Goal: Task Accomplishment & Management: Complete application form

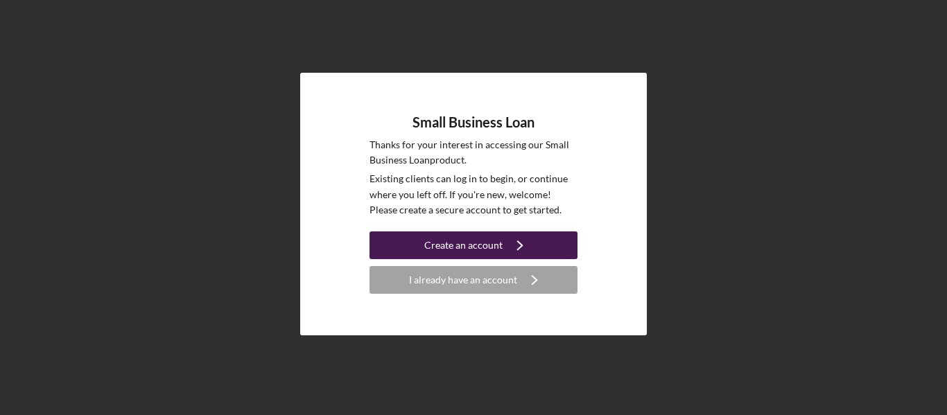
click at [426, 248] on div "Create an account" at bounding box center [463, 246] width 78 height 28
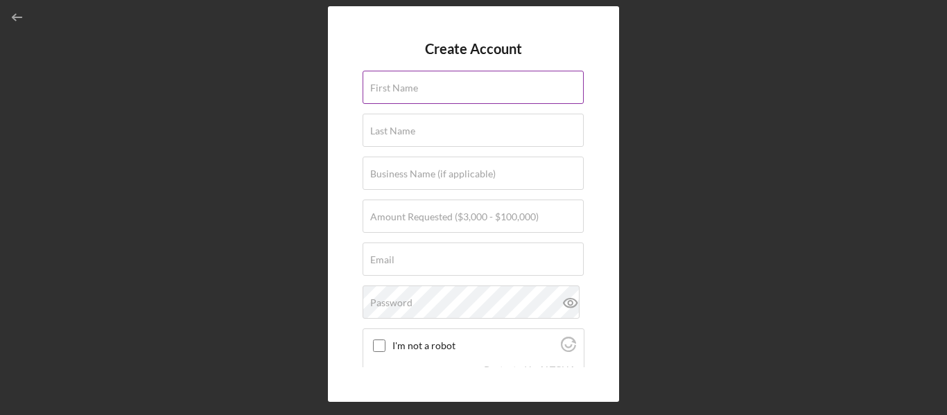
click at [382, 96] on input "First Name" at bounding box center [473, 87] width 221 height 33
type input "[PERSON_NAME]"
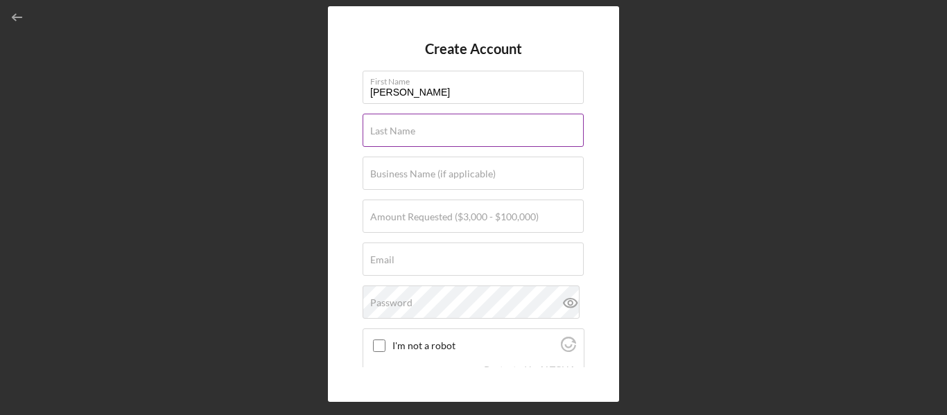
type input "[PERSON_NAME]"
type input "Gleam & Glisten"
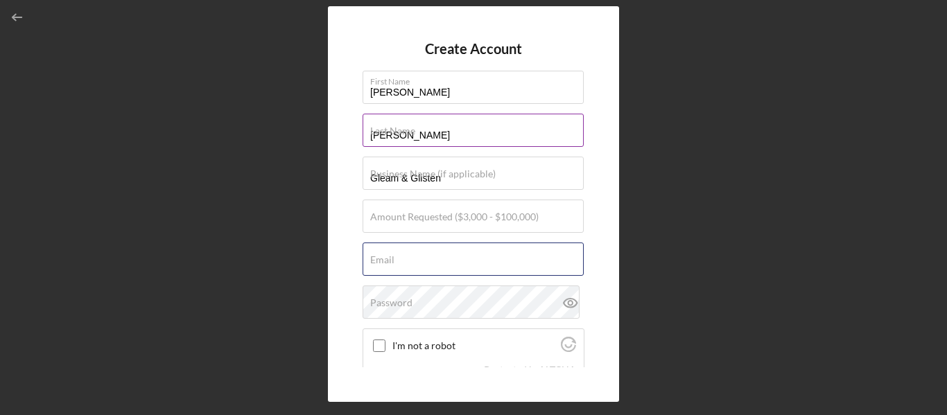
type input "[EMAIL_ADDRESS][DOMAIN_NAME]"
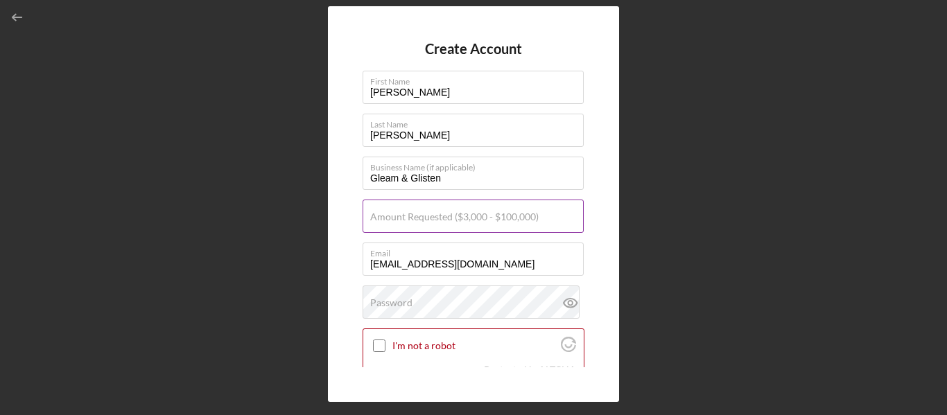
click at [423, 214] on label "Amount Requested ($3,000 - $100,000)" at bounding box center [454, 216] width 168 height 11
click at [423, 214] on input "Amount Requested ($3,000 - $100,000)" at bounding box center [473, 216] width 221 height 33
type input "$18,000"
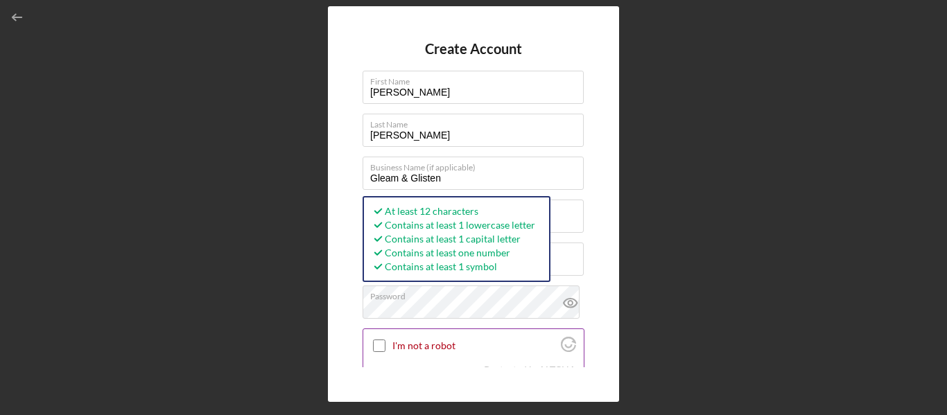
click at [383, 349] on input "I'm not a robot" at bounding box center [379, 346] width 12 height 12
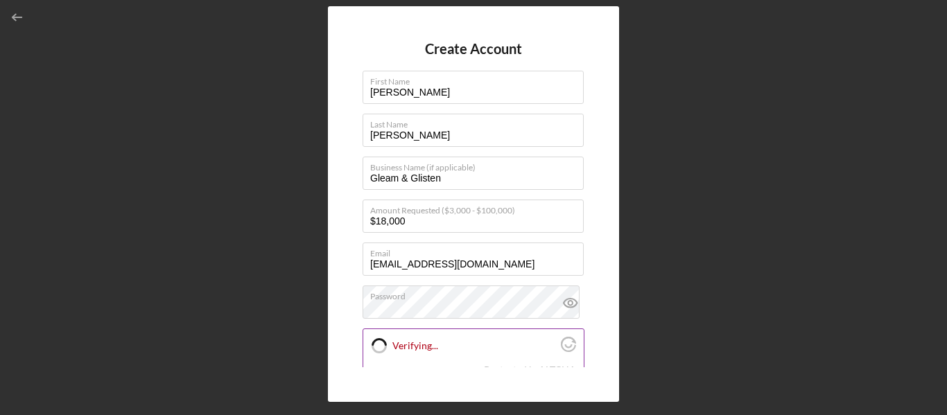
checkbox input "true"
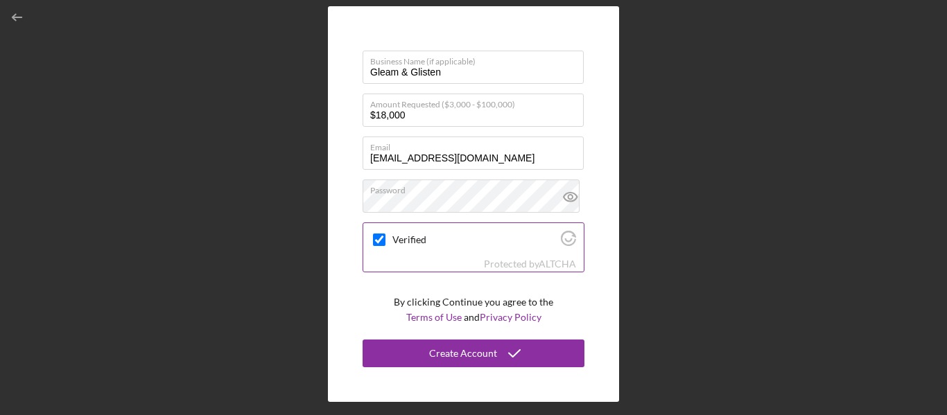
click at [383, 349] on button "Create Account" at bounding box center [474, 354] width 222 height 28
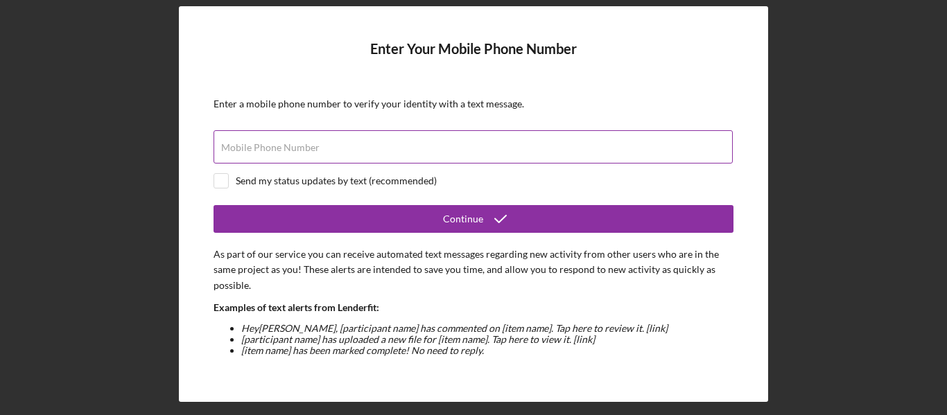
click at [264, 143] on label "Mobile Phone Number" at bounding box center [270, 147] width 98 height 11
click at [264, 143] on input "Mobile Phone Number" at bounding box center [473, 146] width 519 height 33
type input "[PHONE_NUMBER]"
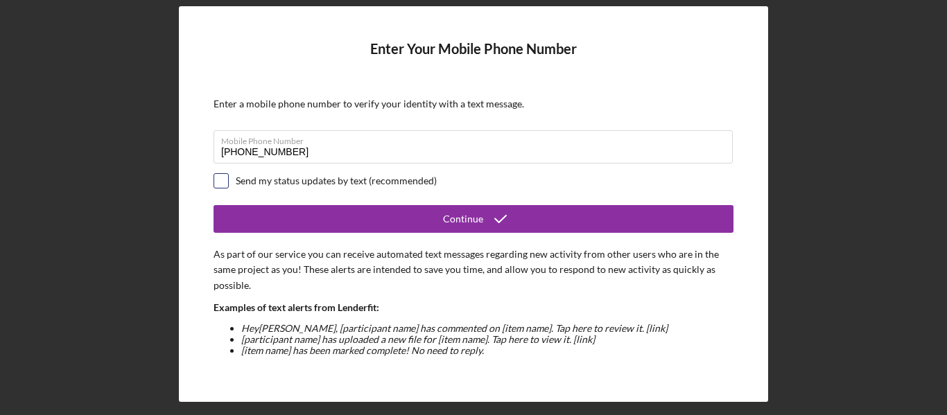
click at [225, 182] on input "checkbox" at bounding box center [221, 181] width 14 height 14
checkbox input "true"
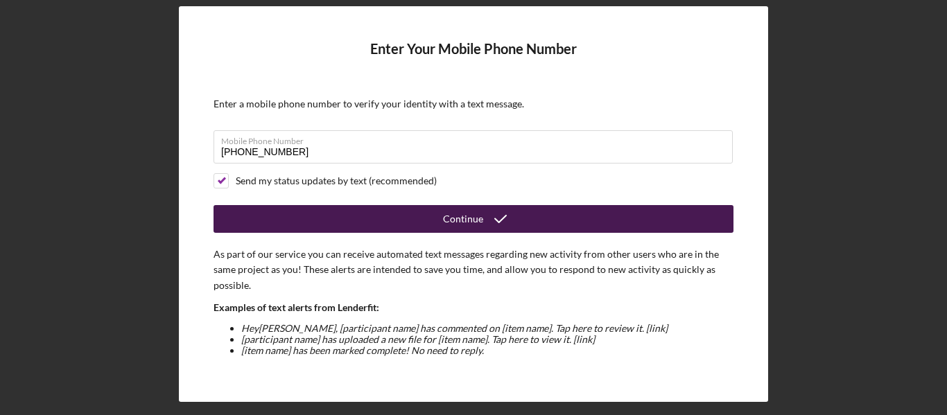
click at [479, 216] on div "Continue" at bounding box center [463, 219] width 40 height 28
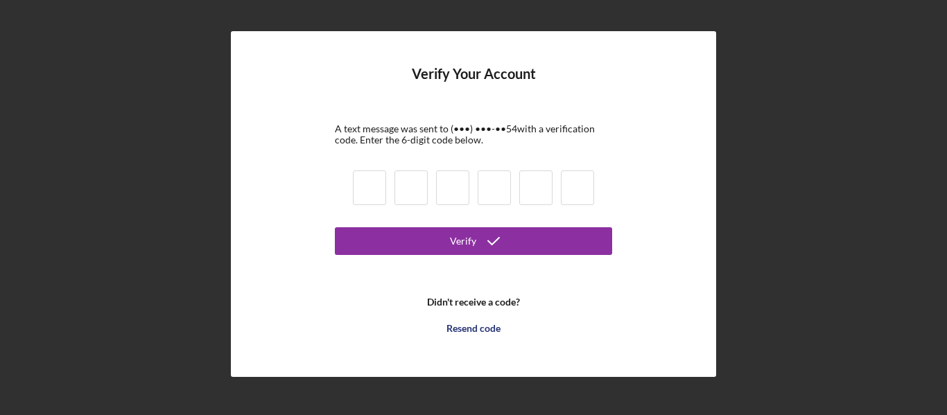
click at [357, 184] on input at bounding box center [369, 188] width 33 height 35
type input "7"
type input "5"
type input "8"
type input "6"
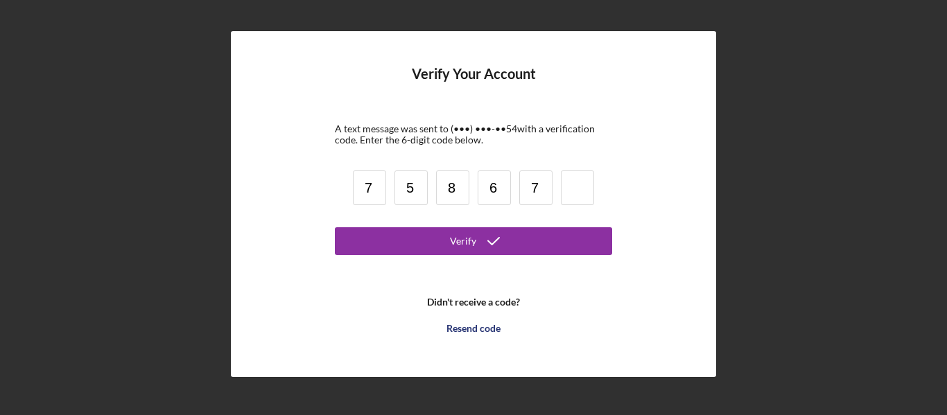
type input "7"
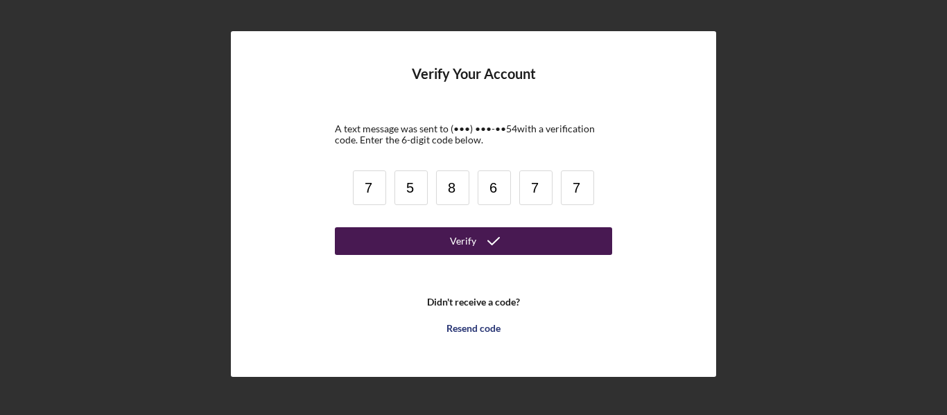
type input "7"
click at [394, 246] on button "Verify" at bounding box center [473, 241] width 277 height 28
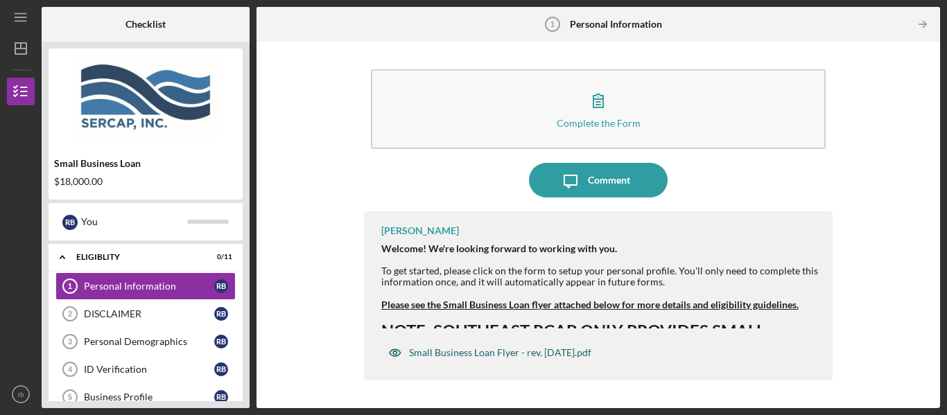
click at [434, 353] on div "Small Business Loan Flyer - rev. [DATE].pdf" at bounding box center [500, 352] width 182 height 11
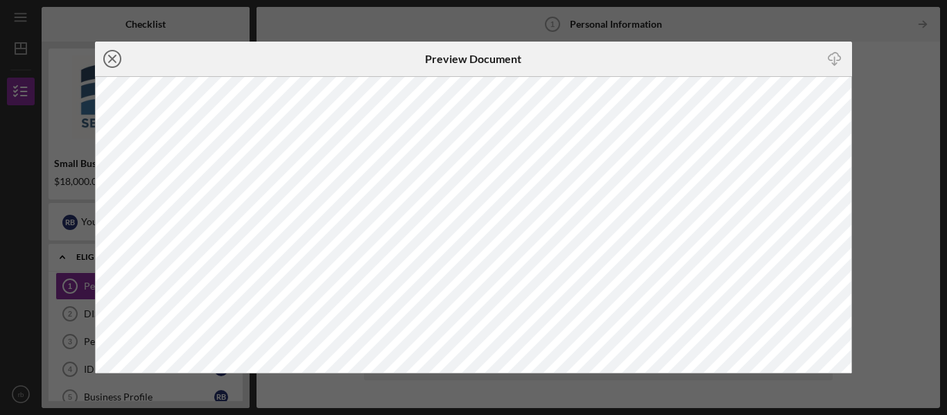
click at [116, 58] on icon "Icon/Close" at bounding box center [112, 59] width 35 height 35
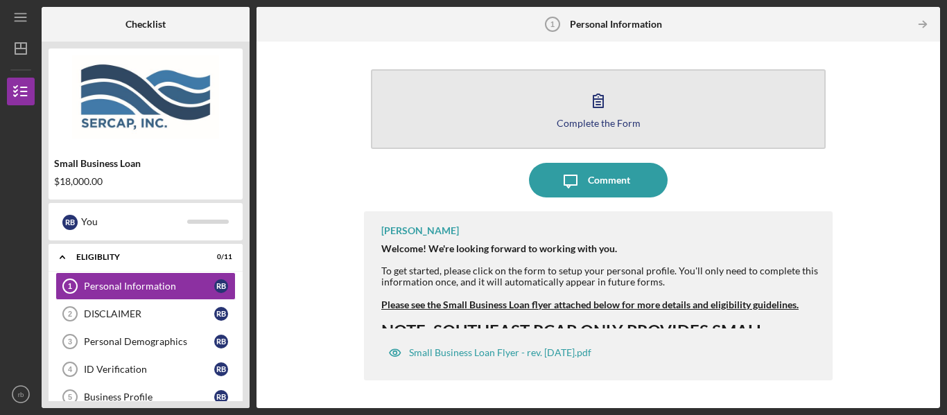
click at [598, 101] on icon "button" at bounding box center [598, 100] width 10 height 13
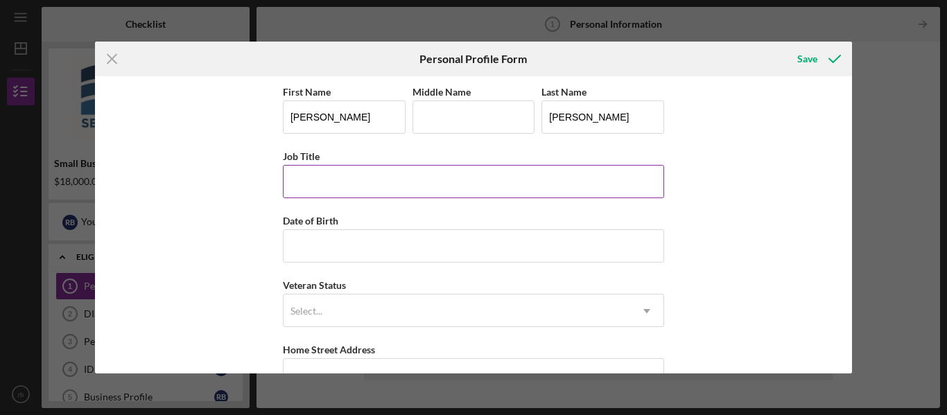
click at [433, 191] on input "Job Title" at bounding box center [473, 181] width 381 height 33
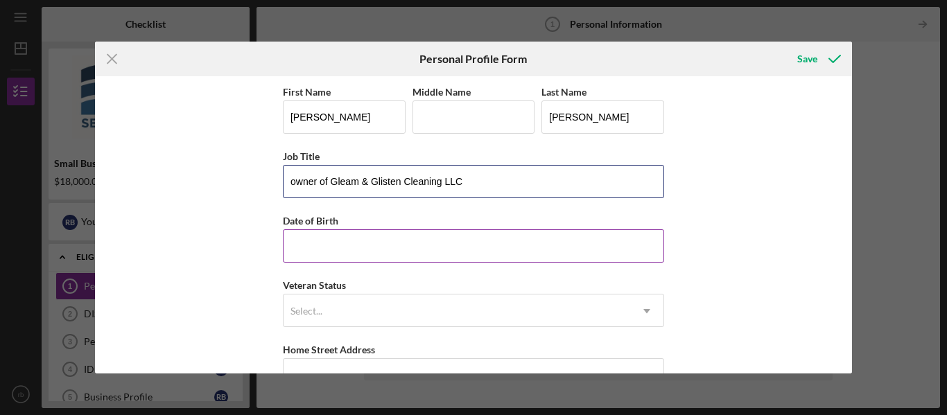
type input "owner of Gleam & Glisten Cleaning LLC"
click at [330, 256] on input "Date of Birth" at bounding box center [473, 245] width 381 height 33
type input "[DATE]"
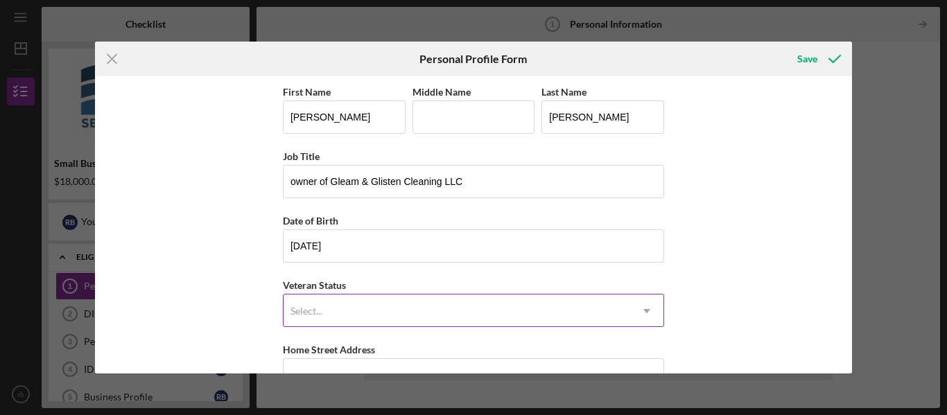
click at [347, 306] on div "Select..." at bounding box center [457, 311] width 347 height 32
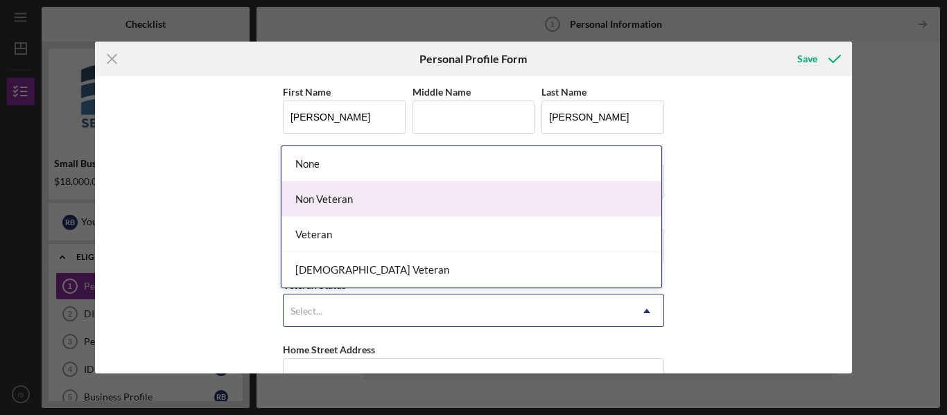
click at [325, 197] on div "Non Veteran" at bounding box center [471, 199] width 380 height 35
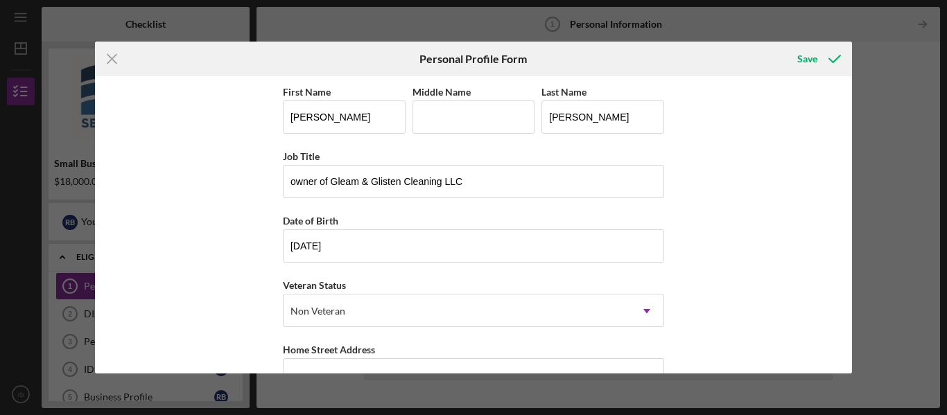
click at [231, 214] on div "First Name [PERSON_NAME] Middle Name Last Name [PERSON_NAME] Job Title owner of…" at bounding box center [474, 224] width 758 height 297
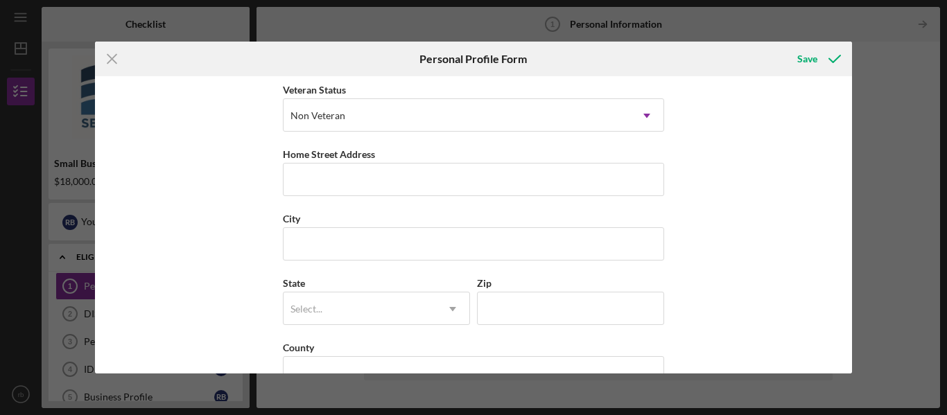
scroll to position [196, 0]
click at [329, 177] on input "Home Street Address" at bounding box center [473, 178] width 381 height 33
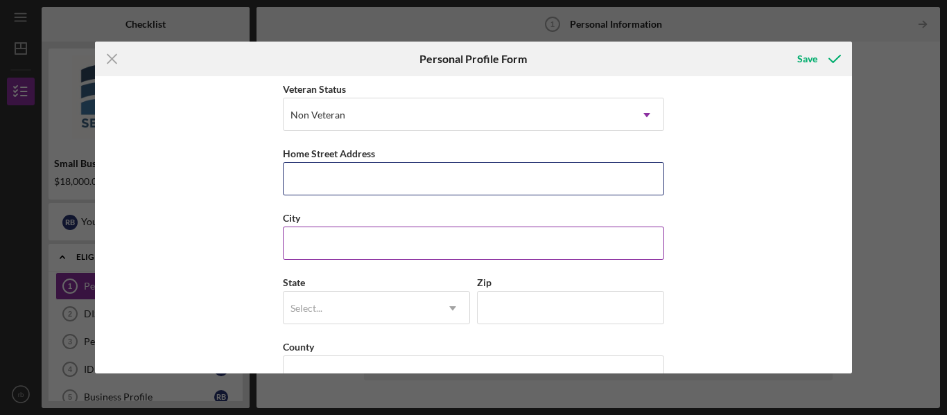
type input "[STREET_ADDRESS]"
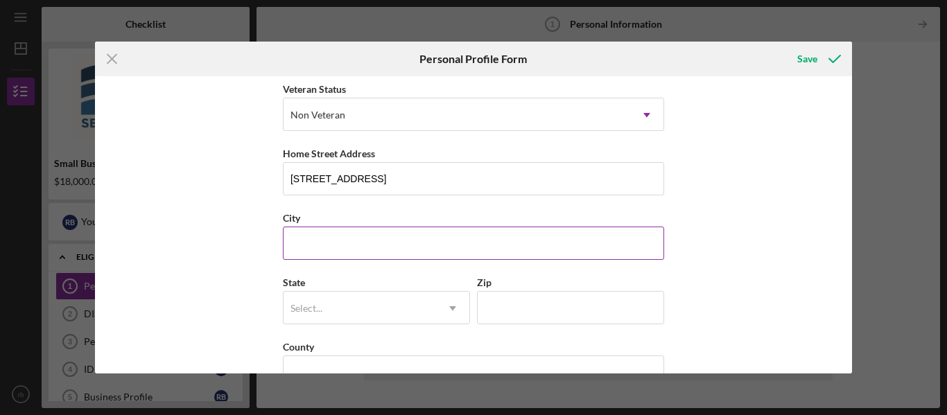
type input "[PERSON_NAME]"
type input "[GEOGRAPHIC_DATA]"
type input "VA"
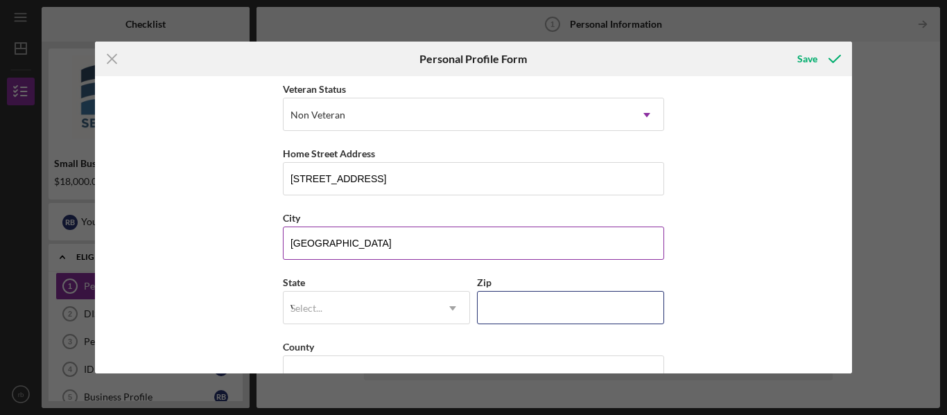
type input "23704"
type input "[GEOGRAPHIC_DATA]"
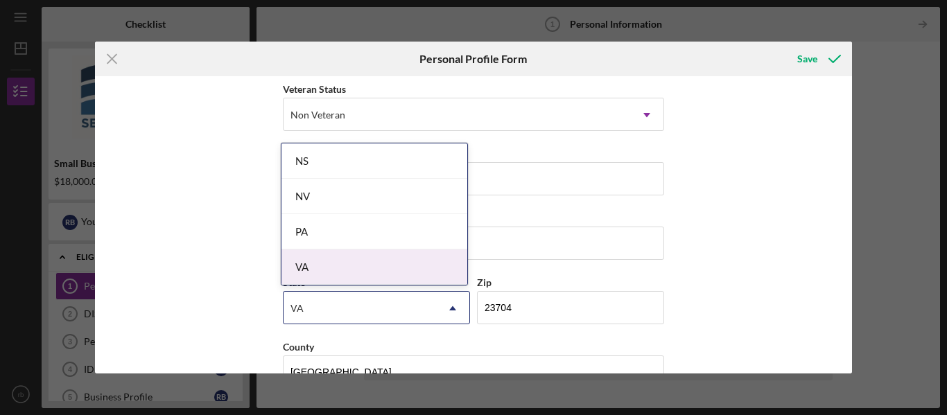
click at [308, 269] on div "VA" at bounding box center [374, 267] width 186 height 35
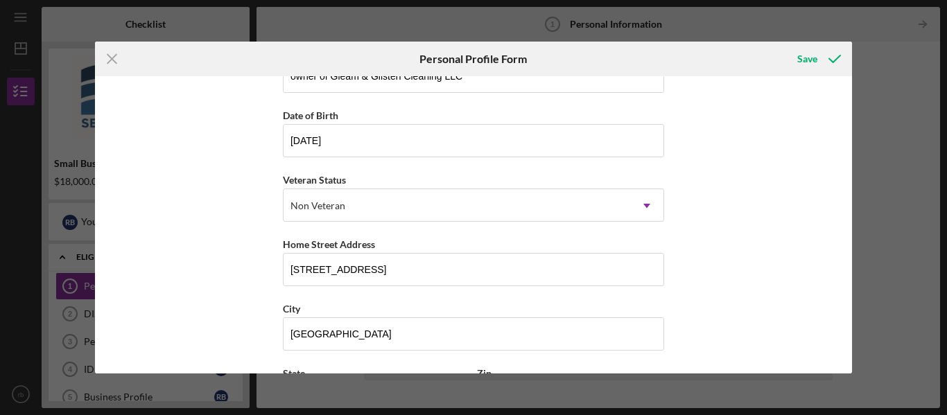
scroll to position [105, 0]
click at [808, 60] on div "Save" at bounding box center [807, 59] width 20 height 28
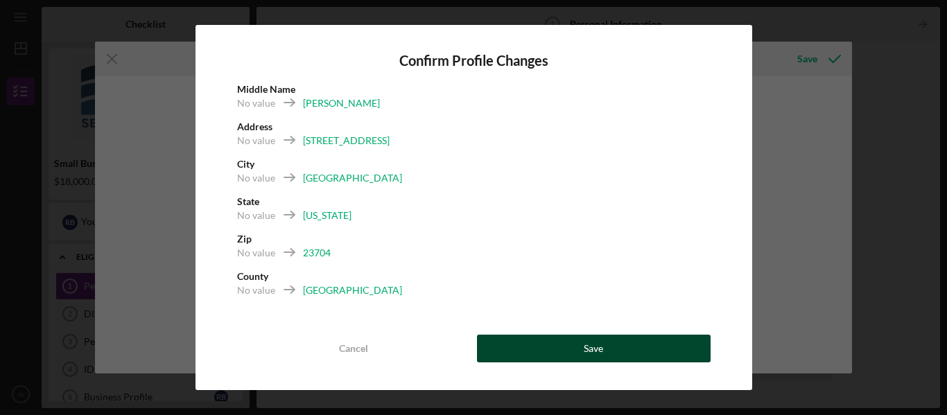
click at [582, 347] on button "Save" at bounding box center [594, 349] width 234 height 28
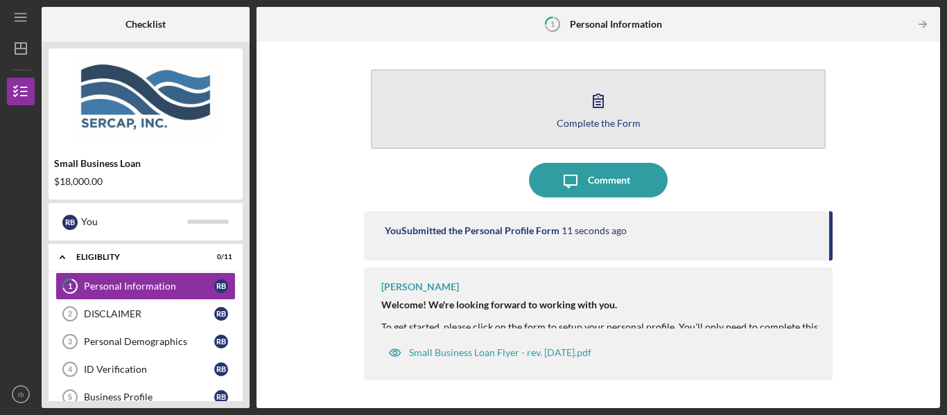
click at [594, 110] on icon "button" at bounding box center [598, 100] width 35 height 35
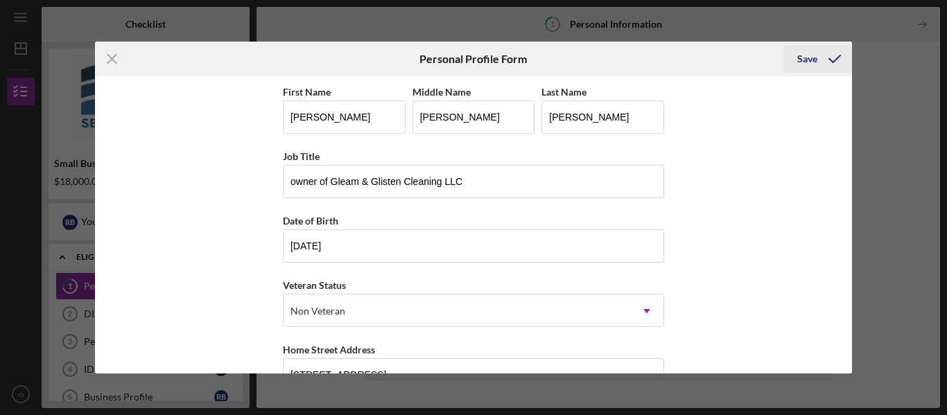
click at [808, 59] on div "Save" at bounding box center [807, 59] width 20 height 28
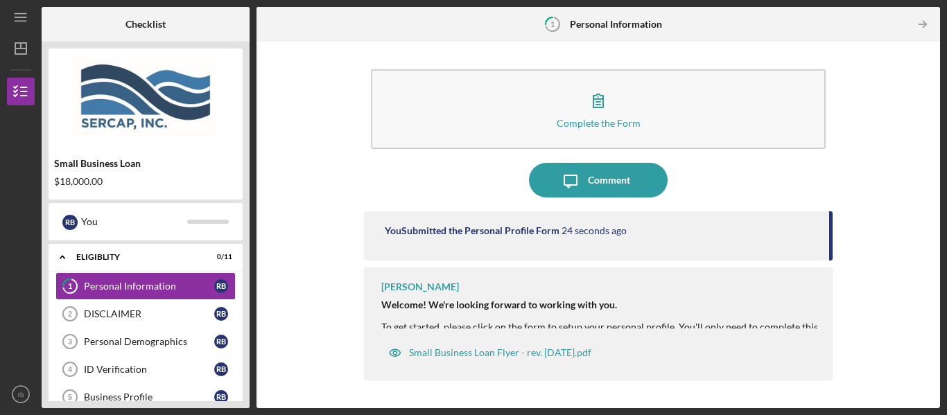
click at [834, 318] on div "Complete the Form Form Icon/Message Comment You Submitted the Personal Profile …" at bounding box center [598, 225] width 670 height 353
click at [128, 308] on div "DISCLAIMER" at bounding box center [149, 313] width 130 height 11
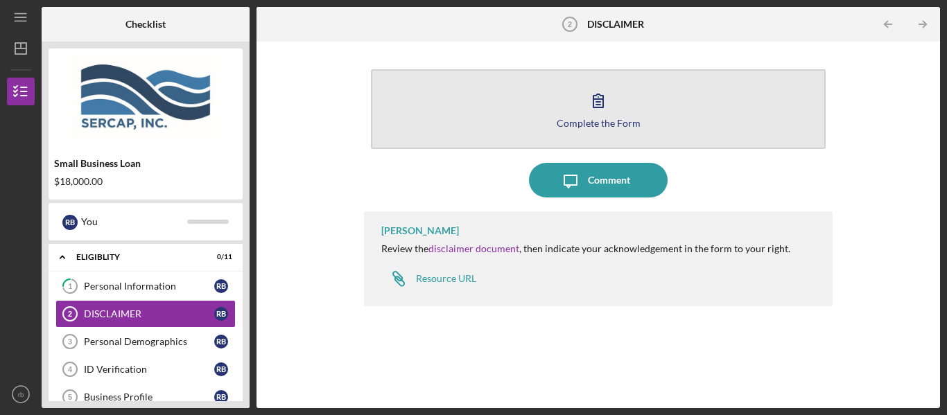
click at [593, 109] on icon "button" at bounding box center [598, 100] width 35 height 35
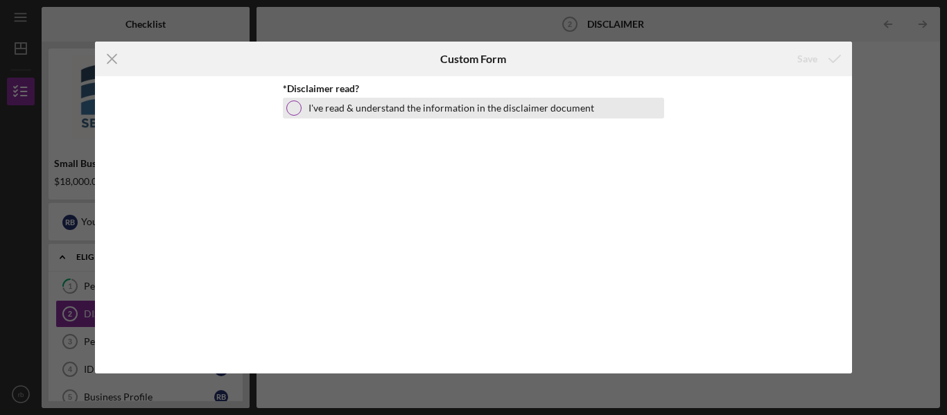
click at [304, 105] on div "I've read & understand the information in the disclaimer document" at bounding box center [473, 108] width 381 height 21
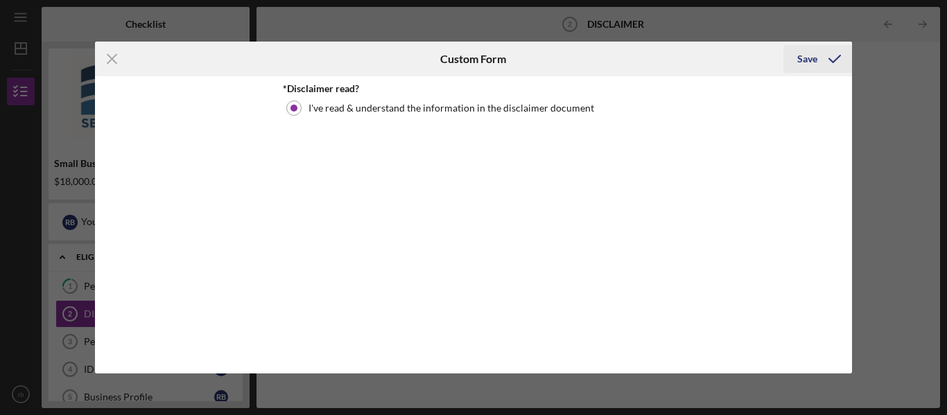
click at [811, 60] on div "Save" at bounding box center [807, 59] width 20 height 28
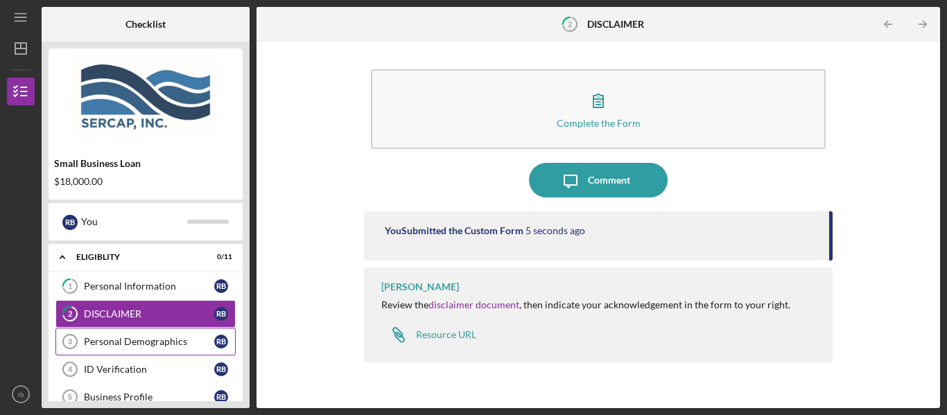
click at [123, 347] on div "Personal Demographics" at bounding box center [149, 341] width 130 height 11
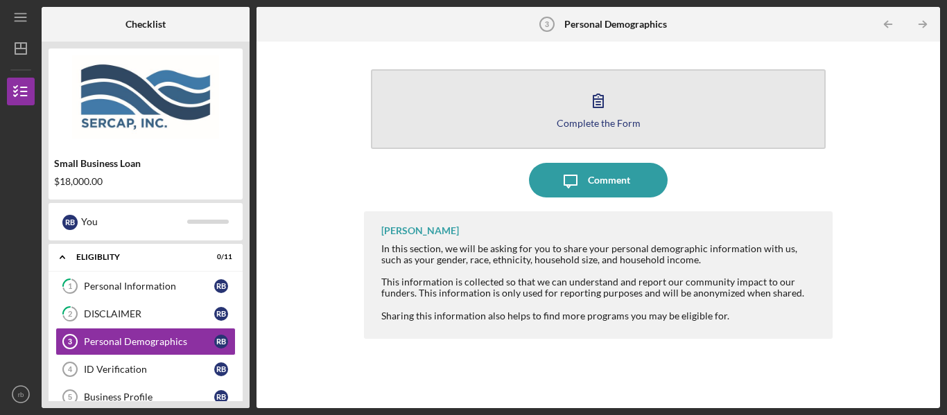
click at [595, 108] on icon "button" at bounding box center [598, 100] width 35 height 35
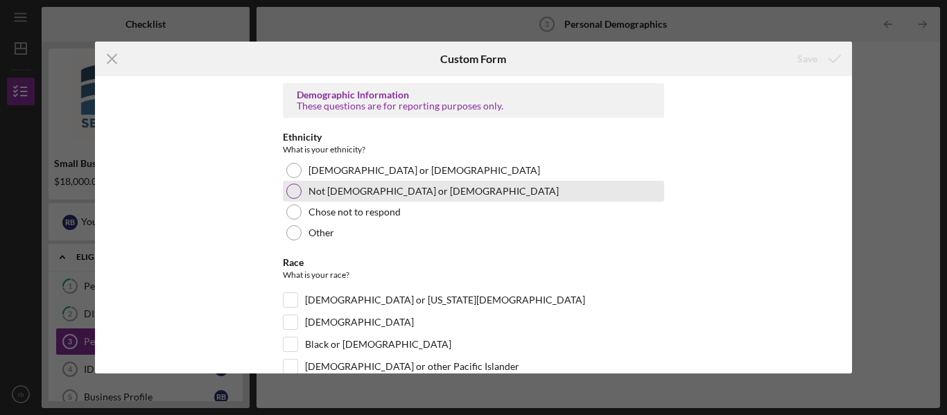
click at [309, 192] on label "Not [DEMOGRAPHIC_DATA] or [DEMOGRAPHIC_DATA]" at bounding box center [433, 191] width 250 height 11
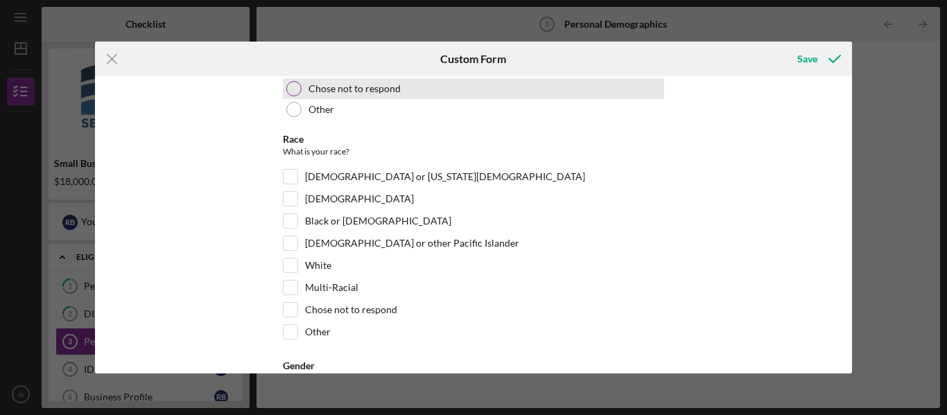
scroll to position [128, 0]
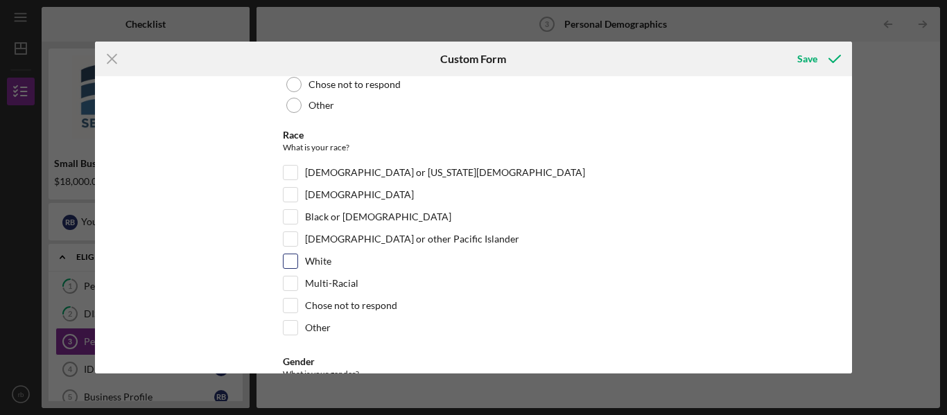
click at [290, 261] on input "White" at bounding box center [291, 261] width 14 height 14
checkbox input "true"
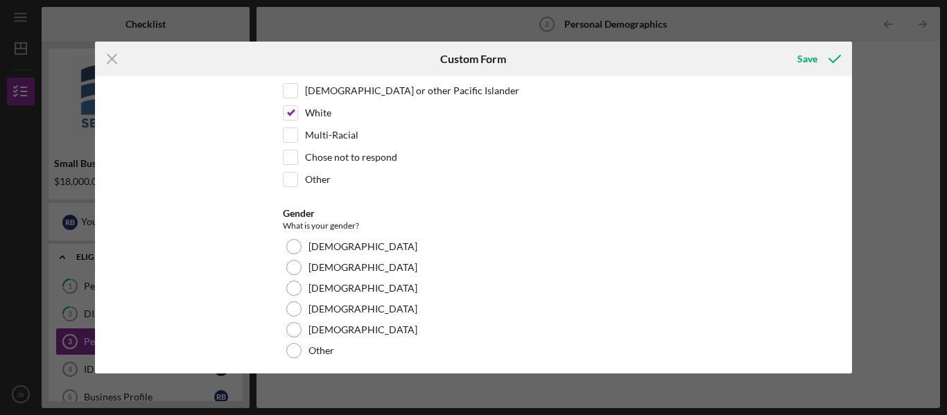
scroll to position [283, 0]
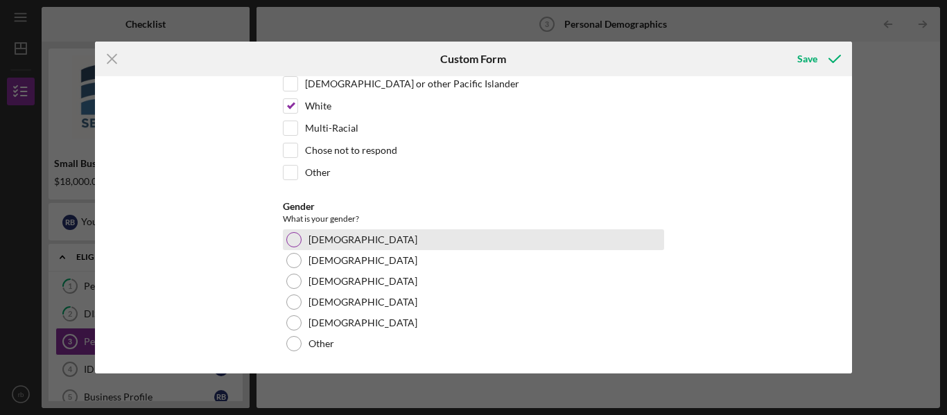
click at [297, 241] on div at bounding box center [293, 239] width 15 height 15
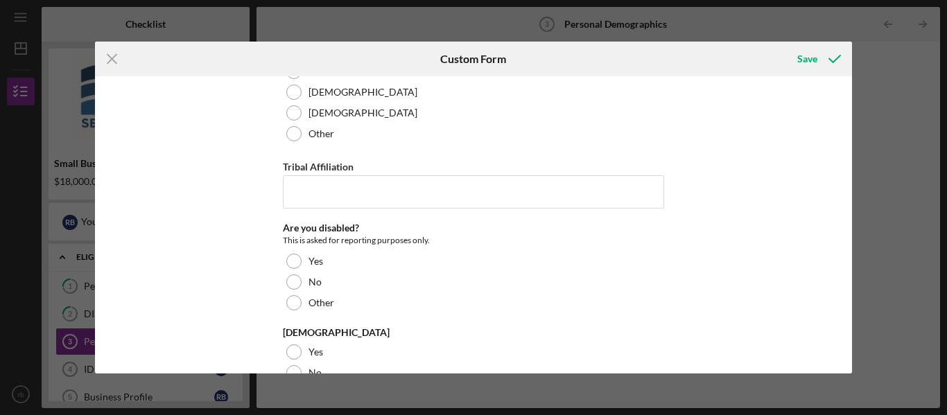
scroll to position [523, 0]
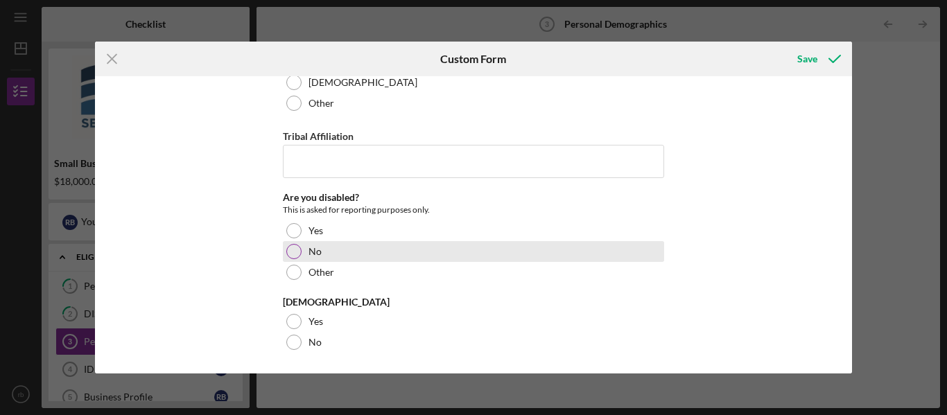
click at [290, 253] on div at bounding box center [293, 251] width 15 height 15
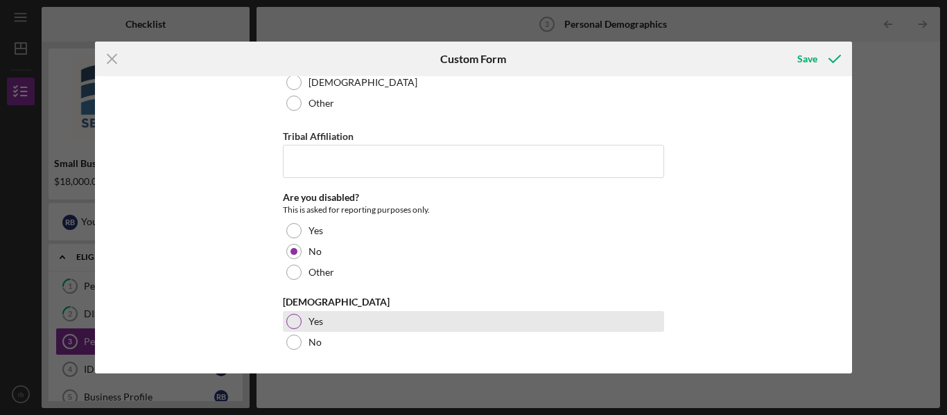
click at [301, 329] on div "Yes" at bounding box center [473, 321] width 381 height 21
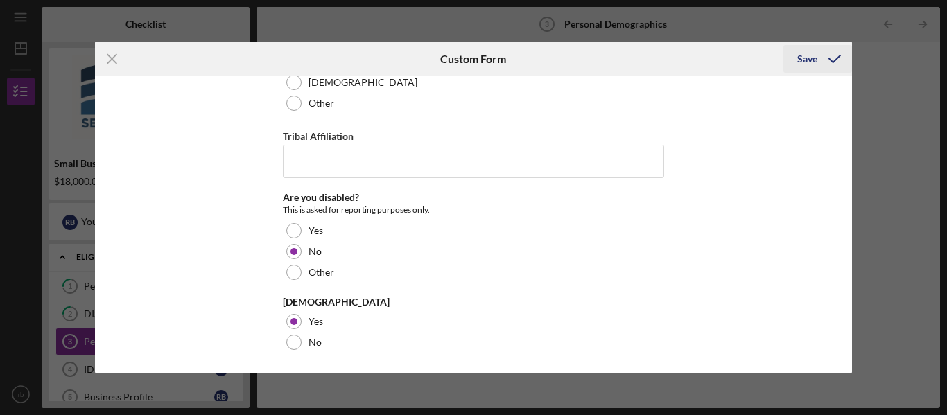
click at [805, 63] on div "Save" at bounding box center [807, 59] width 20 height 28
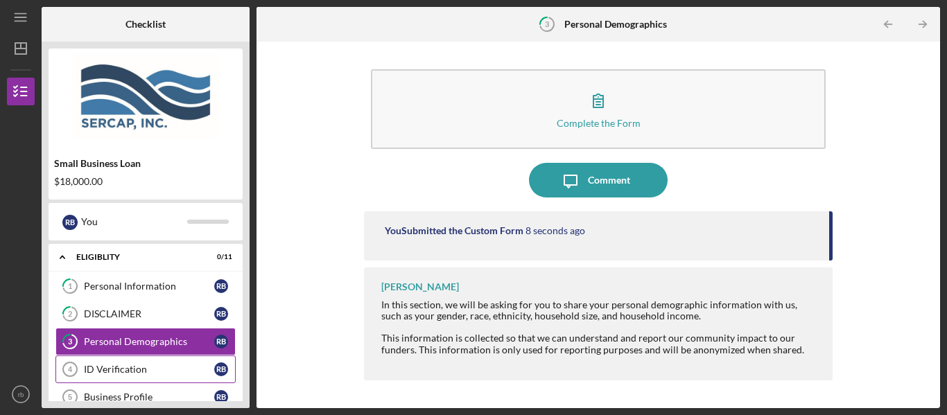
click at [135, 367] on div "ID Verification" at bounding box center [149, 369] width 130 height 11
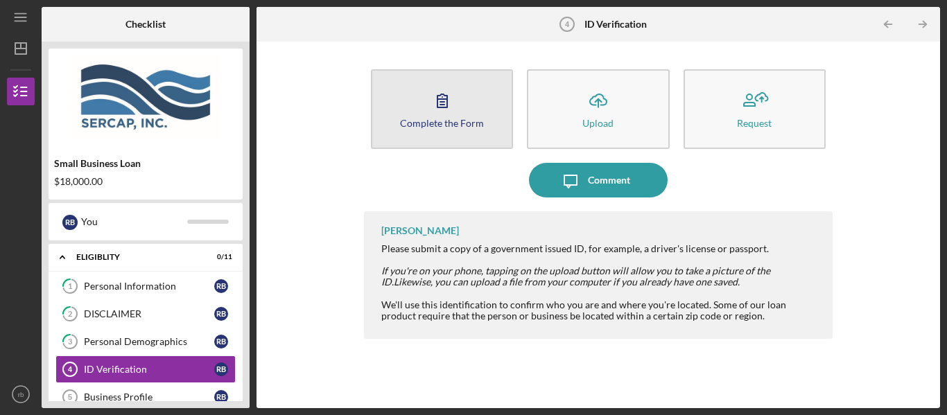
click at [448, 105] on icon "button" at bounding box center [442, 100] width 35 height 35
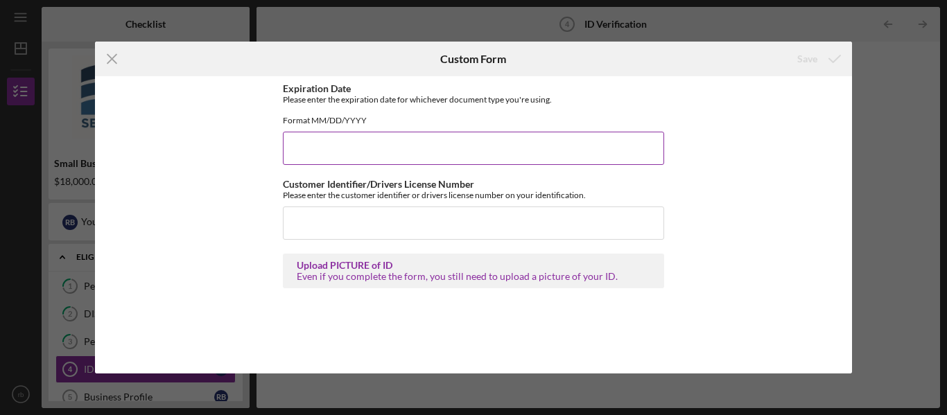
click at [338, 157] on input "Expiration Date" at bounding box center [473, 148] width 381 height 33
type input "[DATE]"
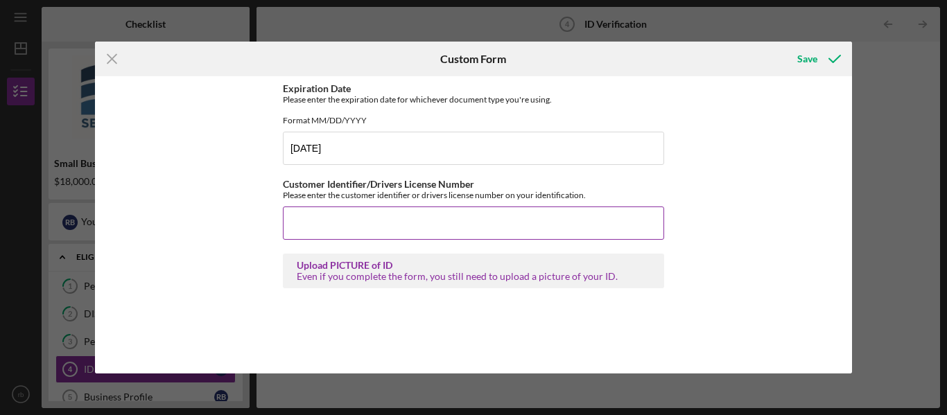
click at [308, 225] on input "Customer Identifier/Drivers License Number" at bounding box center [473, 223] width 381 height 33
type input "B67281464"
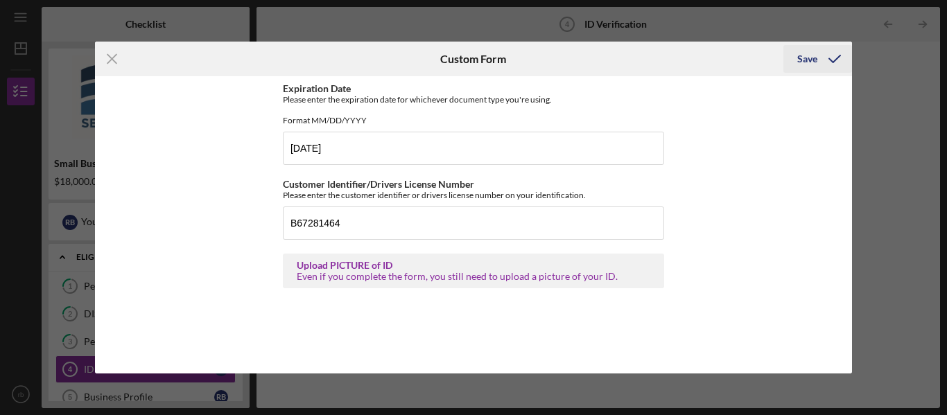
click at [805, 60] on div "Save" at bounding box center [807, 59] width 20 height 28
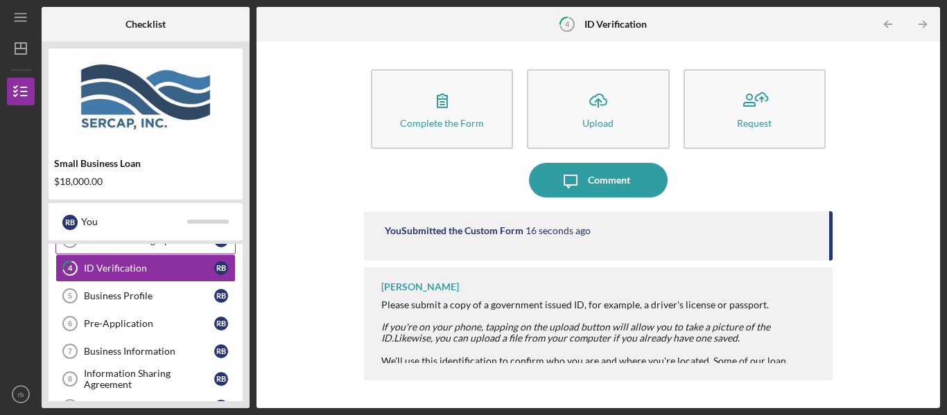
scroll to position [98, 0]
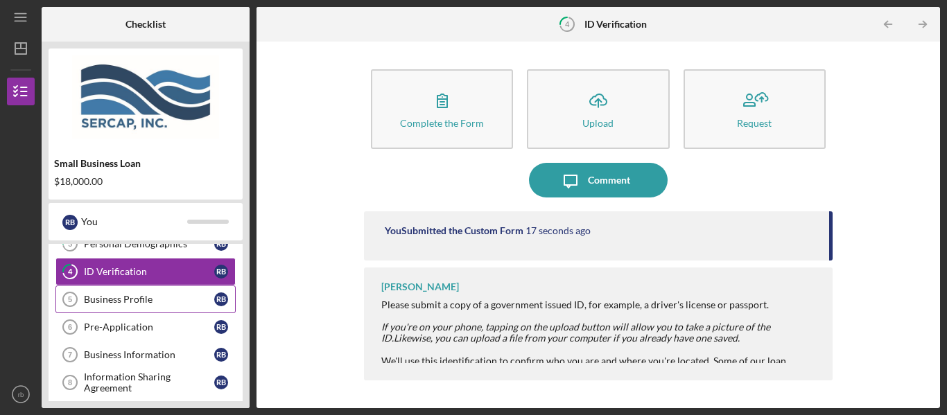
click at [150, 302] on div "Business Profile" at bounding box center [149, 299] width 130 height 11
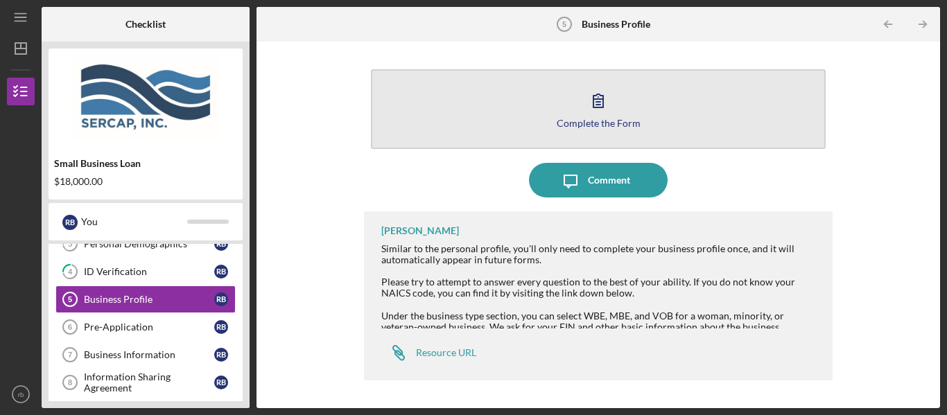
click at [602, 101] on icon "button" at bounding box center [598, 100] width 35 height 35
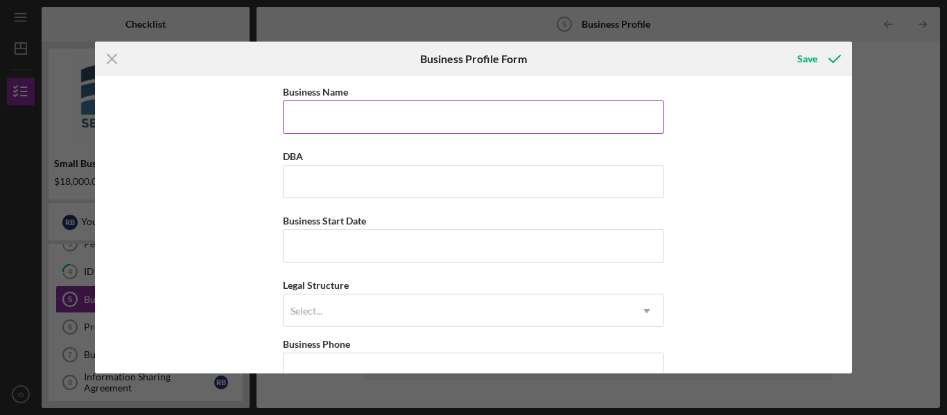
click at [349, 115] on input "Business Name" at bounding box center [473, 117] width 381 height 33
type input "Gleam & Glisten"
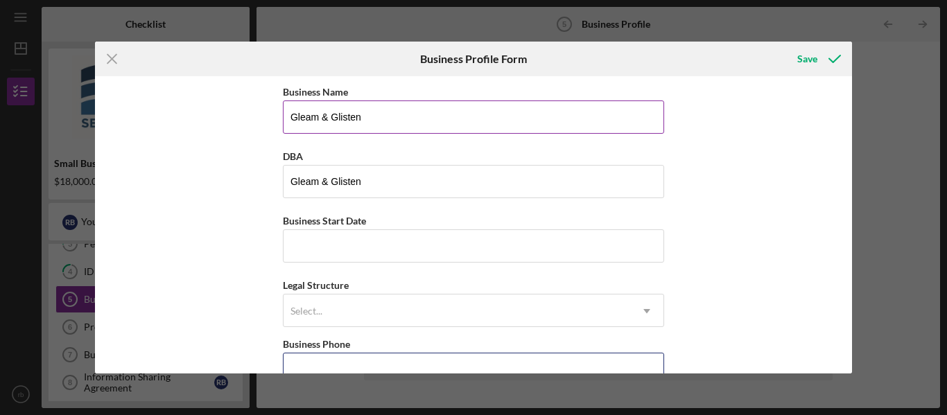
type input "[PHONE_NUMBER]"
type input "[STREET_ADDRESS]"
type input "[GEOGRAPHIC_DATA]"
type input "VA"
type input "23704"
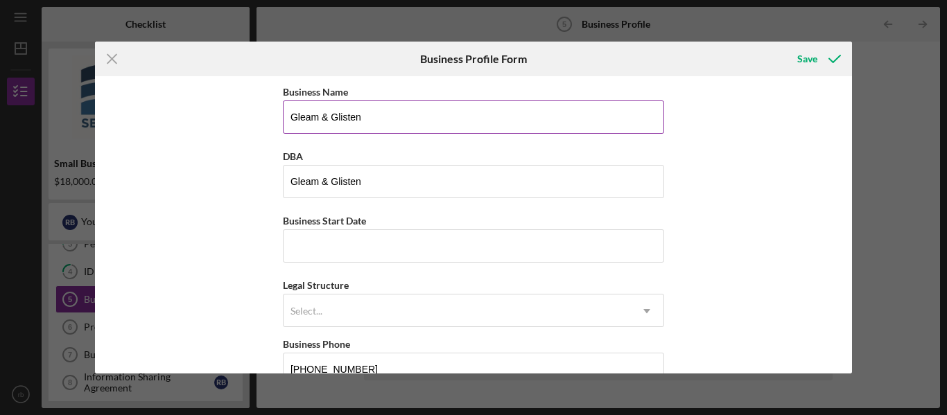
type input "VA"
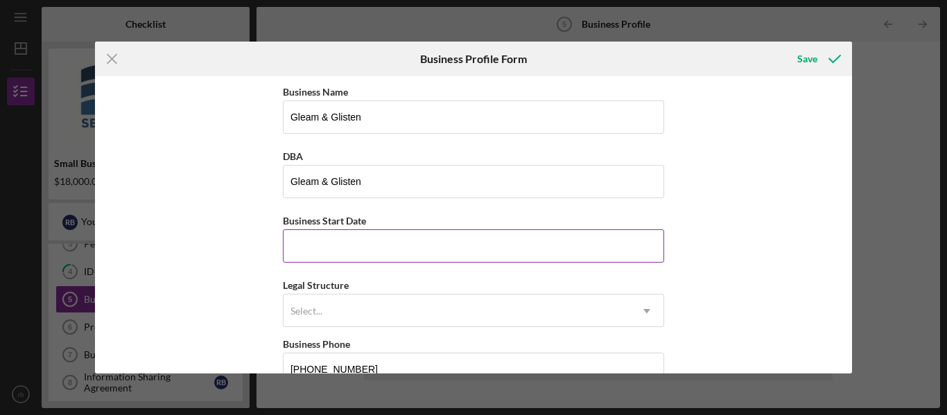
click at [304, 243] on input "Business Start Date" at bounding box center [473, 245] width 381 height 33
type input "[DATE]"
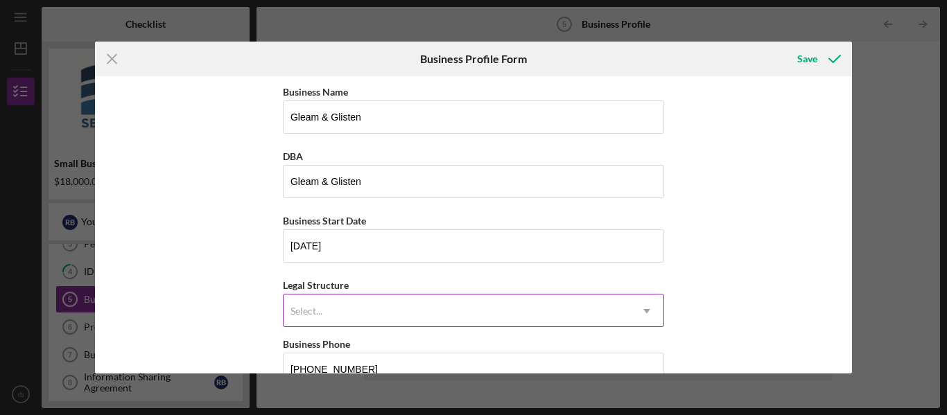
click at [343, 314] on div "Select..." at bounding box center [457, 311] width 347 height 32
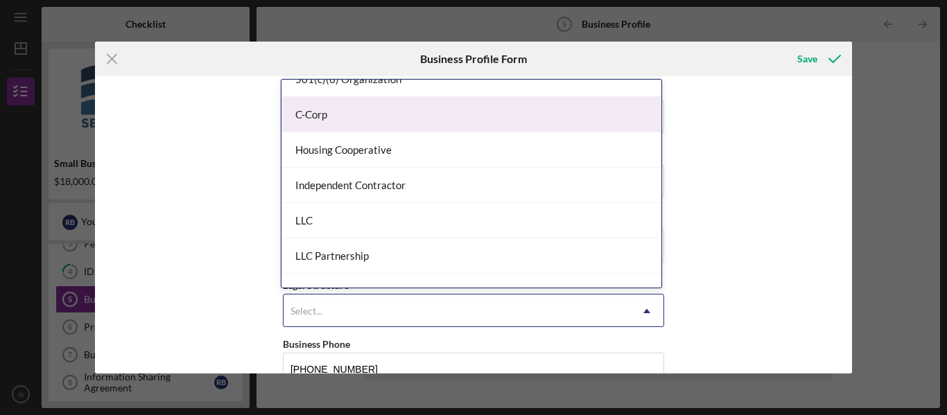
scroll to position [134, 0]
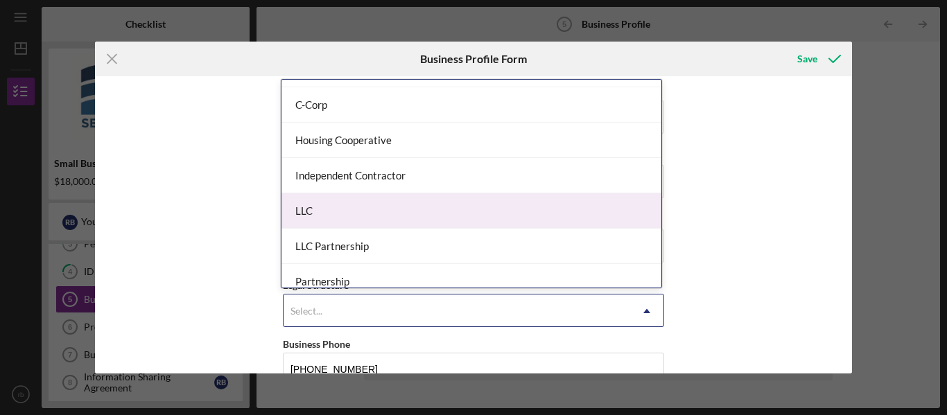
click at [329, 210] on div "LLC" at bounding box center [471, 210] width 380 height 35
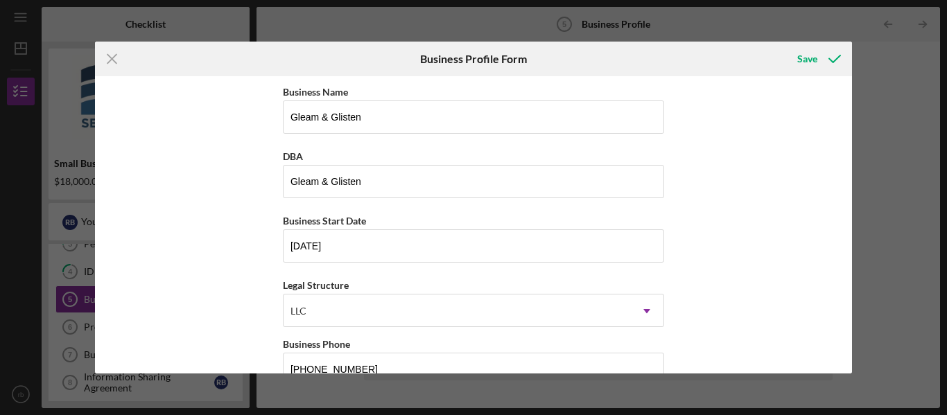
click at [220, 288] on div "Business Name Gleam & Glisten DBA Gleam & Glisten Business Start Date [DATE] Le…" at bounding box center [474, 224] width 758 height 297
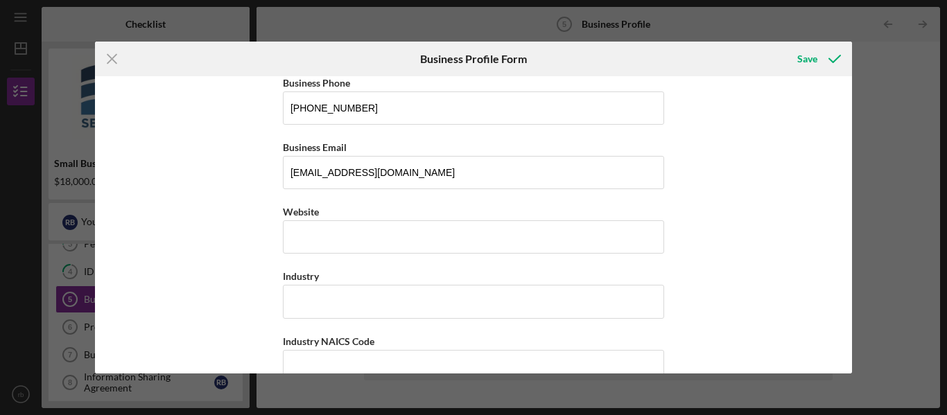
scroll to position [265, 0]
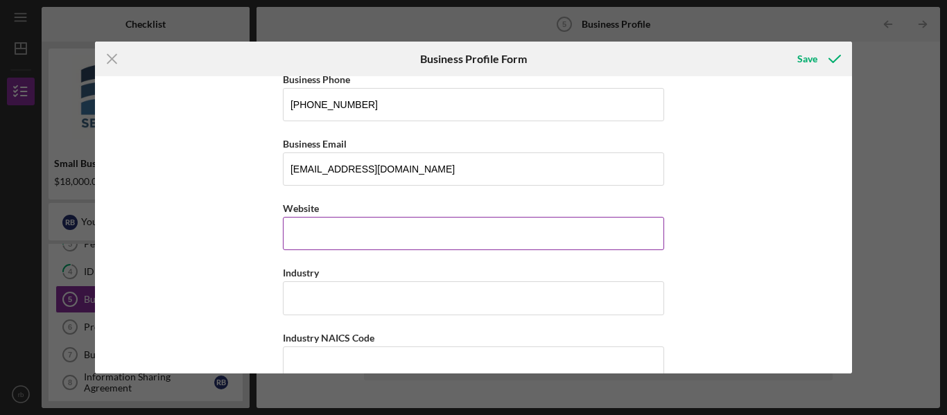
click at [342, 231] on input "Website" at bounding box center [473, 233] width 381 height 33
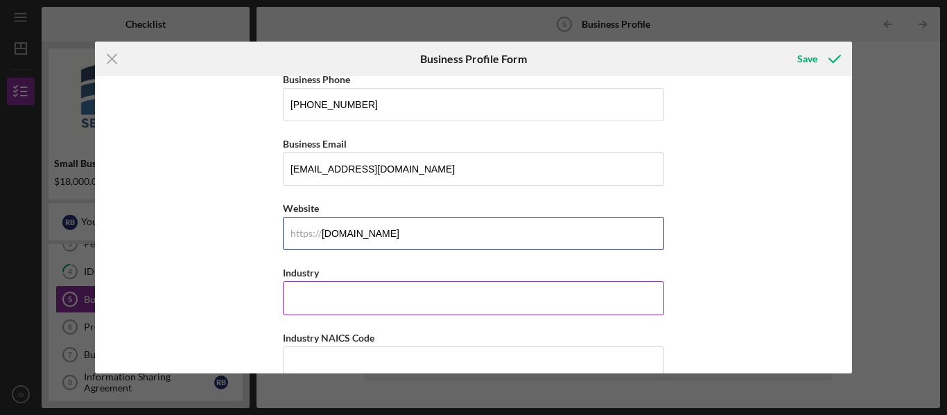
type input "[DOMAIN_NAME]"
click at [306, 306] on input "Industry" at bounding box center [473, 297] width 381 height 33
type input "Janitorial Services"
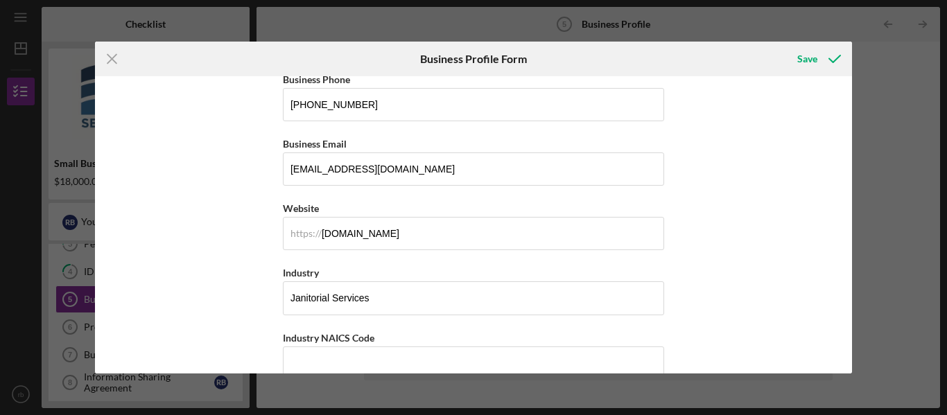
click at [230, 322] on div "Business Name Gleam & Glisten DBA Gleam & Glisten Business Start Date [DATE] Le…" at bounding box center [474, 224] width 758 height 297
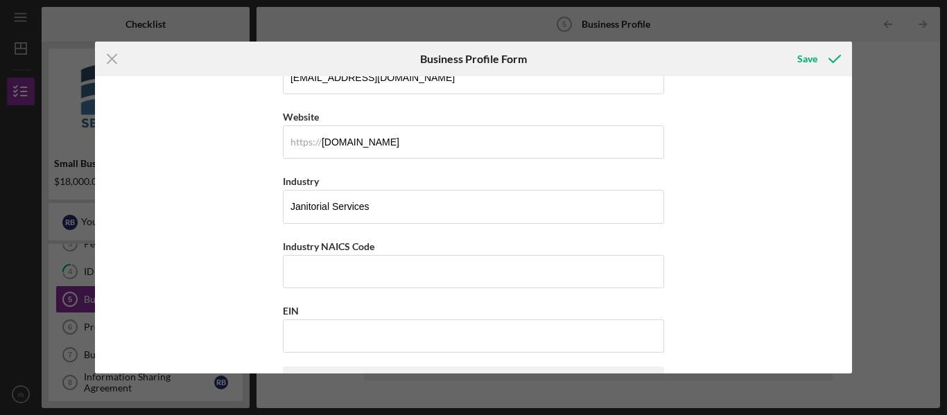
scroll to position [378, 0]
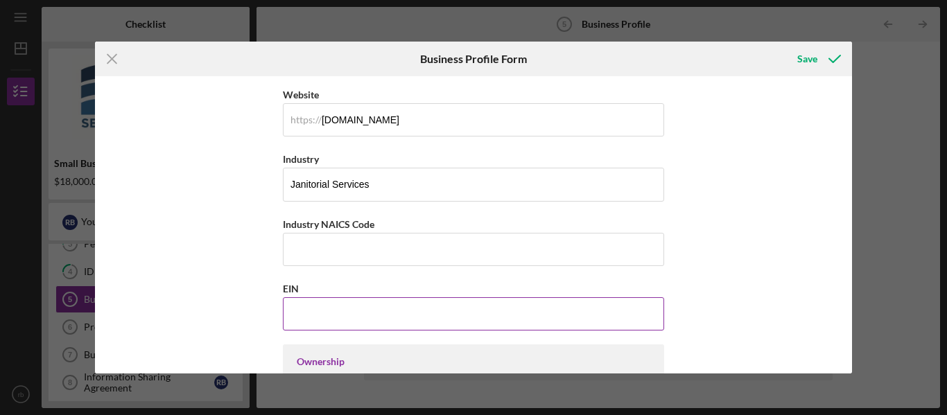
click at [312, 311] on input "EIN" at bounding box center [473, 313] width 381 height 33
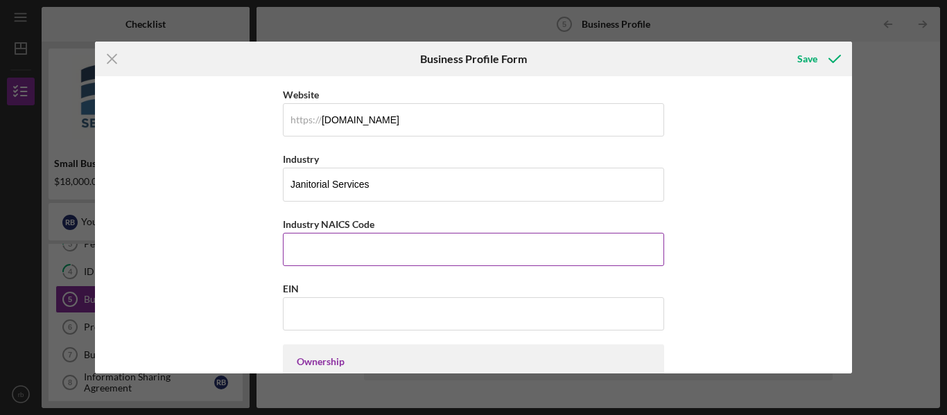
click at [322, 252] on input "Industry NAICS Code" at bounding box center [473, 249] width 381 height 33
type input "561720"
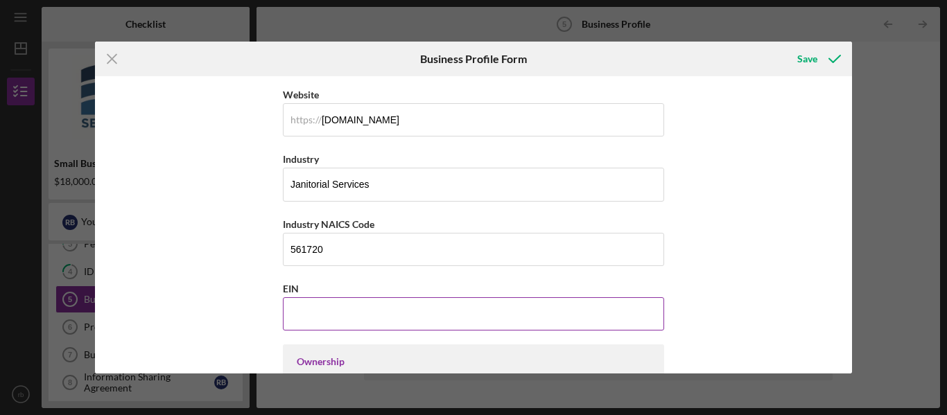
click at [331, 323] on input "EIN" at bounding box center [473, 313] width 381 height 33
type input "[US_EMPLOYER_IDENTIFICATION_NUMBER]"
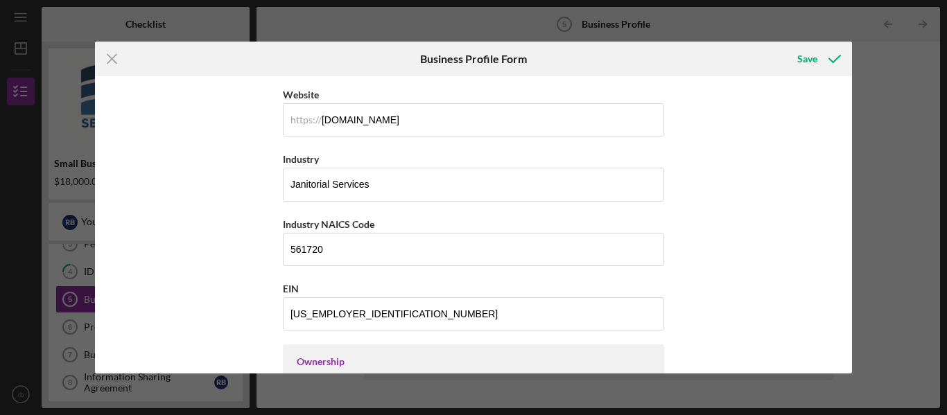
click at [243, 309] on div "Business Name Gleam & Glisten DBA Gleam & Glisten Business Start Date [DATE] Le…" at bounding box center [474, 224] width 758 height 297
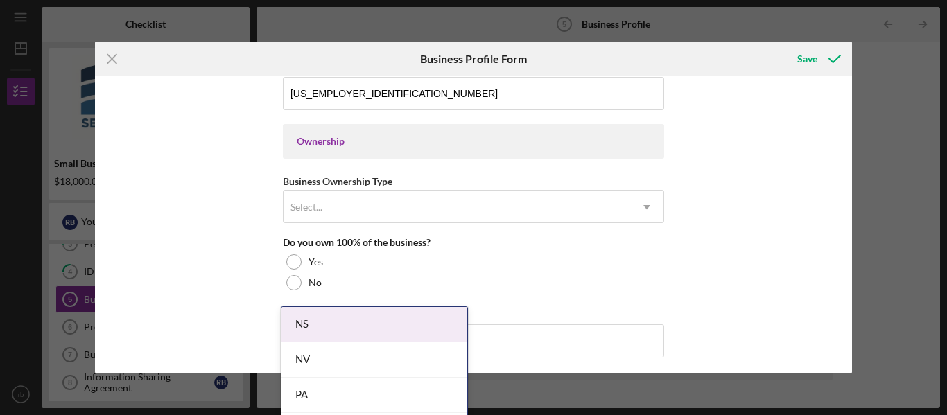
scroll to position [600, 0]
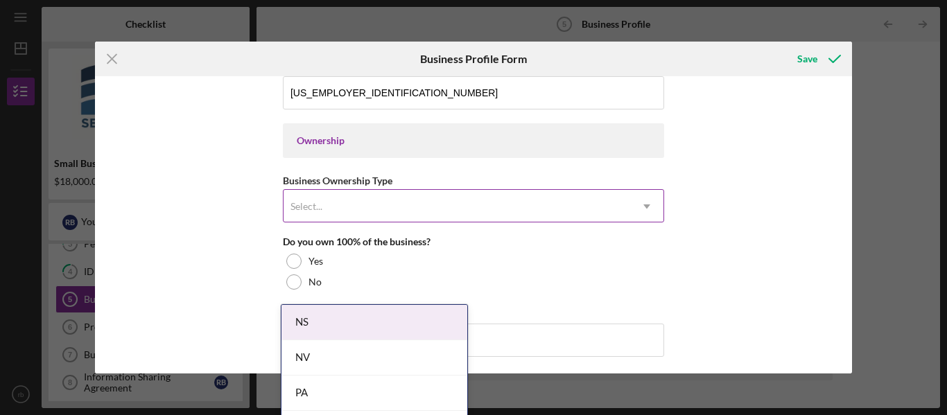
click at [369, 208] on div "Select..." at bounding box center [457, 207] width 347 height 32
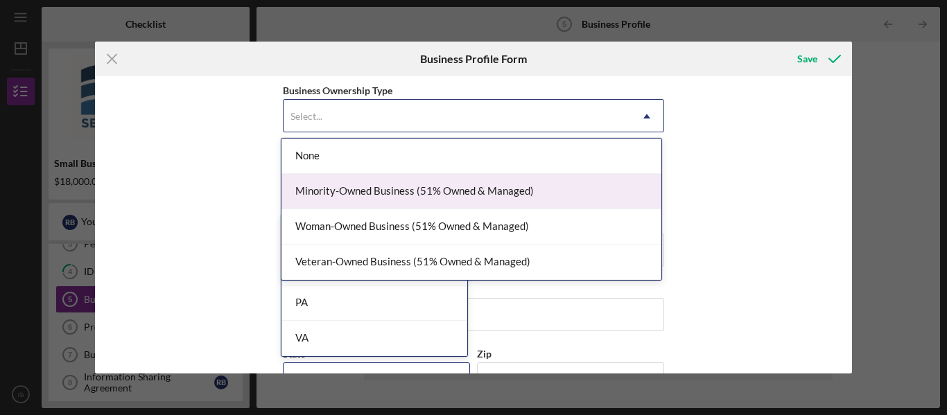
scroll to position [695, 0]
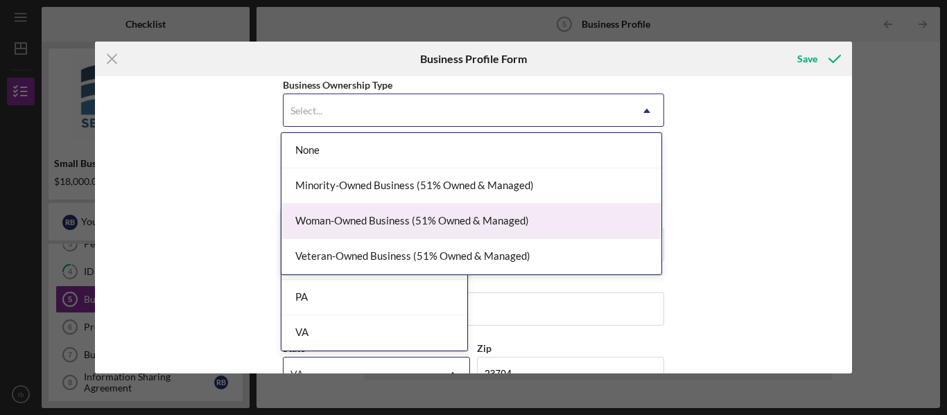
click at [359, 218] on div "Woman-Owned Business (51% Owned & Managed)" at bounding box center [471, 221] width 380 height 35
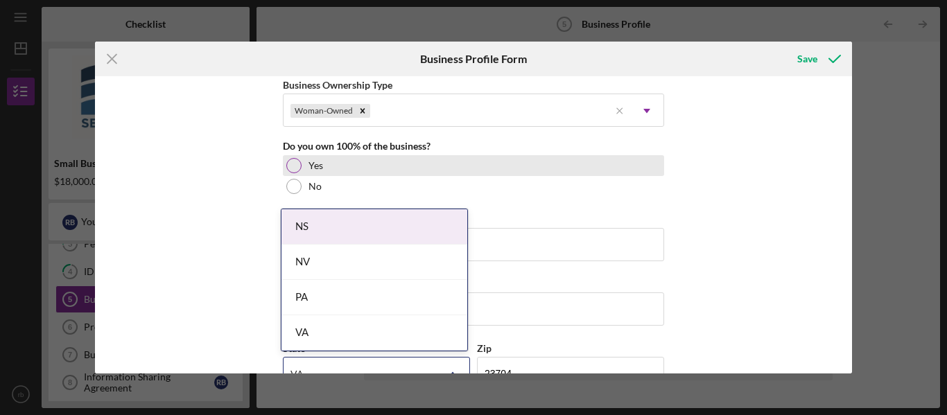
click at [294, 159] on div at bounding box center [293, 165] width 15 height 15
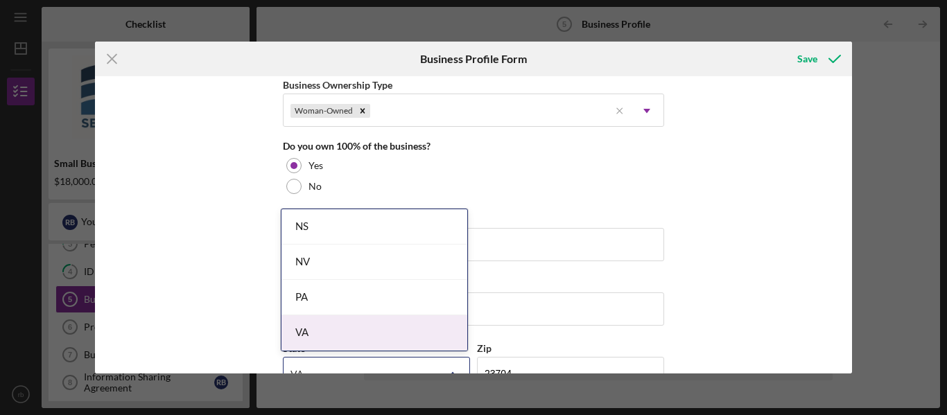
click at [305, 335] on div "VA" at bounding box center [374, 332] width 186 height 35
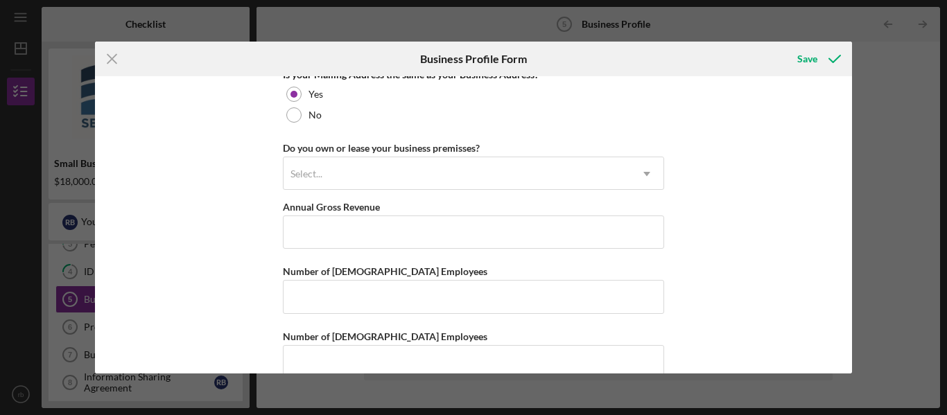
scroll to position [1113, 0]
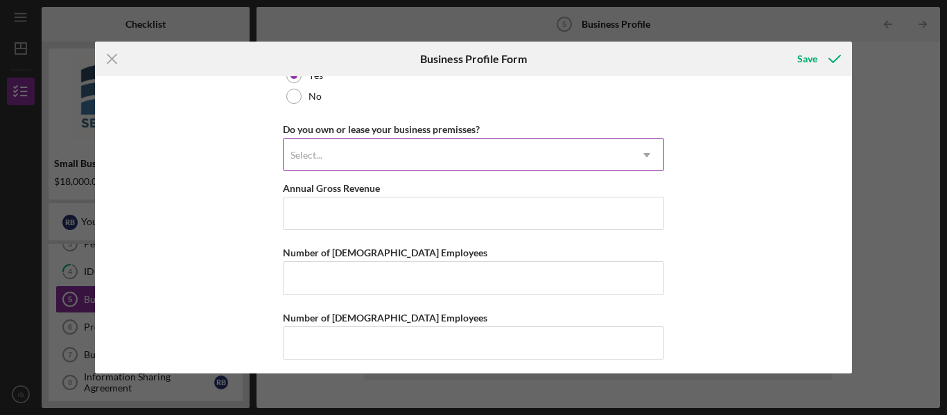
click at [381, 157] on div "Select..." at bounding box center [457, 155] width 347 height 32
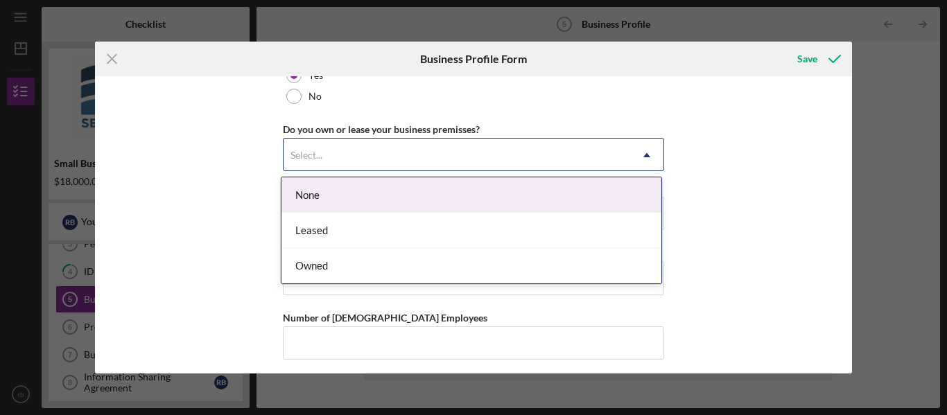
click at [343, 189] on div "None" at bounding box center [471, 194] width 380 height 35
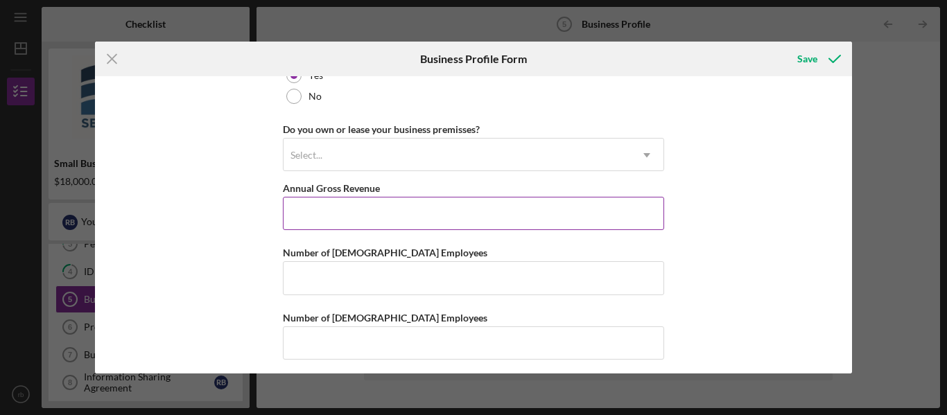
click at [318, 219] on input "Annual Gross Revenue" at bounding box center [473, 213] width 381 height 33
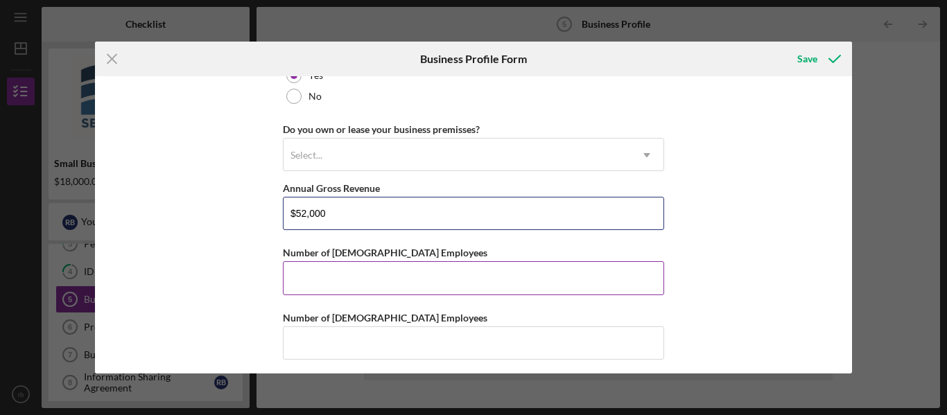
type input "$52,000"
click at [318, 265] on input "Number of [DEMOGRAPHIC_DATA] Employees" at bounding box center [473, 277] width 381 height 33
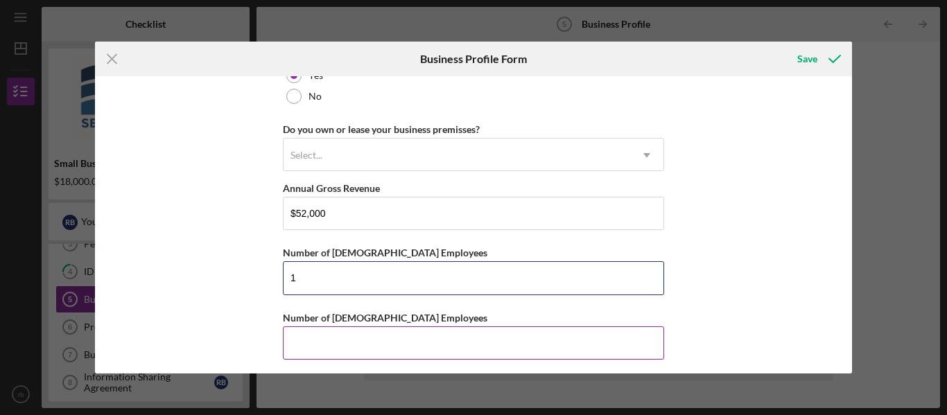
type input "1"
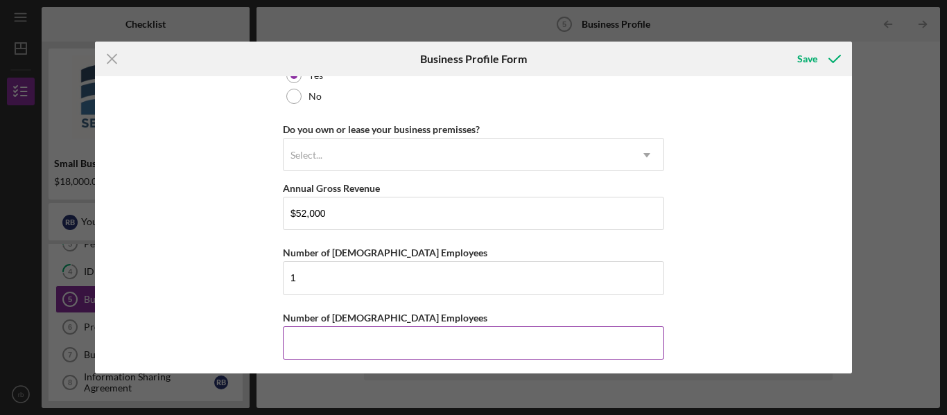
click at [298, 335] on input "Number of [DEMOGRAPHIC_DATA] Employees" at bounding box center [473, 342] width 381 height 33
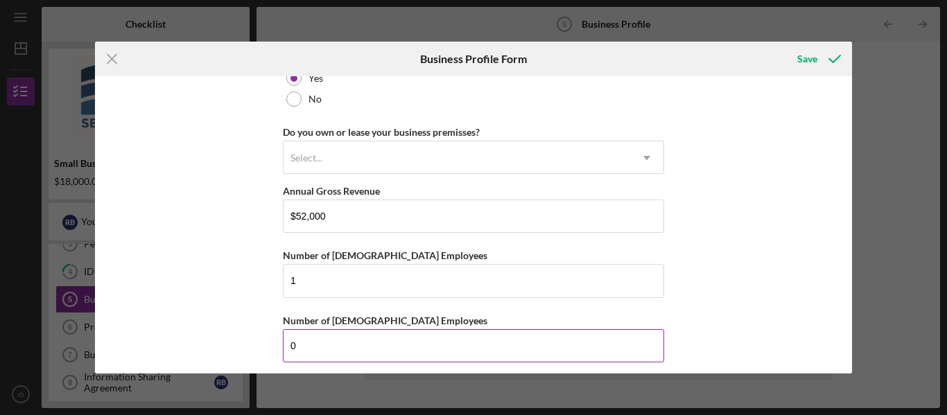
scroll to position [1110, 0]
type input "0"
click at [694, 289] on div "Business Name Gleam & Glisten DBA Gleam & Glisten Business Start Date [DATE] Le…" at bounding box center [474, 224] width 758 height 297
click at [805, 63] on div "Save" at bounding box center [807, 59] width 20 height 28
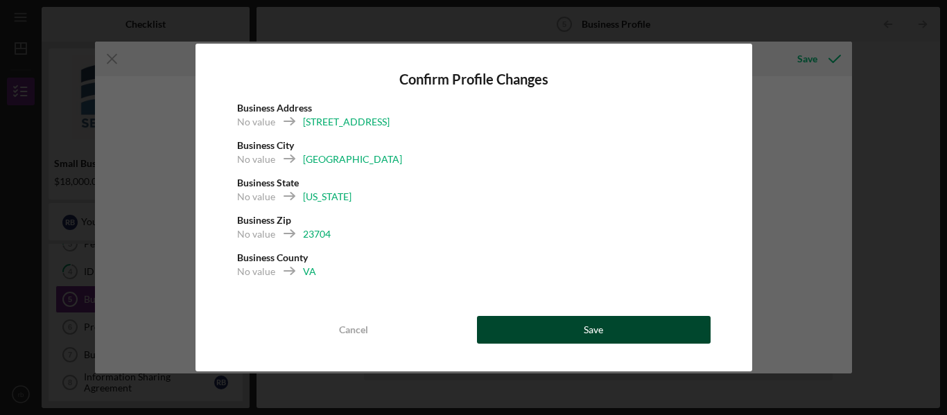
click at [546, 331] on button "Save" at bounding box center [594, 330] width 234 height 28
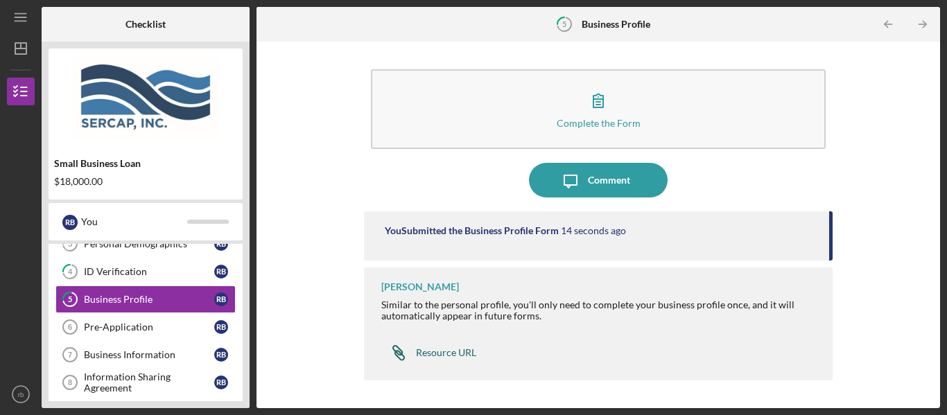
click at [443, 350] on div "Resource URL" at bounding box center [446, 352] width 60 height 11
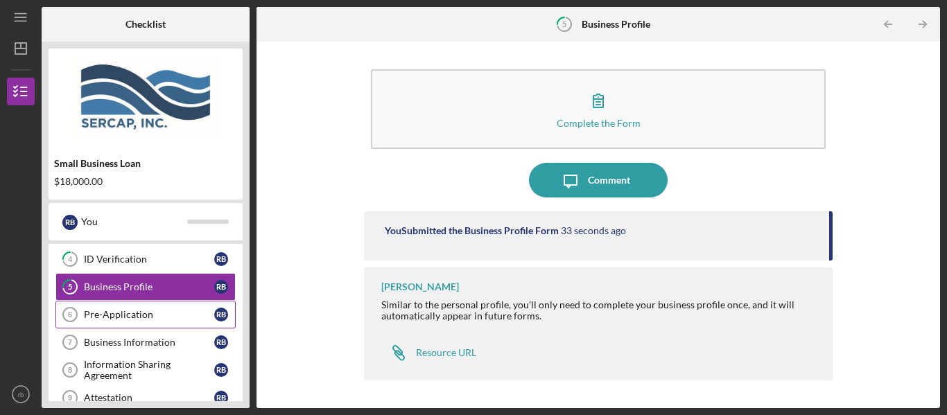
scroll to position [102, 0]
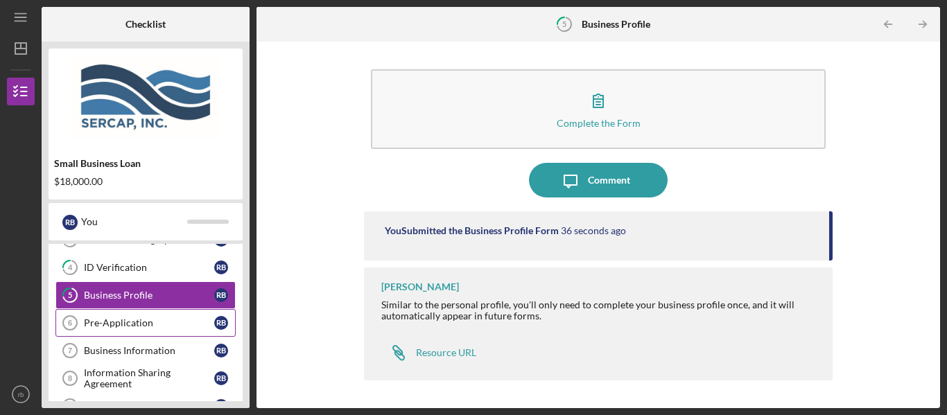
click at [128, 325] on div "Pre-Application" at bounding box center [149, 322] width 130 height 11
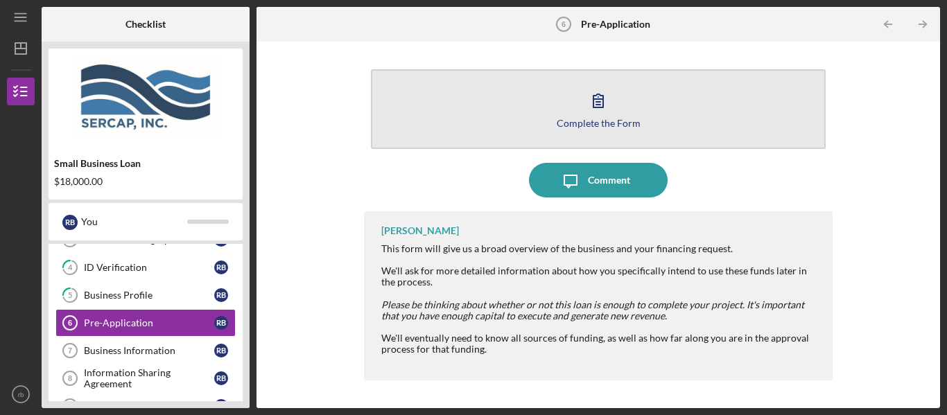
click at [594, 108] on icon "button" at bounding box center [598, 100] width 35 height 35
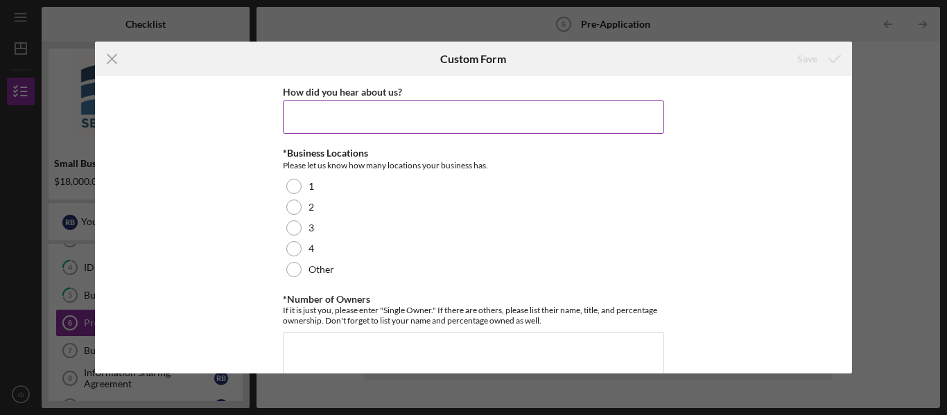
click at [377, 113] on input "How did you hear about us?" at bounding box center [473, 117] width 381 height 33
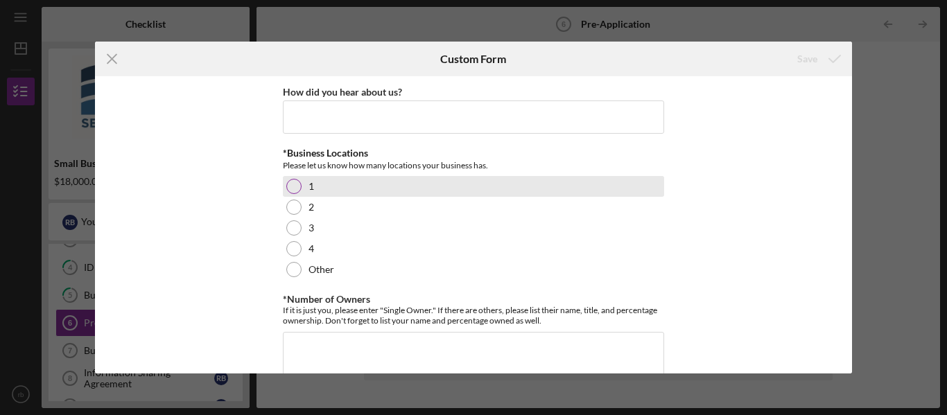
click at [295, 186] on div at bounding box center [293, 186] width 15 height 15
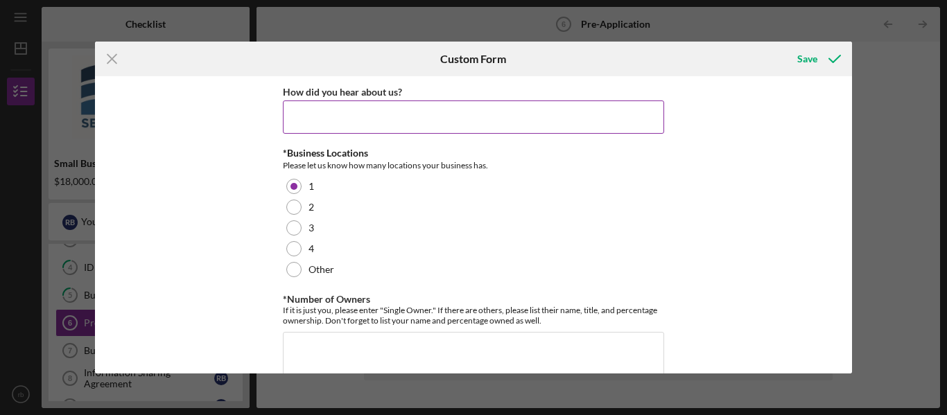
click at [336, 112] on input "How did you hear about us?" at bounding box center [473, 117] width 381 height 33
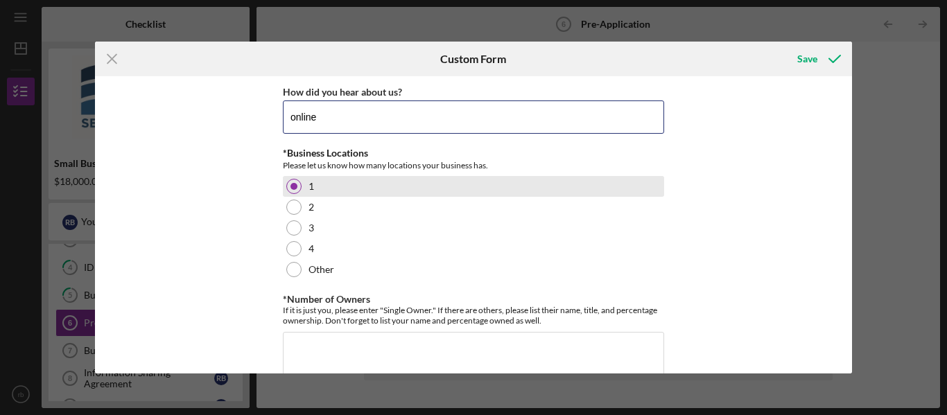
type input "online"
click at [454, 180] on div "1" at bounding box center [473, 186] width 381 height 21
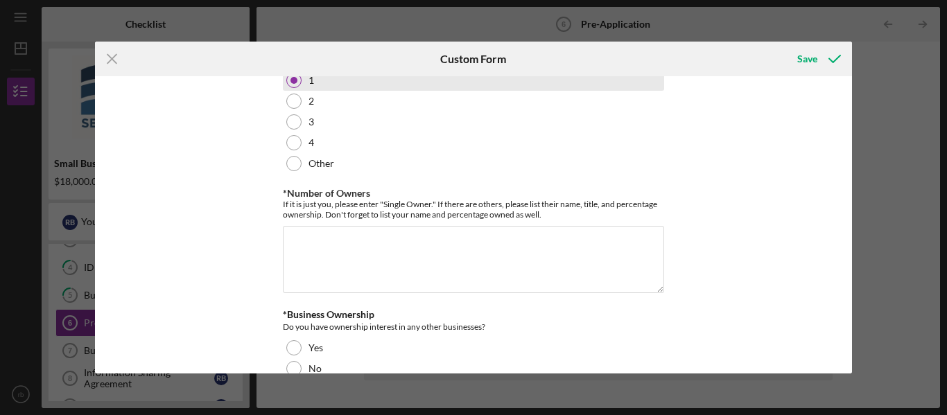
scroll to position [105, 0]
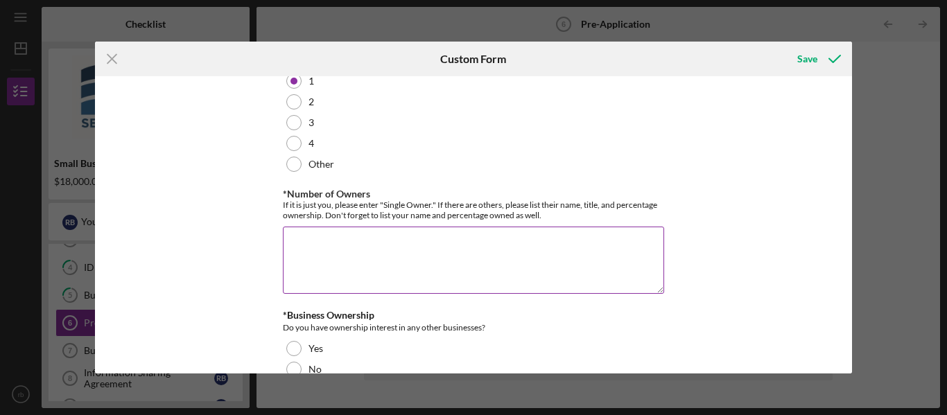
click at [363, 256] on textarea "*Number of Owners" at bounding box center [473, 260] width 381 height 67
type textarea "single owner"
click at [240, 293] on div "How did you hear about us? online *Business Locations Please let us know how ma…" at bounding box center [474, 224] width 758 height 297
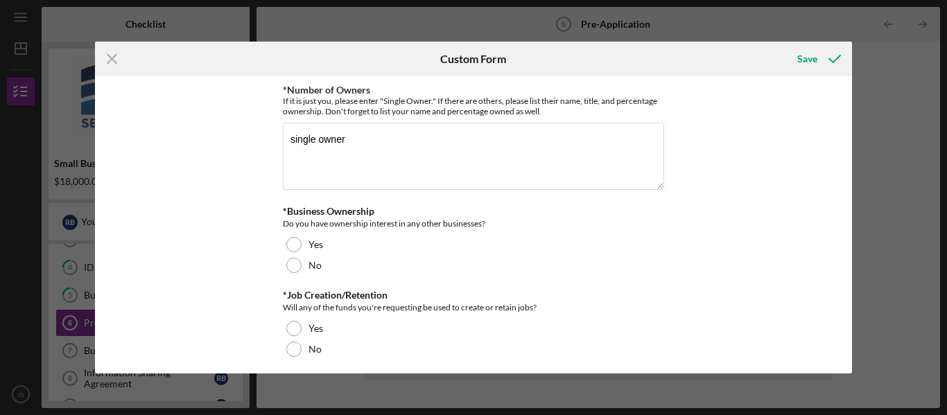
scroll to position [209, 0]
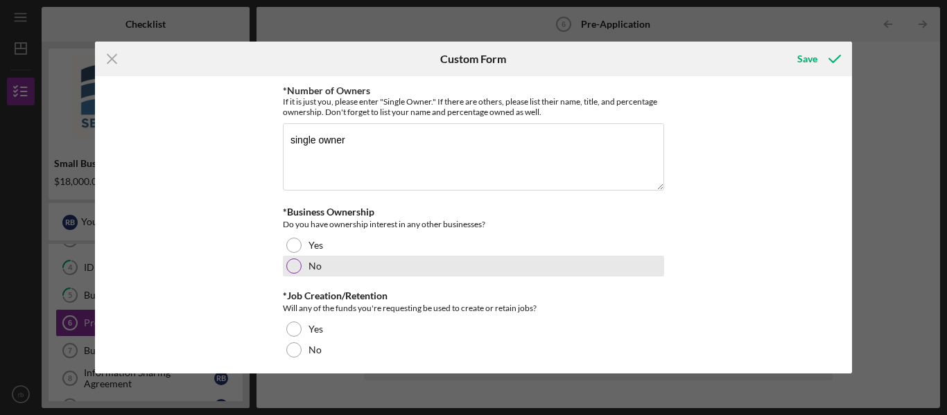
click at [318, 269] on label "No" at bounding box center [314, 266] width 13 height 11
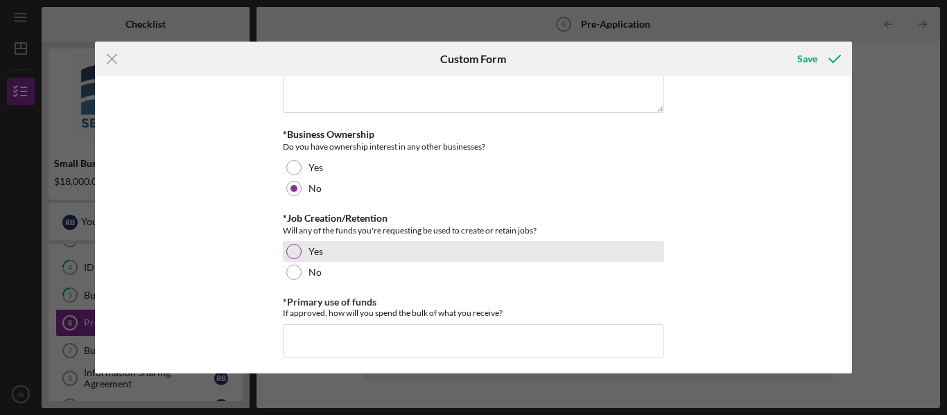
scroll to position [287, 0]
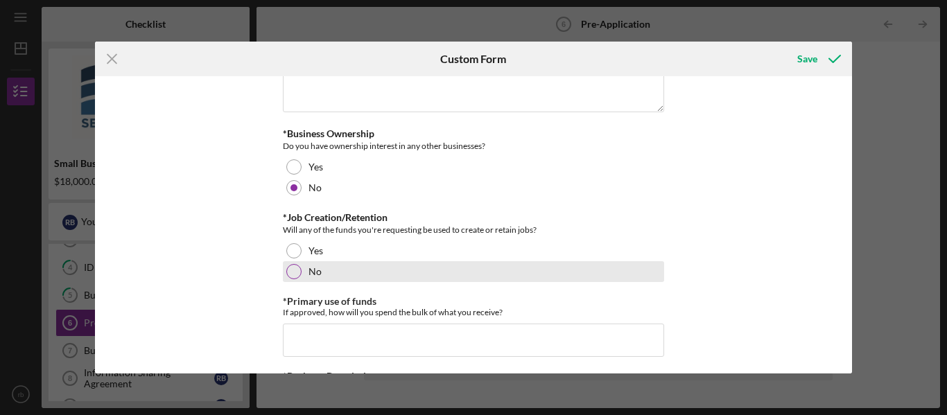
click at [297, 271] on div at bounding box center [293, 271] width 15 height 15
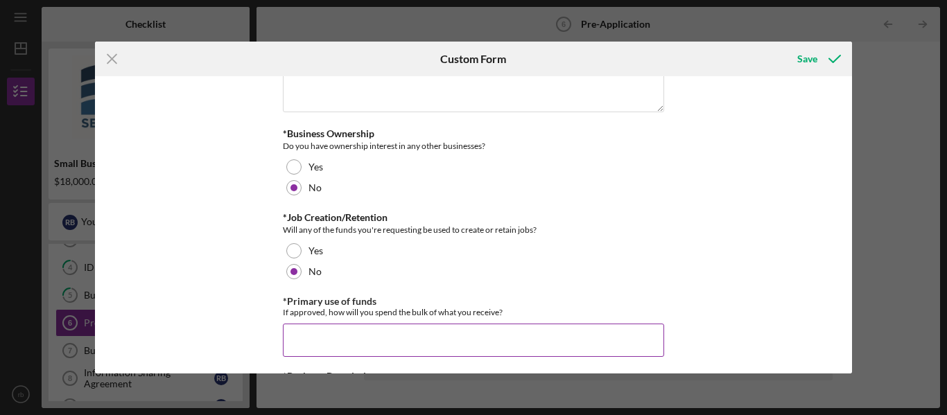
click at [300, 343] on input "*Primary use of funds" at bounding box center [473, 340] width 381 height 33
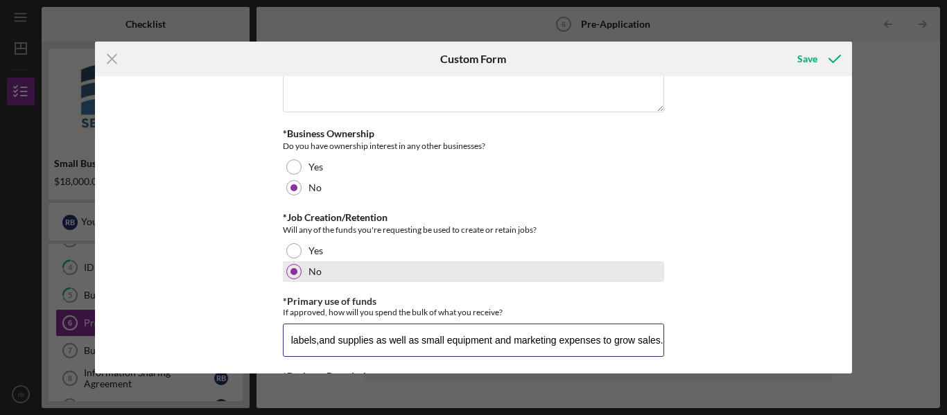
type input "I will use the bulk of funds to produce,package and market mu eco-friendly clea…"
click at [641, 278] on div "No" at bounding box center [473, 271] width 381 height 21
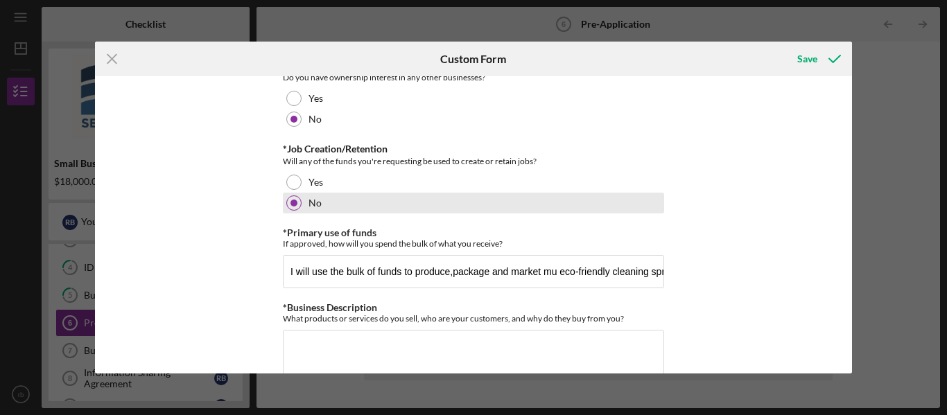
scroll to position [402, 0]
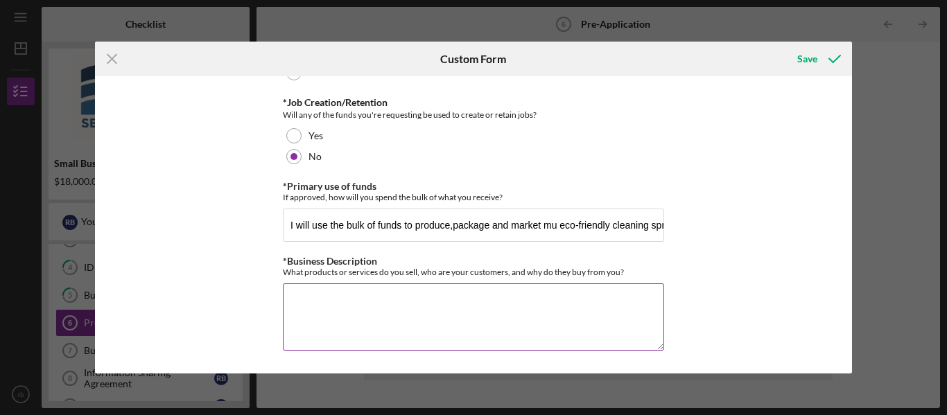
click at [323, 308] on textarea "*Business Description" at bounding box center [473, 317] width 381 height 67
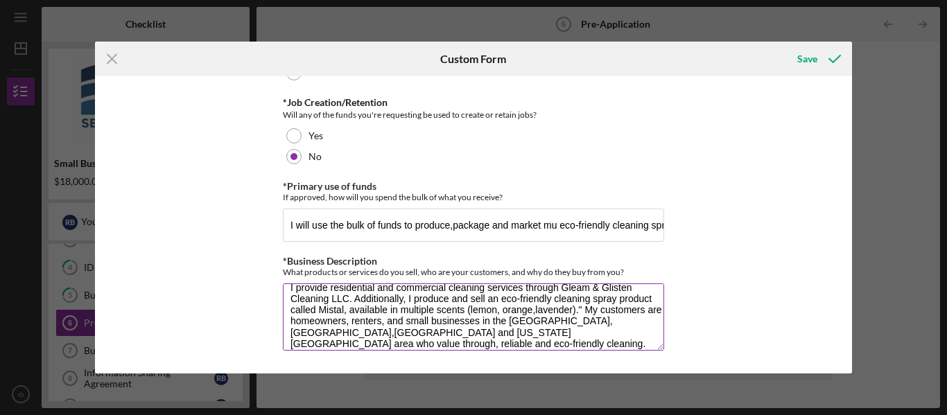
scroll to position [24, 0]
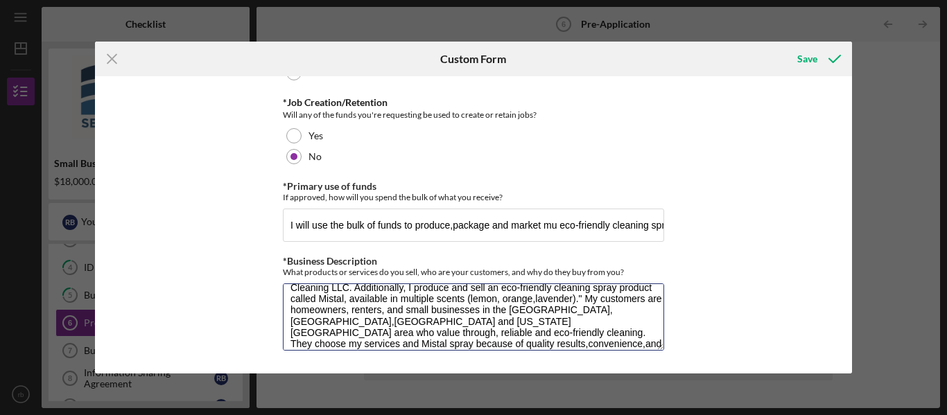
type textarea "I provide residential and commercial cleaning services through Gleam & Glisten …"
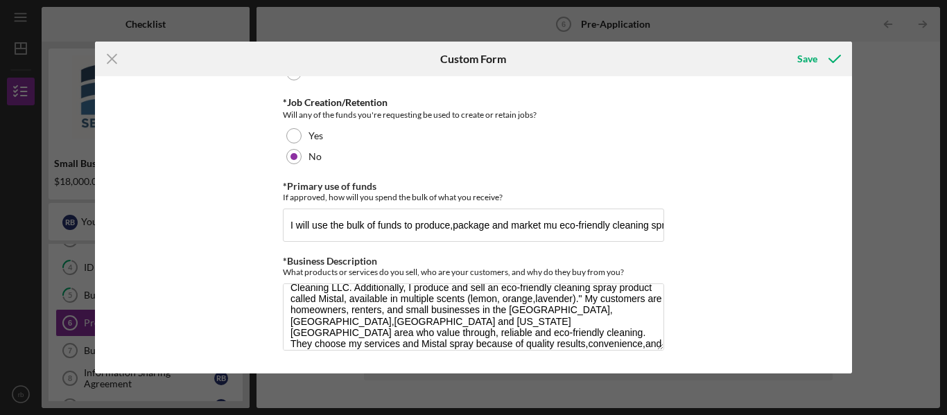
click at [693, 313] on div "How did you hear about us? online *Business Locations Please let us know how ma…" at bounding box center [474, 224] width 758 height 297
click at [810, 58] on div "Save" at bounding box center [807, 59] width 20 height 28
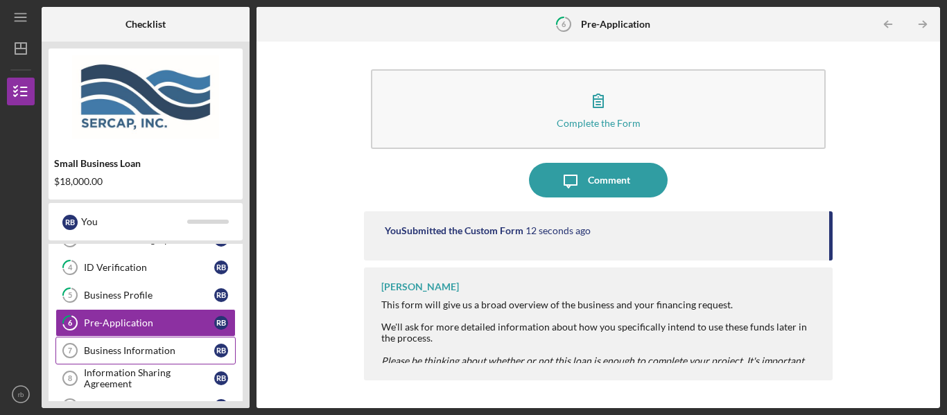
click at [125, 352] on div "Business Information" at bounding box center [149, 350] width 130 height 11
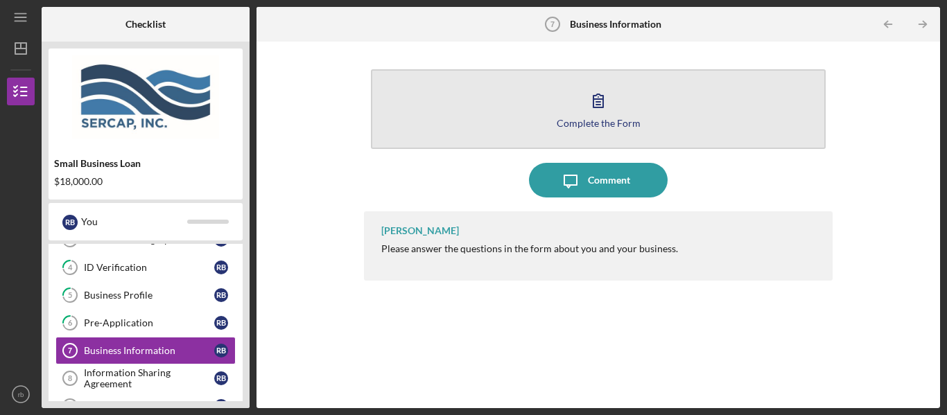
click at [599, 103] on icon "button" at bounding box center [598, 100] width 35 height 35
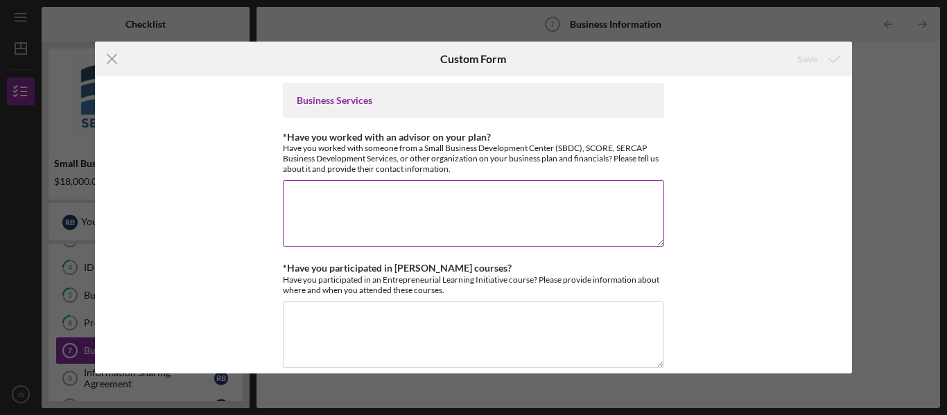
click at [329, 196] on textarea "*Have you worked with an advisor on your plan?" at bounding box center [473, 213] width 381 height 67
click at [455, 204] on textarea "I have not yet worked with Small Buisness Developement" at bounding box center [473, 213] width 381 height 67
click at [452, 200] on textarea "I have not yet worked with Small Buisness Developement" at bounding box center [473, 213] width 381 height 67
click at [512, 202] on textarea "I have not yet worked with Small Business Developement" at bounding box center [473, 213] width 381 height 67
click at [551, 200] on textarea "I have not yet worked with Small Business Developement" at bounding box center [473, 213] width 381 height 67
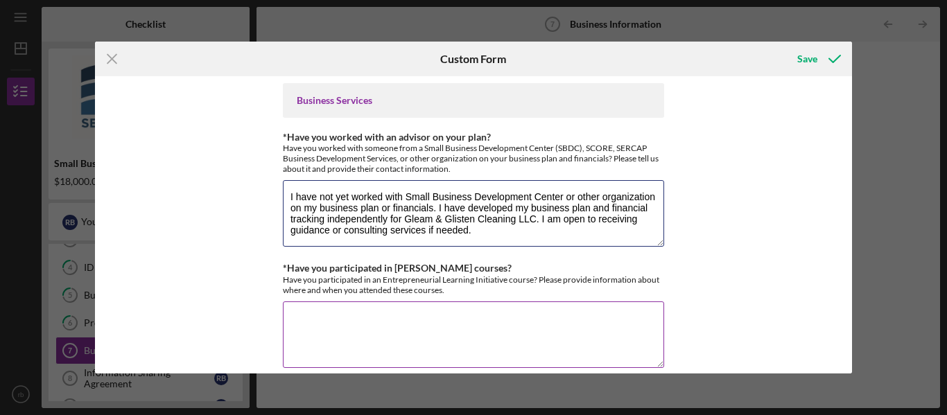
type textarea "I have not yet worked with Small Business Development Center or other organizat…"
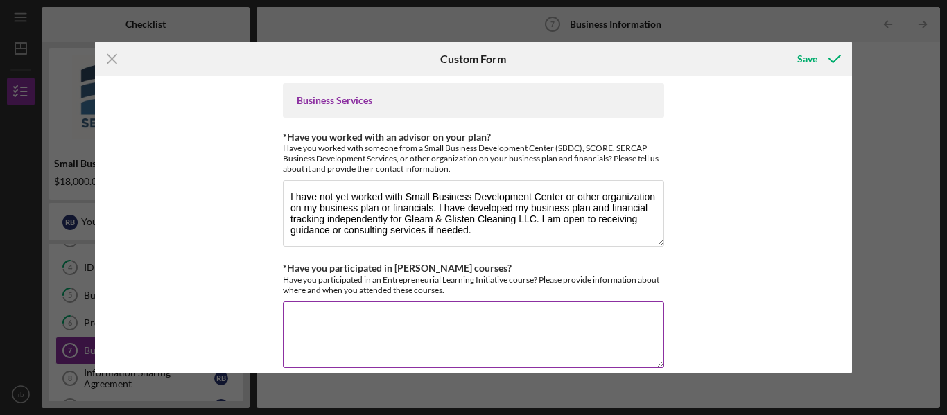
click at [323, 322] on textarea "*Have you participated in [PERSON_NAME] courses?" at bounding box center [473, 335] width 381 height 67
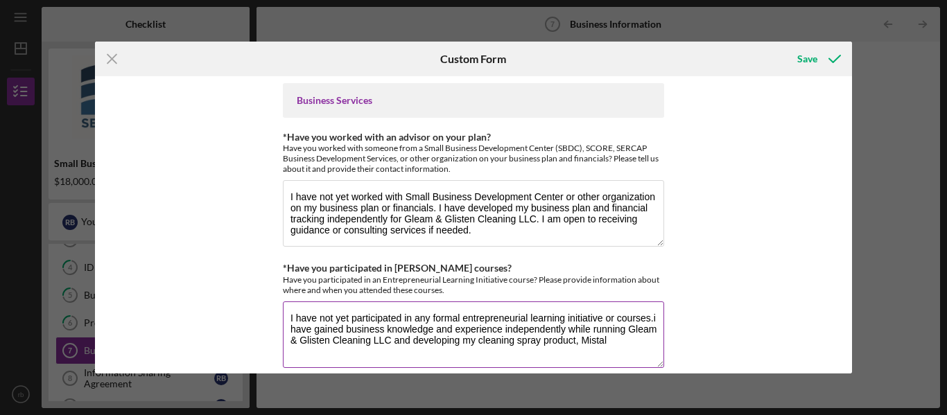
click at [320, 346] on textarea "I have not yet participated in any formal entrepreneurial learning initiative o…" at bounding box center [473, 335] width 381 height 67
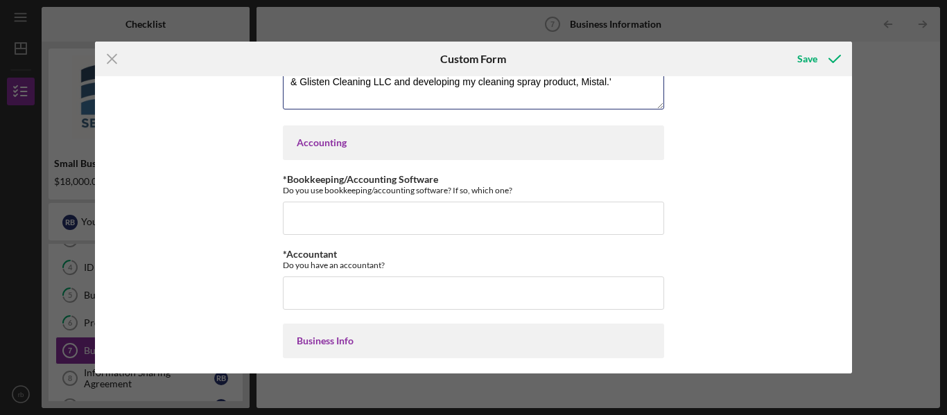
scroll to position [262, 0]
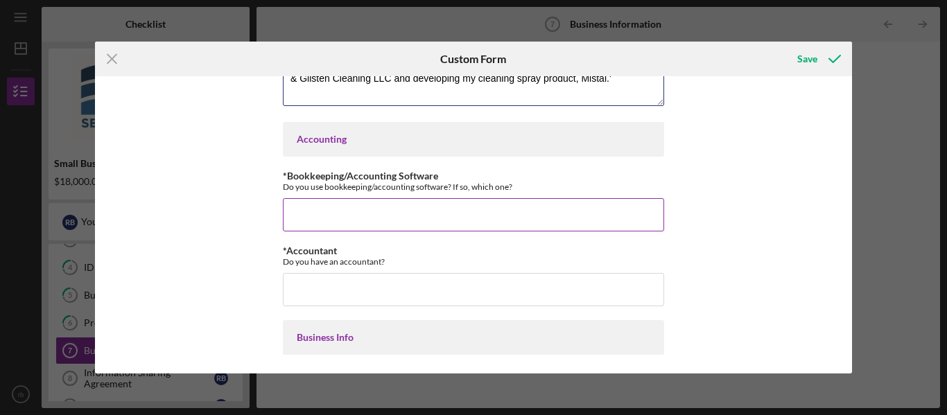
type textarea "I have not yet participated in any formal entrepreneurial learning initiative o…"
click at [344, 206] on input "*Bookkeeping/Accounting Software" at bounding box center [473, 214] width 381 height 33
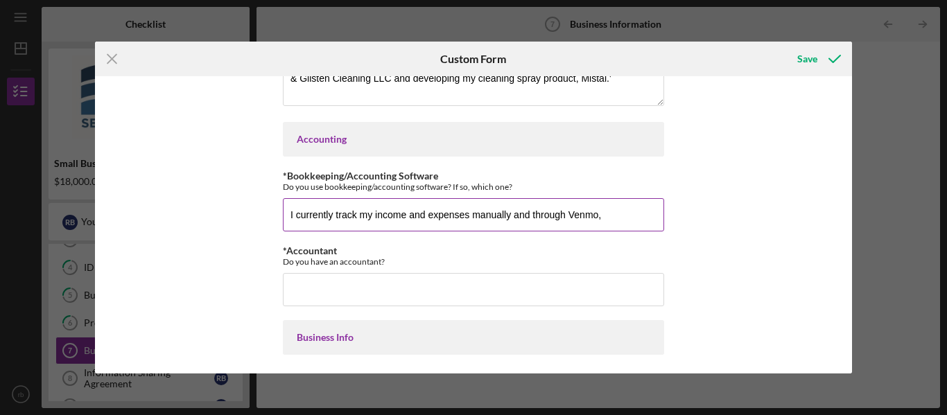
click at [783, 45] on button "Save" at bounding box center [817, 59] width 69 height 28
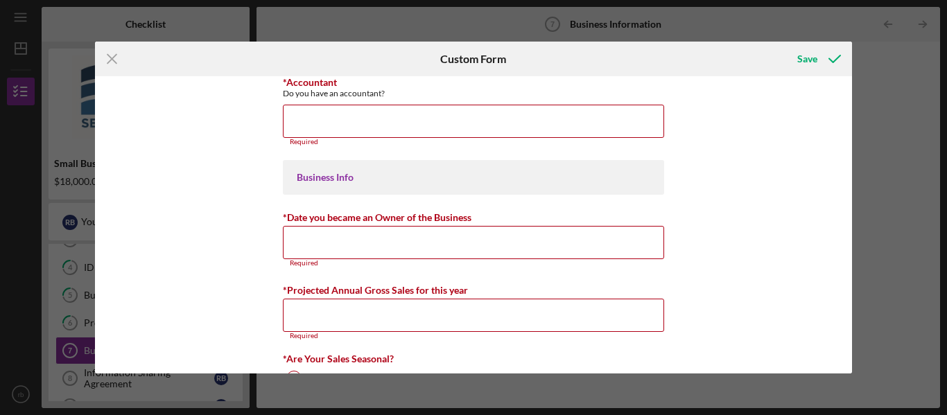
scroll to position [395, 0]
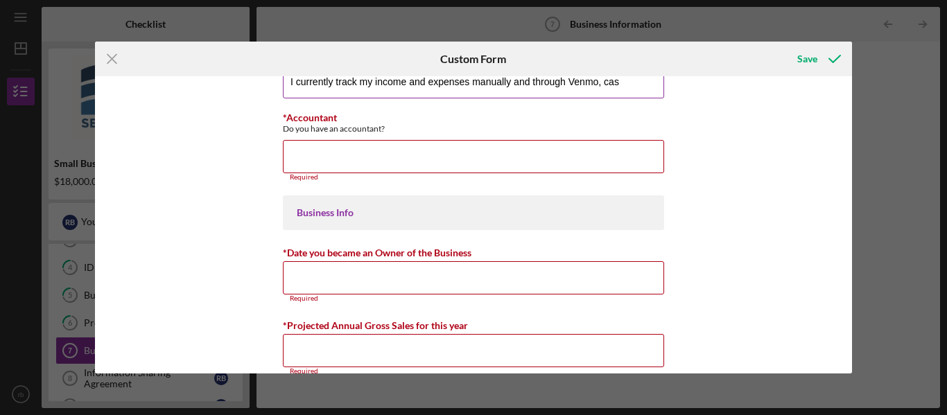
click at [634, 88] on input "I currently track my income and expenses manually and through Venmo, cas" at bounding box center [473, 81] width 381 height 33
type input "I currently track my income and expenses manually and through Venmo,Cash App re…"
click at [322, 148] on input "*Accountant" at bounding box center [473, 156] width 381 height 33
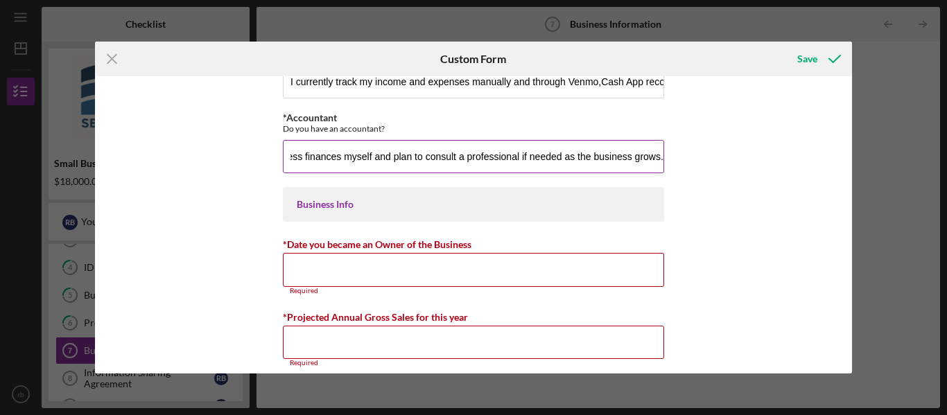
scroll to position [0, 263]
type input "I do not currently have an accountant. I manage my business finances myself and…"
click at [303, 266] on input "*Date you became an Owner of the Business" at bounding box center [473, 269] width 381 height 33
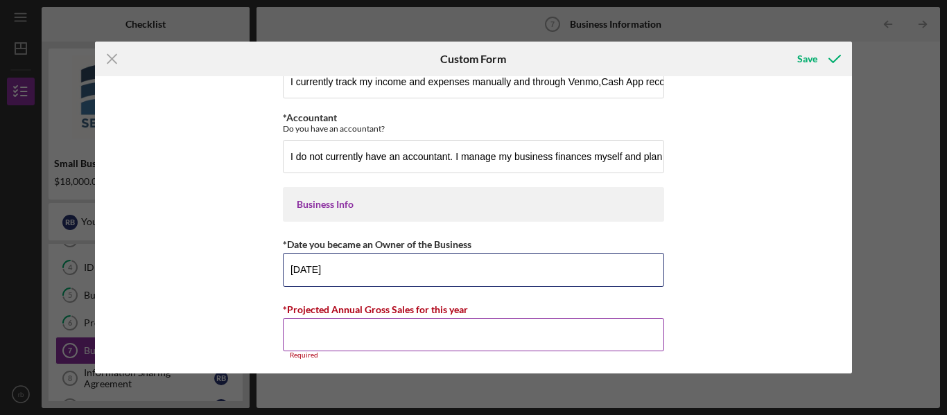
type input "[DATE]"
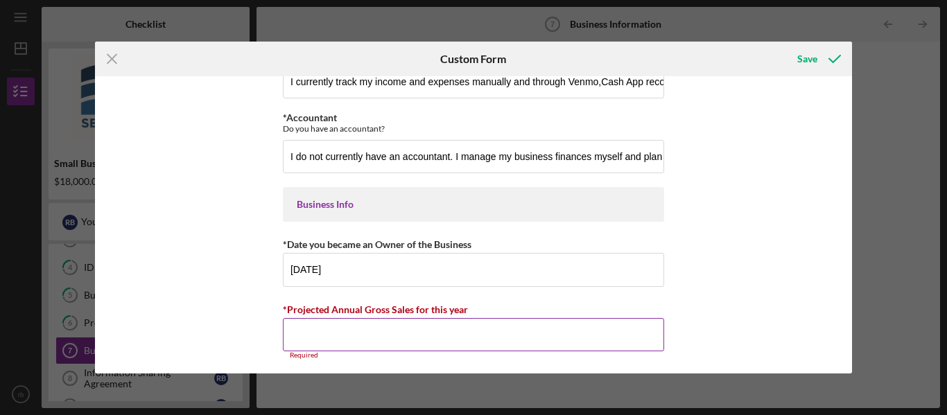
click at [329, 340] on input "*Projected Annual Gross Sales for this year" at bounding box center [473, 334] width 381 height 33
type input "5"
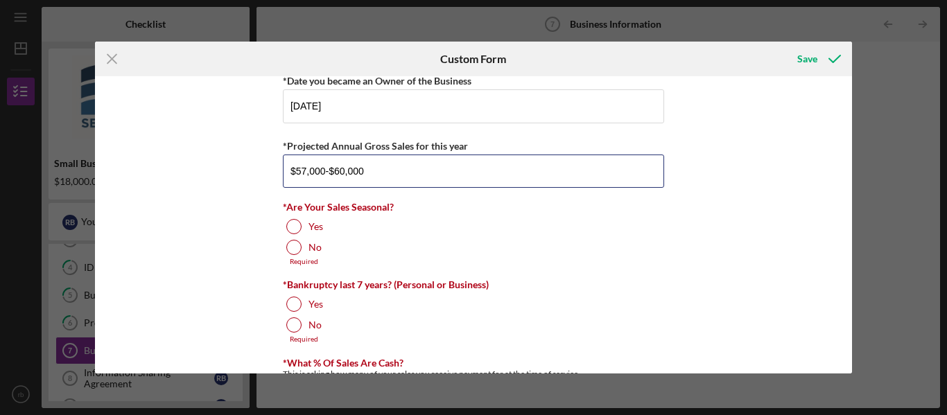
scroll to position [561, 0]
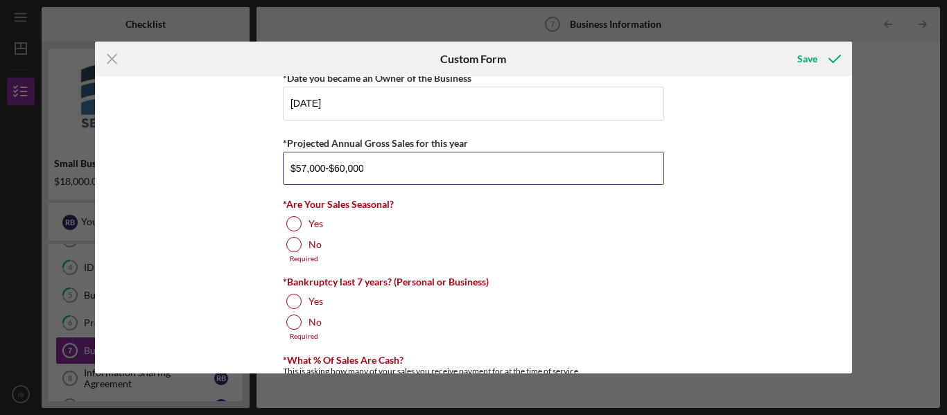
type input "$57,000-$60,000"
click at [699, 251] on div "Business Services *Have you worked with an advisor on your plan? Have you worke…" at bounding box center [474, 224] width 758 height 297
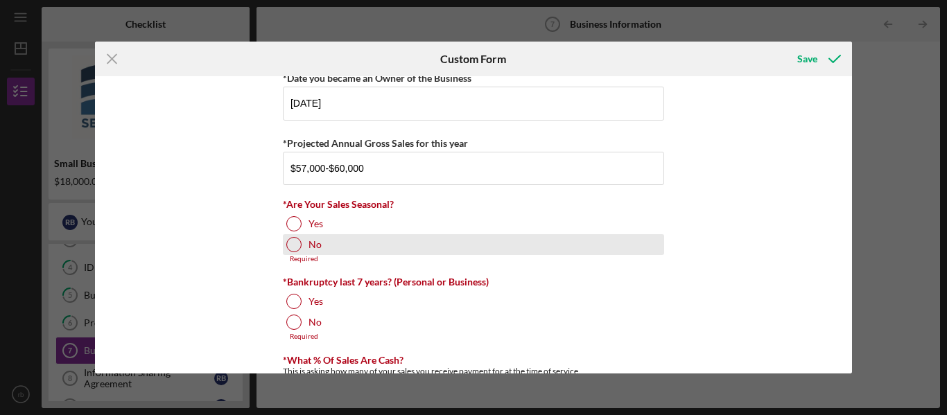
click at [308, 250] on label "No" at bounding box center [314, 244] width 13 height 11
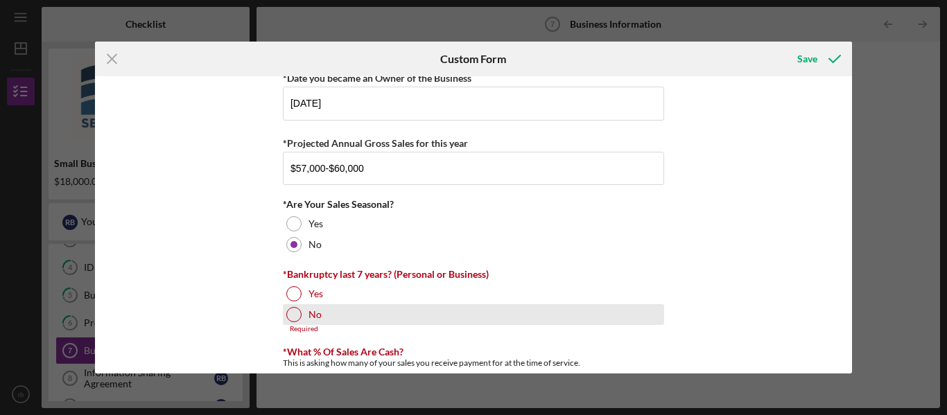
click at [299, 310] on div "No" at bounding box center [473, 314] width 381 height 21
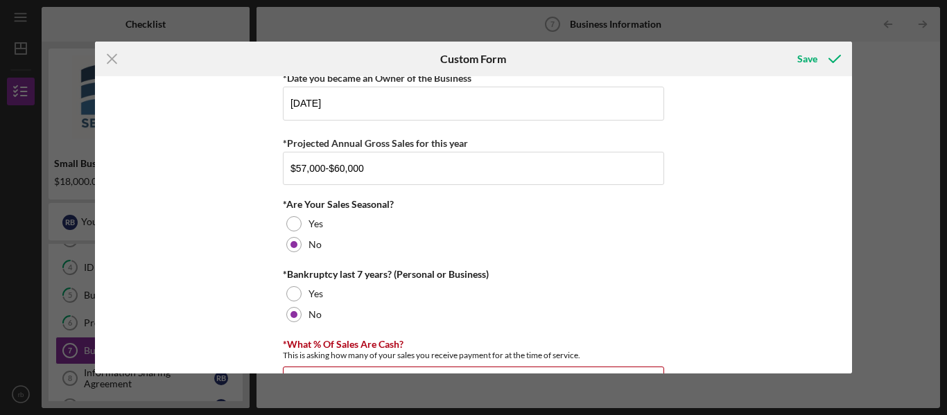
click at [695, 268] on div "Business Services *Have you worked with an advisor on your plan? Have you worke…" at bounding box center [474, 224] width 758 height 297
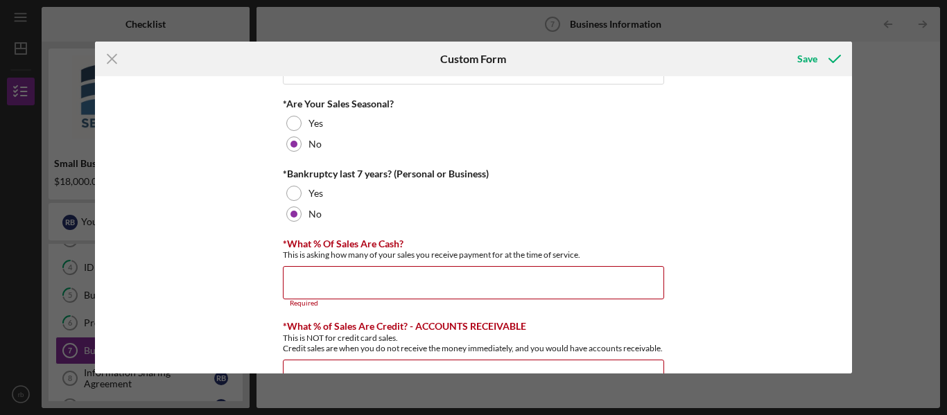
scroll to position [720, 0]
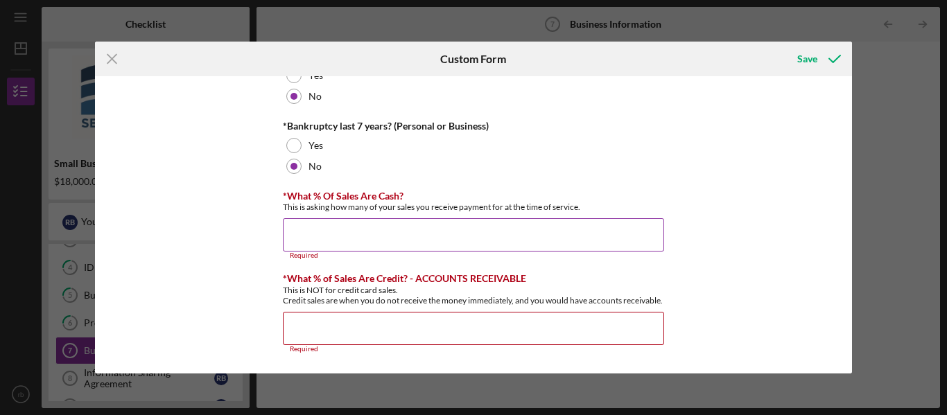
click at [311, 228] on input "*What % Of Sales Are Cash?" at bounding box center [473, 234] width 381 height 33
click at [297, 223] on input "*What % Of Sales Are Cash?" at bounding box center [473, 234] width 381 height 33
click at [297, 332] on input "*What % of Sales Are Credit? - ACCOUNTS RECEIVABLE" at bounding box center [473, 328] width 381 height 33
click at [306, 225] on input "*What % Of Sales Are Cash?" at bounding box center [473, 234] width 381 height 33
click at [306, 323] on input "*What % of Sales Are Credit? - ACCOUNTS RECEIVABLE" at bounding box center [473, 328] width 381 height 33
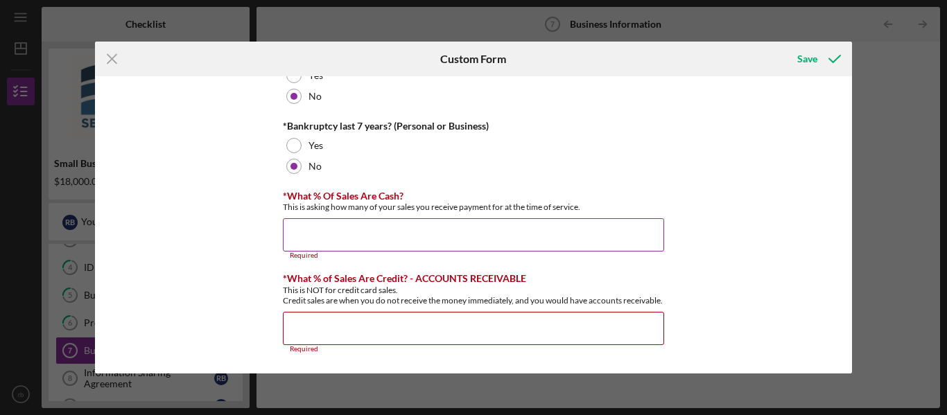
click at [324, 240] on input "*What % Of Sales Are Cash?" at bounding box center [473, 234] width 381 height 33
click at [305, 218] on input "*What % Of Sales Are Cash?" at bounding box center [473, 234] width 381 height 33
click at [292, 225] on input "*What % Of Sales Are Cash?" at bounding box center [473, 234] width 381 height 33
click at [832, 62] on polyline "submit" at bounding box center [834, 58] width 11 height 7
click at [299, 236] on input "*What % Of Sales Are Cash?" at bounding box center [473, 234] width 381 height 33
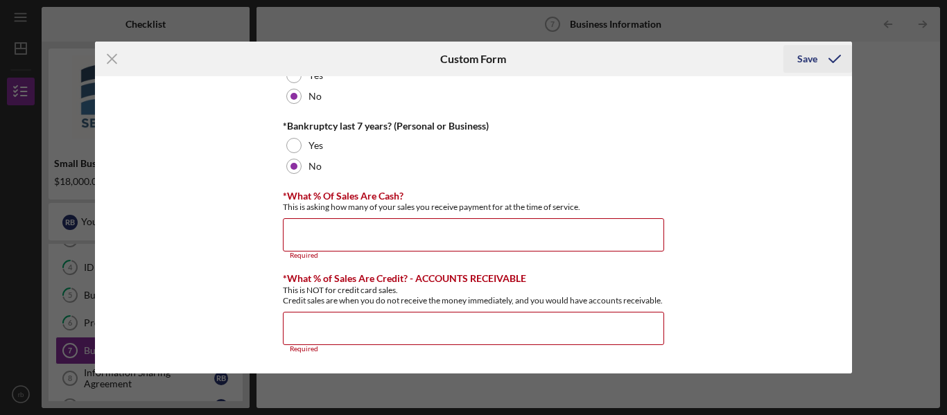
click at [810, 60] on div "Save" at bounding box center [807, 59] width 20 height 28
click at [833, 59] on icon "submit" at bounding box center [834, 59] width 35 height 35
click at [128, 109] on div "Business Services *Have you worked with an advisor on your plan? Have you worke…" at bounding box center [474, 224] width 758 height 297
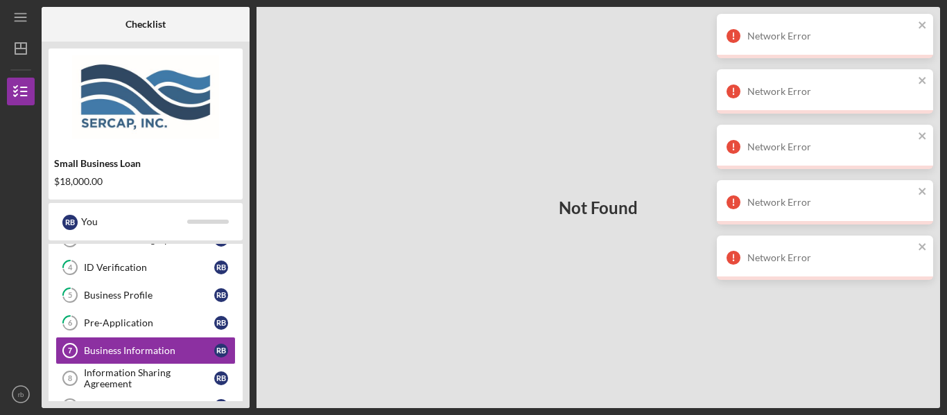
click at [559, 356] on div "Not Found" at bounding box center [597, 207] width 683 height 401
click at [160, 313] on link "6 Pre-Application r b" at bounding box center [145, 323] width 180 height 28
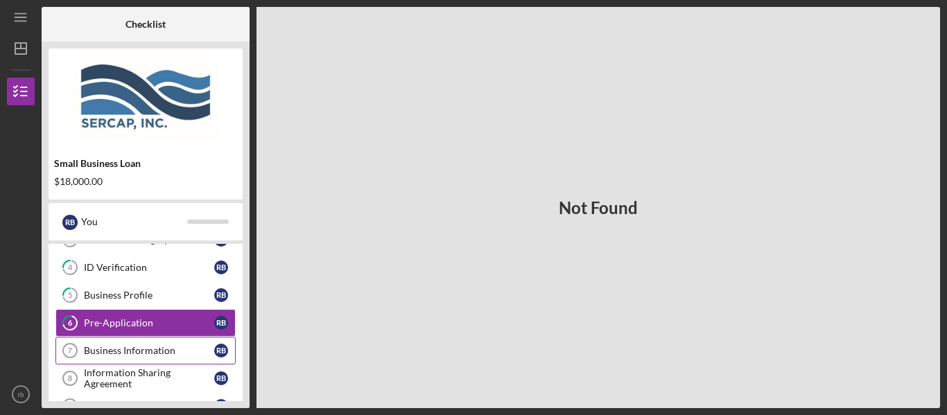
click at [139, 352] on div "Business Information" at bounding box center [149, 350] width 130 height 11
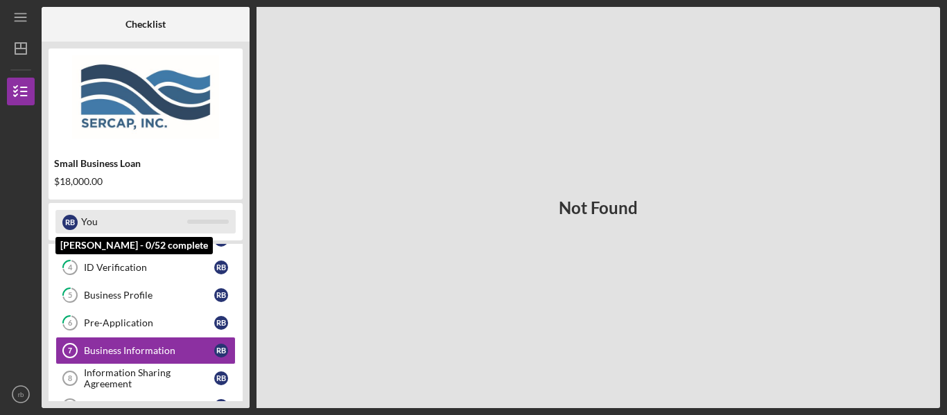
click at [143, 223] on div "You" at bounding box center [134, 222] width 106 height 24
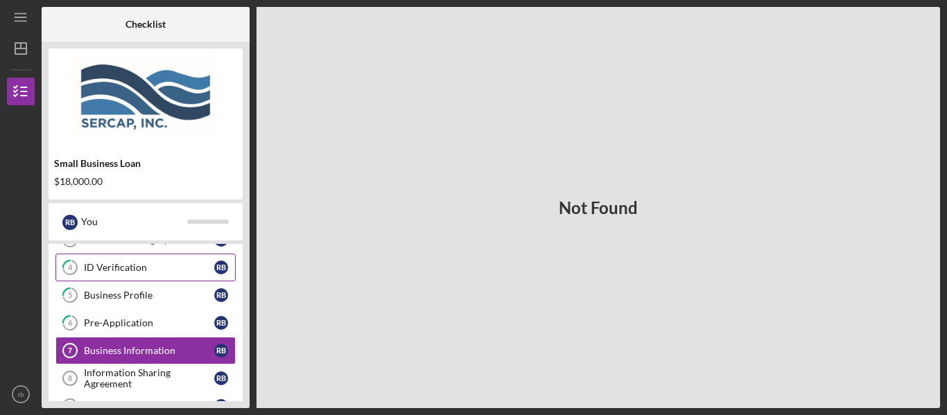
click at [88, 269] on div "ID Verification" at bounding box center [149, 267] width 130 height 11
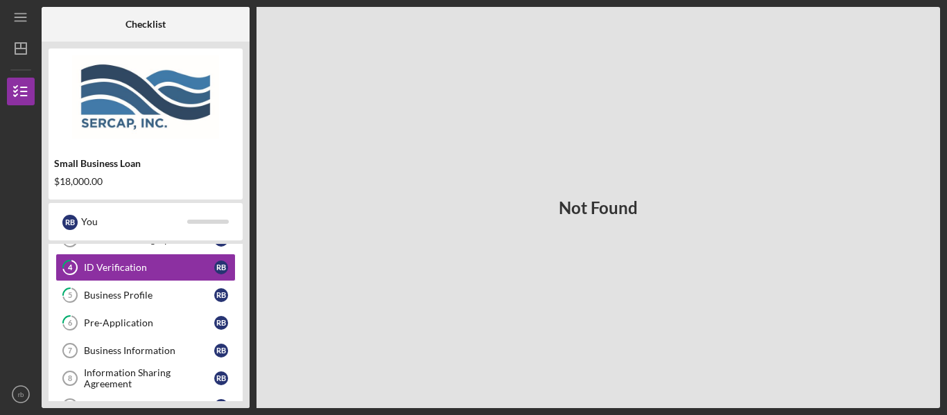
click at [880, 349] on div "Not Found" at bounding box center [597, 207] width 683 height 401
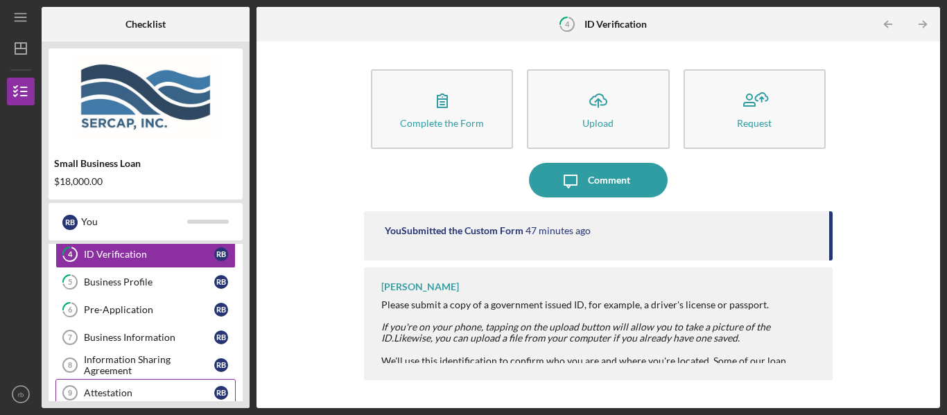
scroll to position [105, 0]
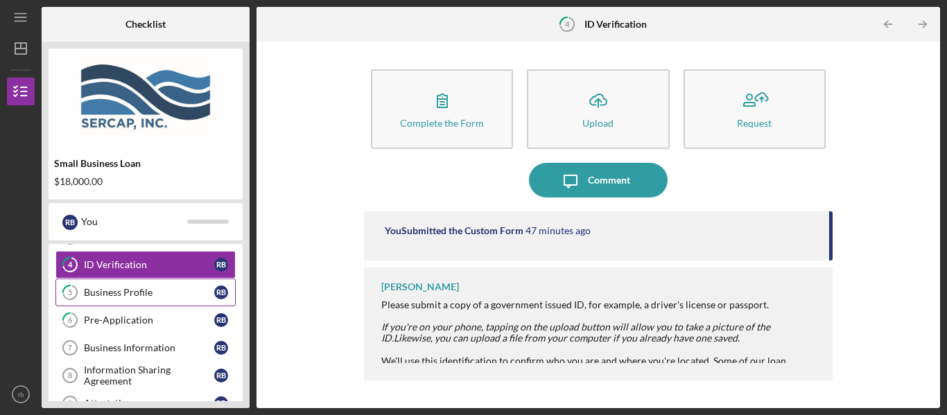
click at [128, 296] on div "Business Profile" at bounding box center [149, 292] width 130 height 11
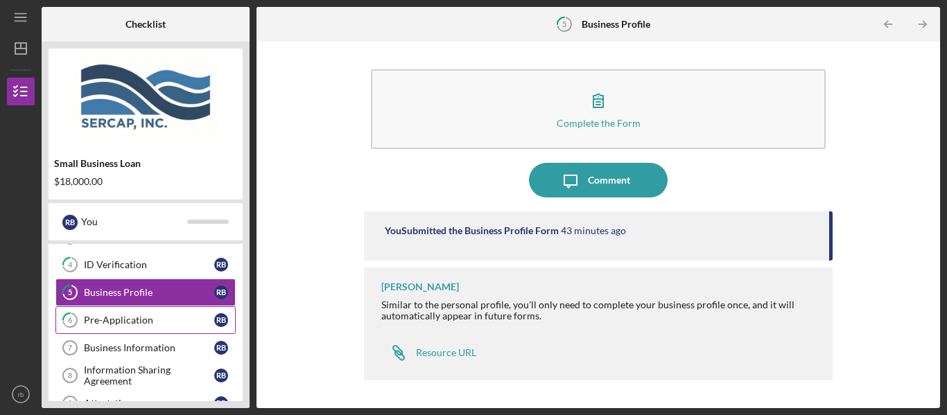
click at [134, 317] on div "Pre-Application" at bounding box center [149, 320] width 130 height 11
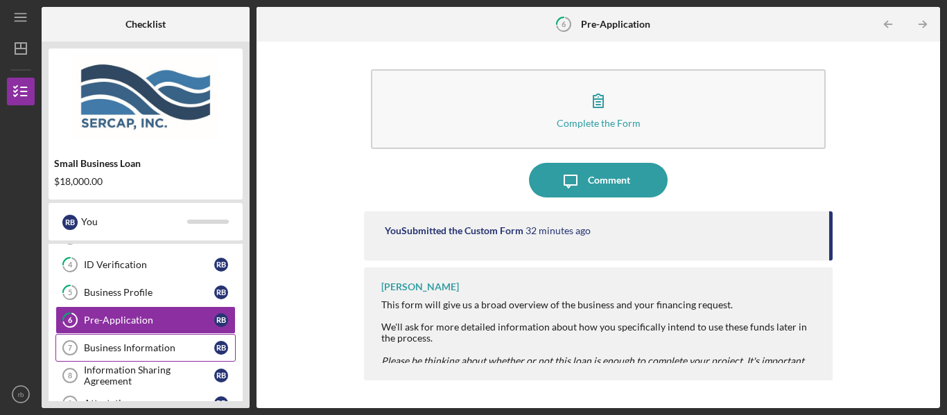
click at [141, 349] on div "Business Information" at bounding box center [149, 347] width 130 height 11
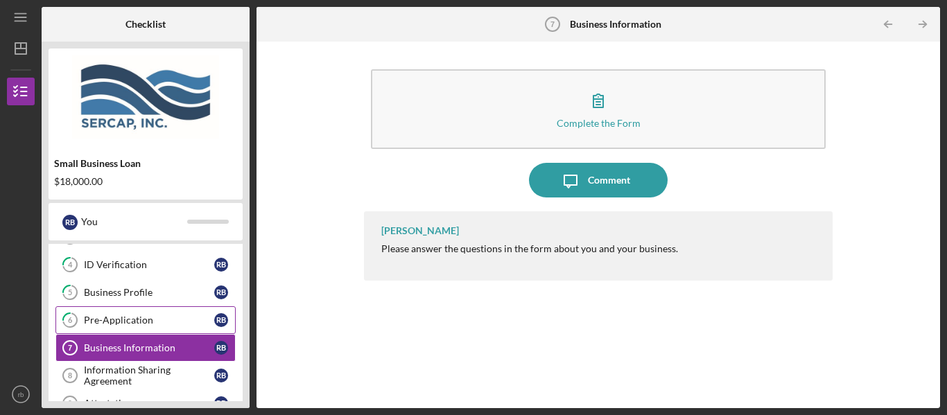
click at [147, 322] on div "Pre-Application" at bounding box center [149, 320] width 130 height 11
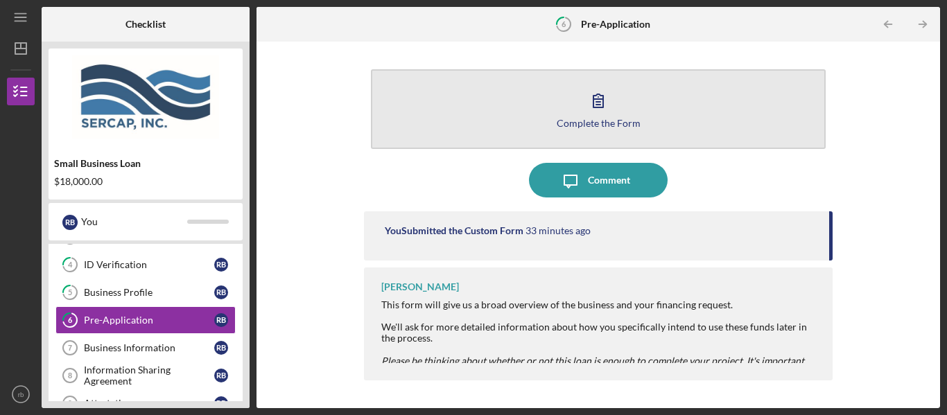
click at [599, 103] on icon "button" at bounding box center [598, 100] width 35 height 35
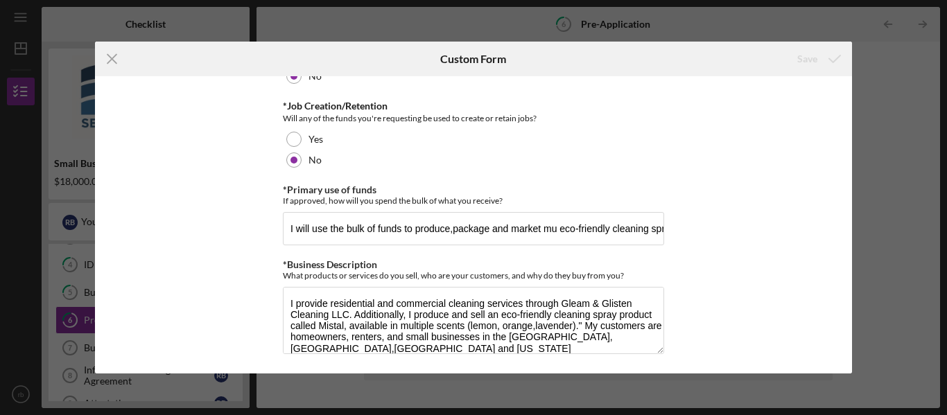
scroll to position [402, 0]
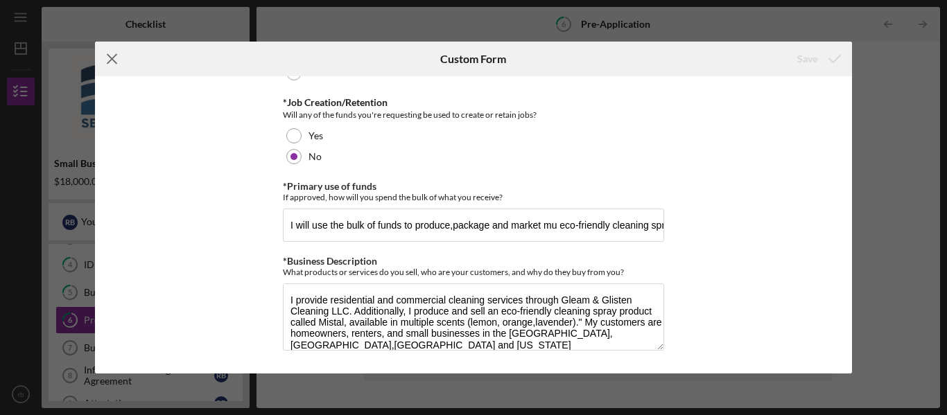
click at [110, 56] on line at bounding box center [111, 59] width 9 height 9
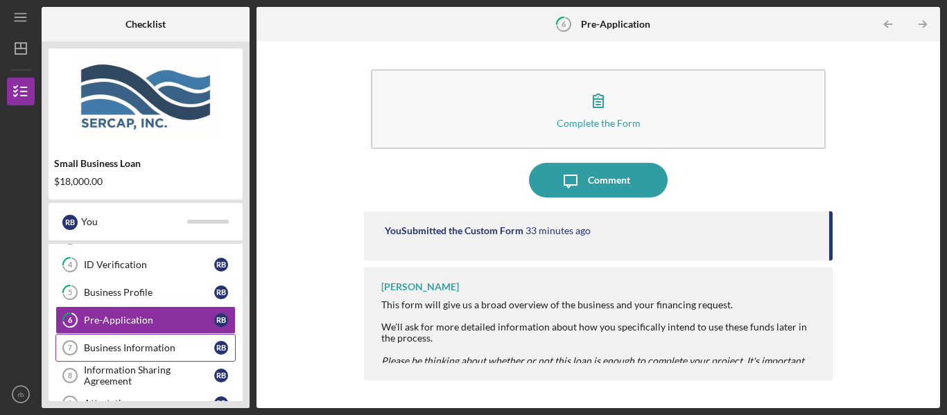
click at [99, 347] on div "Business Information" at bounding box center [149, 347] width 130 height 11
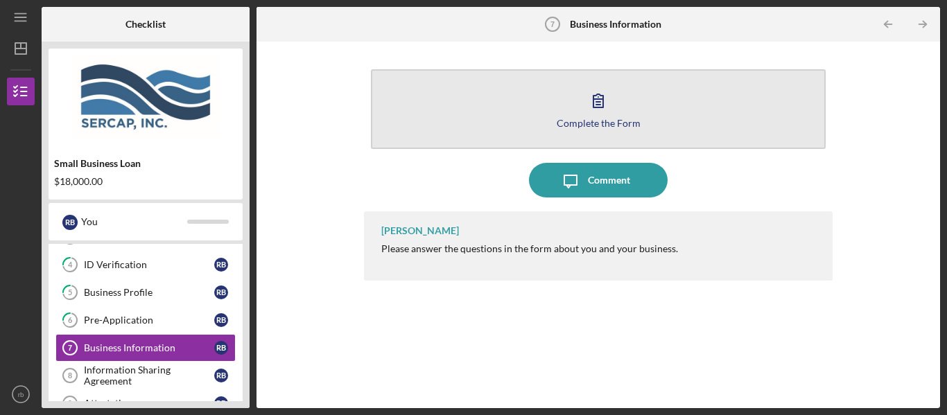
click at [597, 102] on icon "button" at bounding box center [598, 100] width 10 height 13
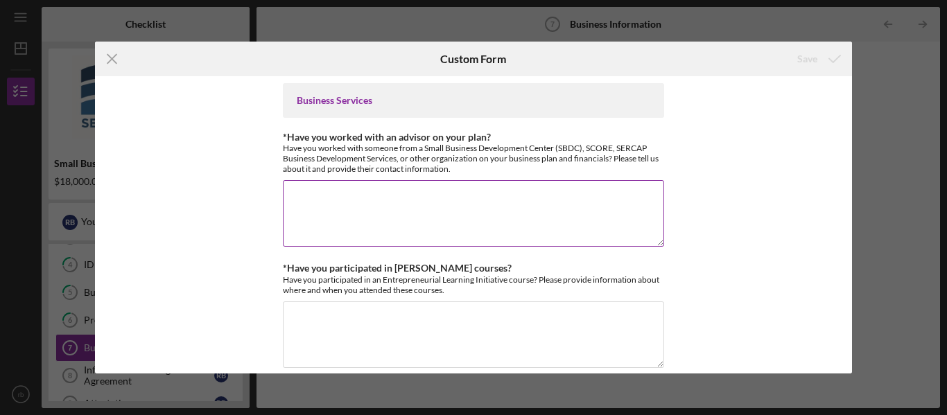
click at [356, 175] on div "*Have you worked with an advisor on your plan? Have you worked with someone fro…" at bounding box center [473, 191] width 381 height 118
click at [287, 202] on textarea "*Have you worked with an advisor on your plan?" at bounding box center [473, 213] width 381 height 67
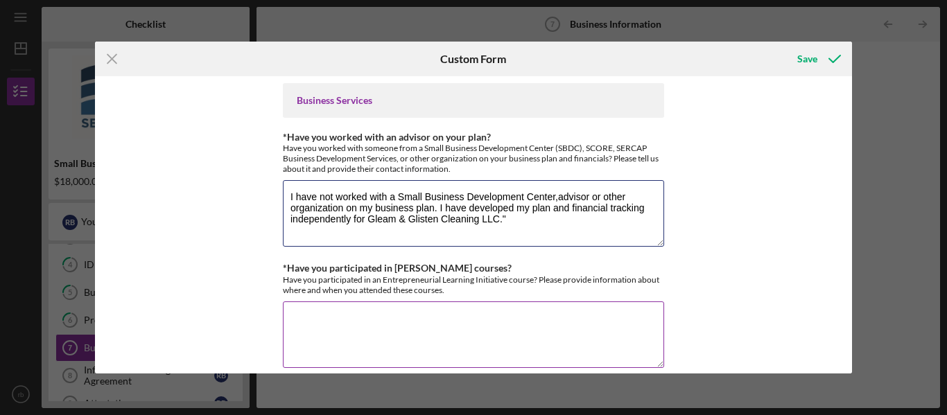
type textarea "I have not worked with a Small Business Development Center,advisor or other org…"
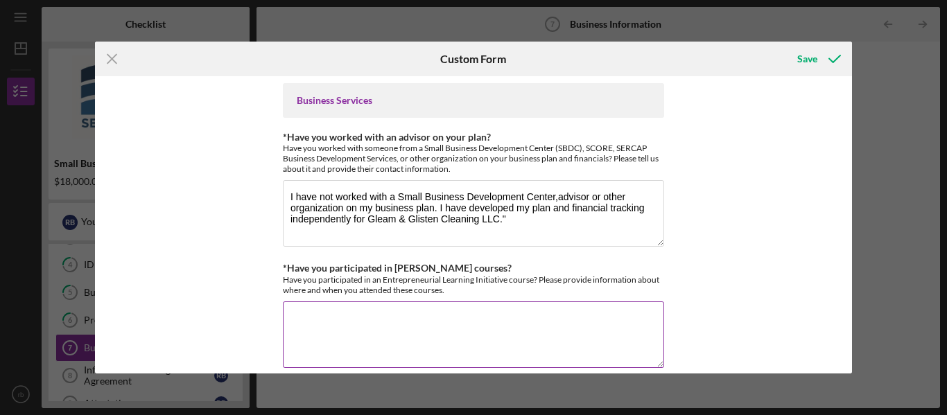
click at [321, 312] on textarea "*Have you participated in [PERSON_NAME] courses?" at bounding box center [473, 335] width 381 height 67
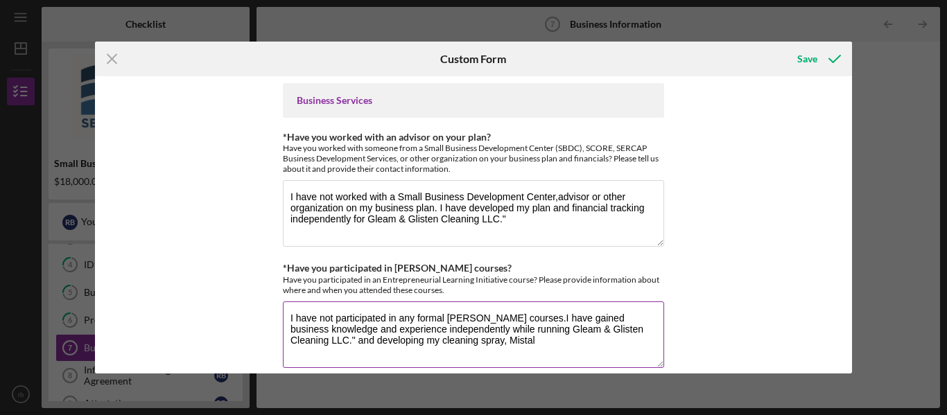
click at [455, 341] on textarea "I have not participated in any formal ELI courses.I have gained business knowle…" at bounding box center [473, 335] width 381 height 67
type textarea "I have not participated in any formal ELI courses.I have gained business knowle…"
click at [723, 288] on div "Business Services *Have you worked with an advisor on your plan? Have you worke…" at bounding box center [474, 224] width 758 height 297
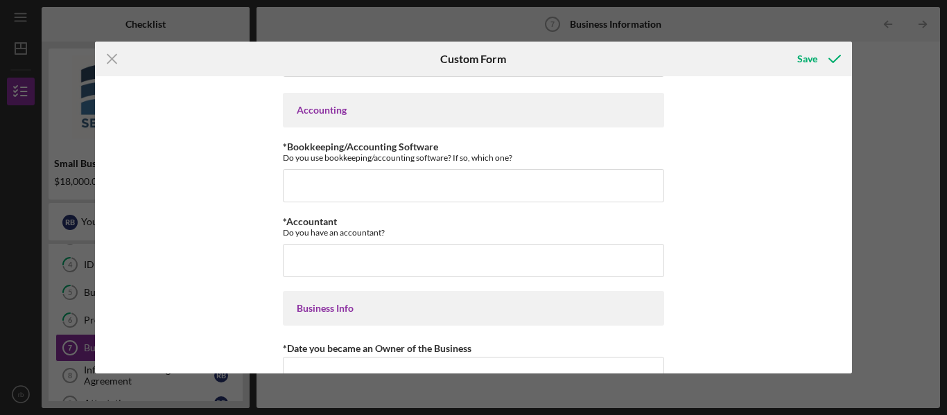
scroll to position [296, 0]
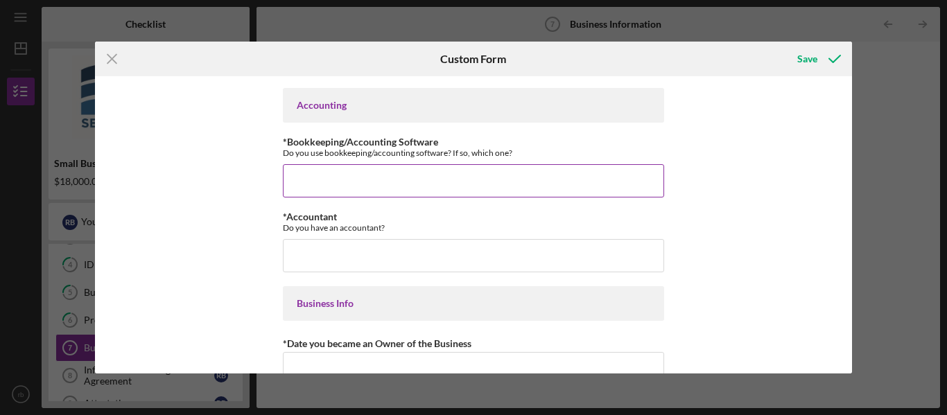
click at [354, 177] on input "*Bookkeeping/Accounting Software" at bounding box center [473, 180] width 381 height 33
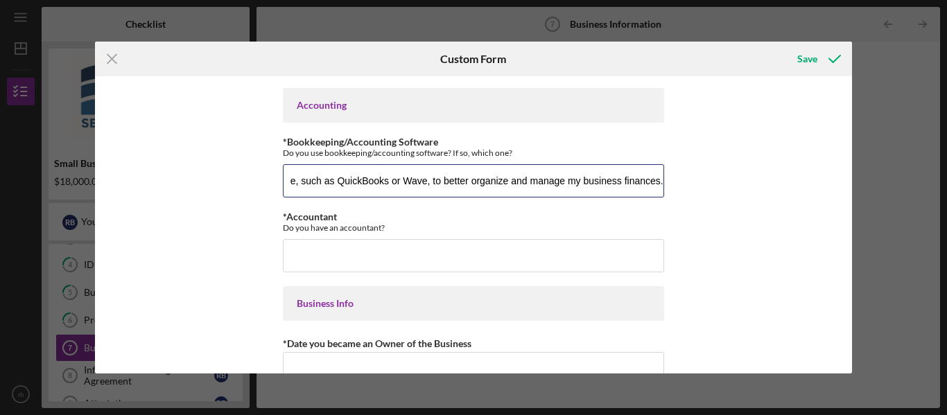
scroll to position [0, 505]
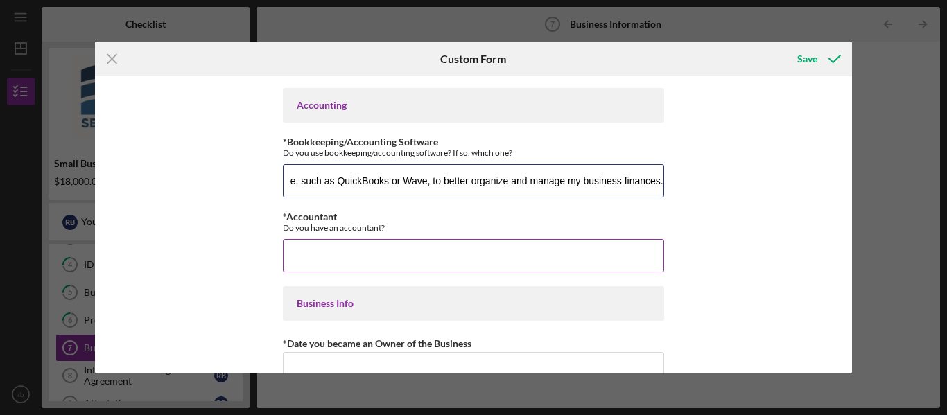
type input "I currently track my income and expenses manually and through Venmo, I plan to …"
click at [364, 249] on input "*Accountant" at bounding box center [473, 255] width 381 height 33
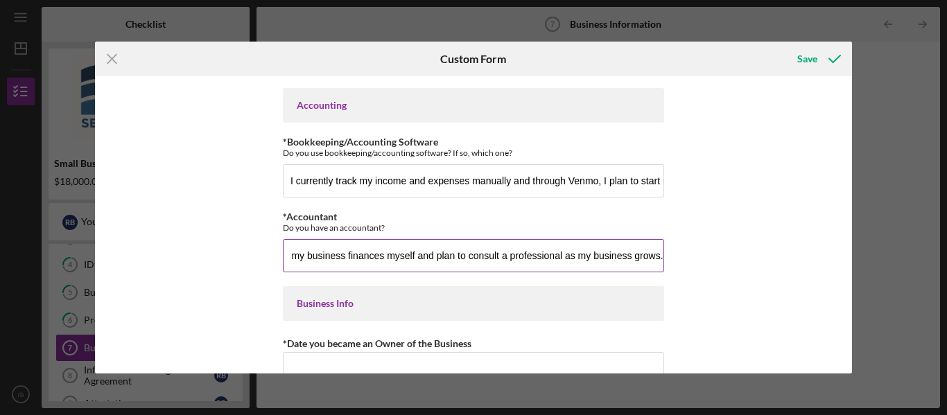
scroll to position [0, 219]
type input "I do not currently have an accountant. I manage my business finances myself and…"
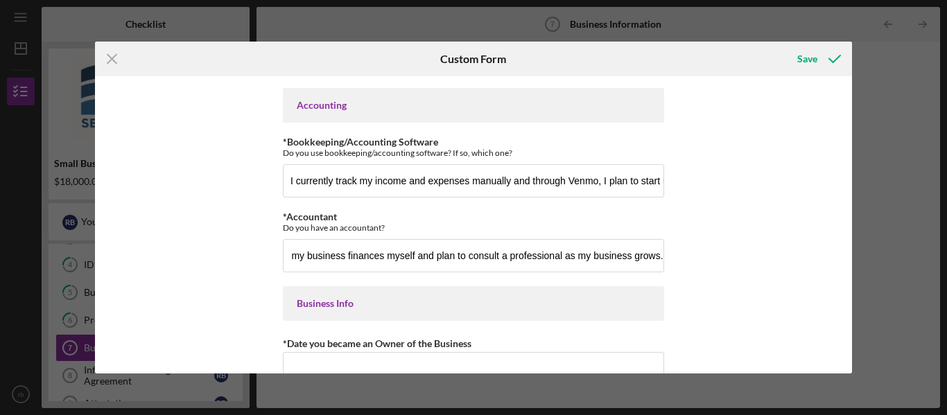
click at [492, 325] on div "Business Services *Have you worked with an advisor on your plan? Have you worke…" at bounding box center [473, 275] width 381 height 977
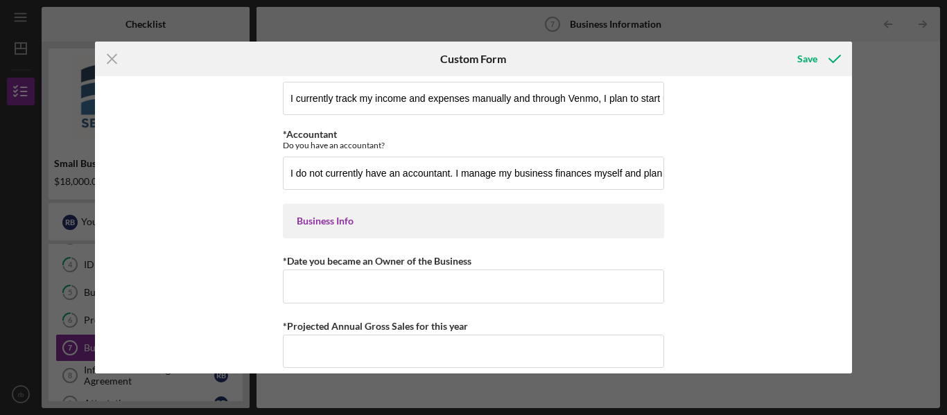
scroll to position [378, 0]
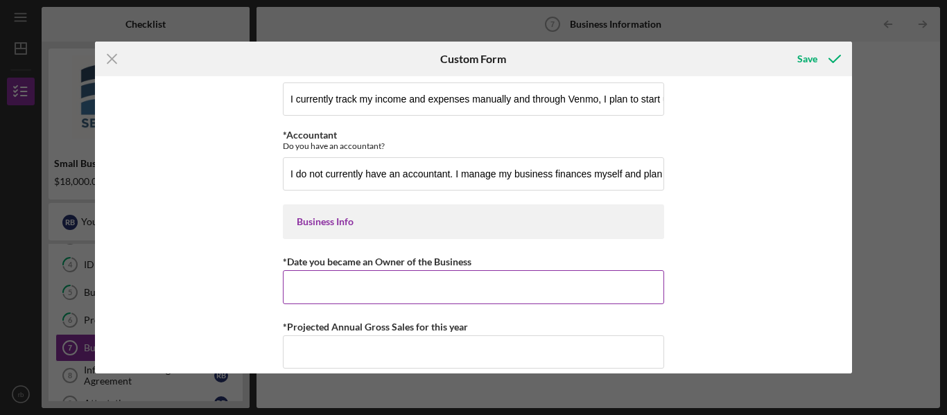
click at [332, 288] on input "*Date you became an Owner of the Business" at bounding box center [473, 286] width 381 height 33
type input "[DATE]"
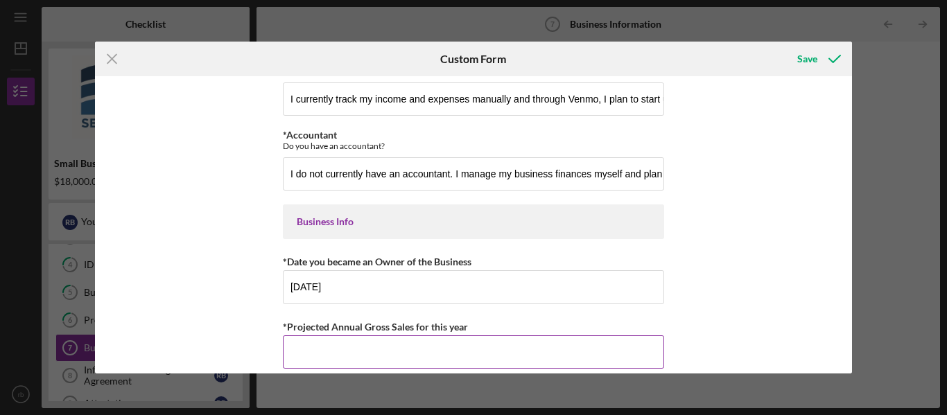
click at [361, 344] on input "*Projected Annual Gross Sales for this year" at bounding box center [473, 352] width 381 height 33
type input "$57,000-$60,000"
click at [711, 321] on div "Business Services *Have you worked with an advisor on your plan? Have you worke…" at bounding box center [474, 224] width 758 height 297
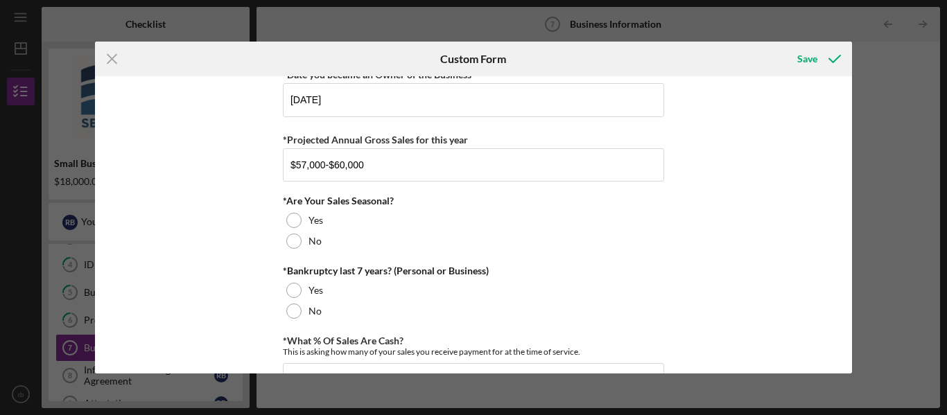
scroll to position [559, 0]
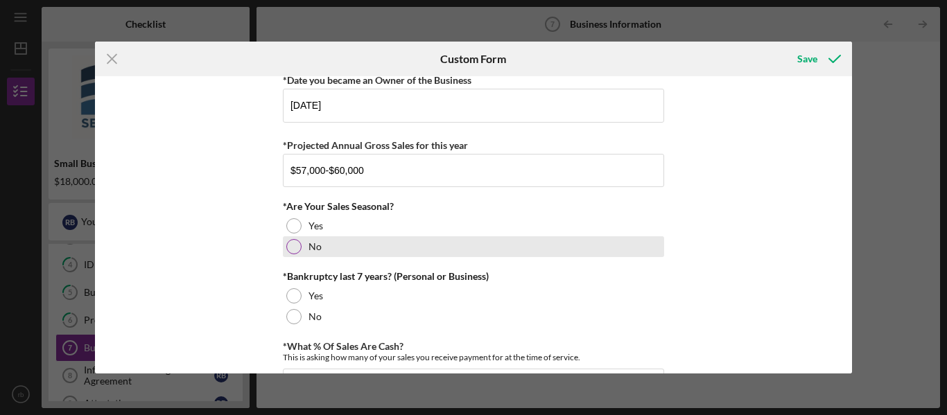
click at [301, 250] on div "No" at bounding box center [473, 246] width 381 height 21
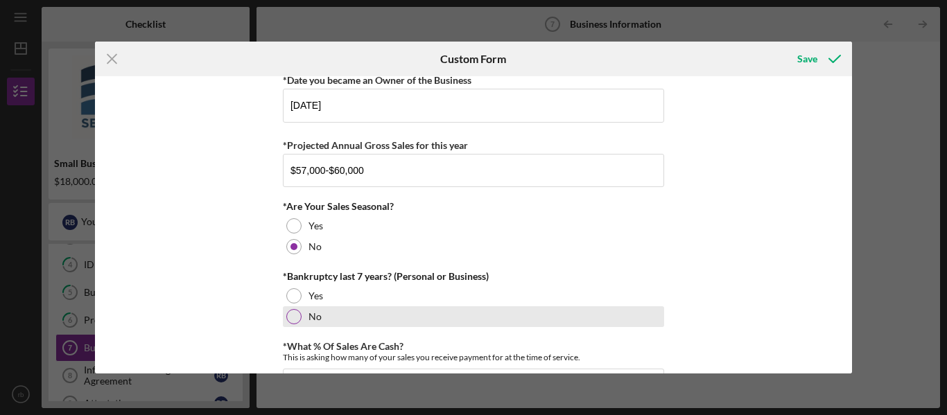
click at [297, 316] on div at bounding box center [293, 316] width 15 height 15
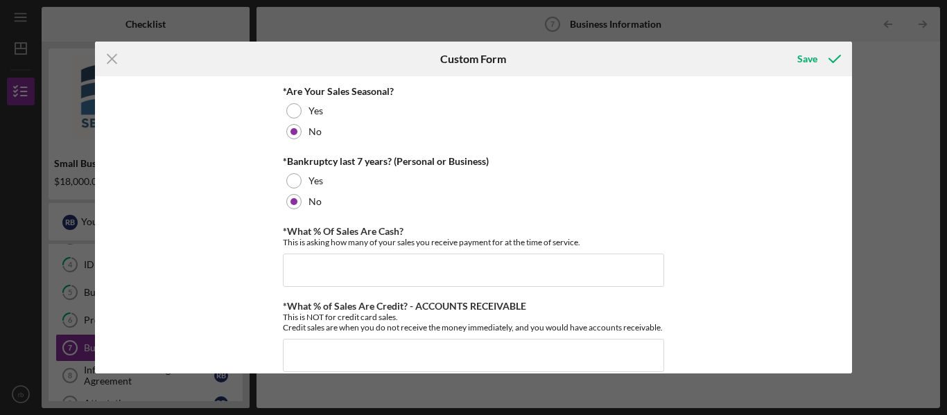
scroll to position [704, 0]
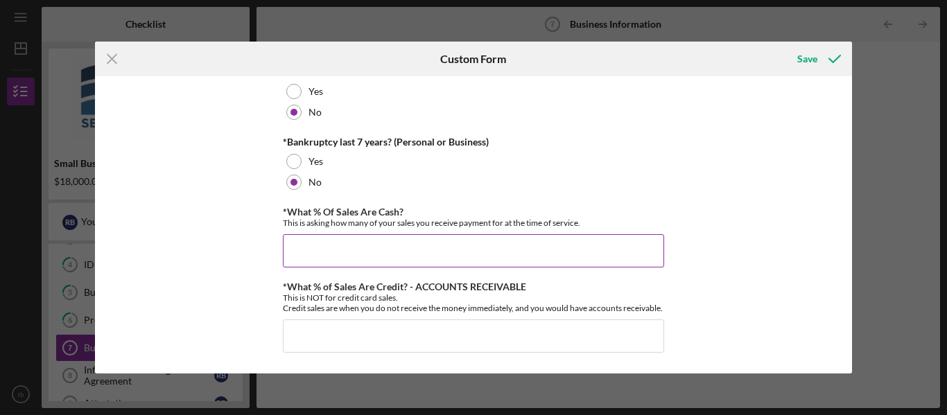
click at [306, 236] on input "*What % Of Sales Are Cash?" at bounding box center [473, 250] width 381 height 33
click at [307, 238] on input "*What % Of Sales Are Cash?" at bounding box center [473, 250] width 381 height 33
click at [810, 64] on div "Save" at bounding box center [807, 59] width 20 height 28
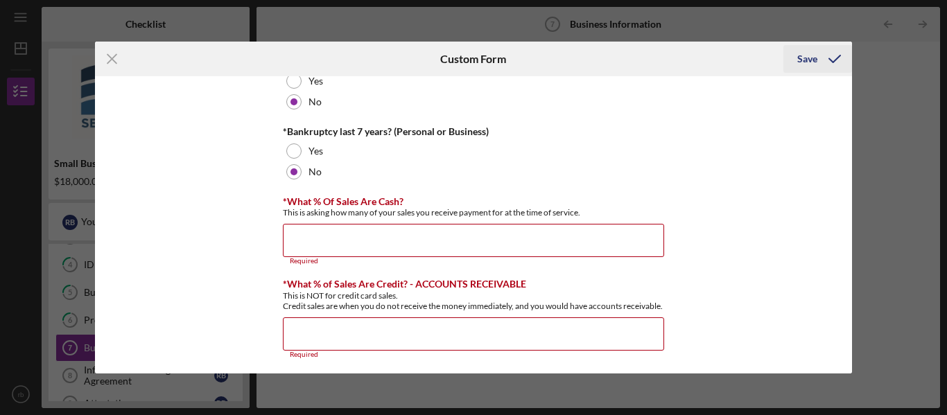
scroll to position [720, 0]
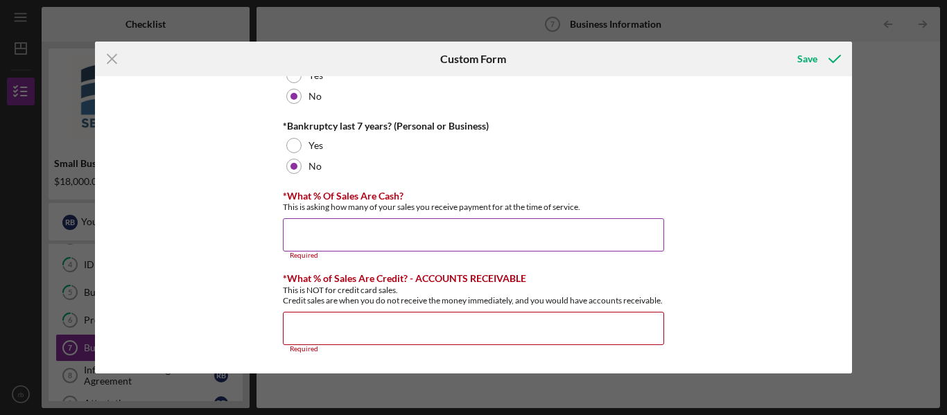
click at [313, 218] on input "*What % Of Sales Are Cash?" at bounding box center [473, 234] width 381 height 33
click at [300, 328] on input "*What % of Sales Are Credit? - ACCOUNTS RECEIVABLE" at bounding box center [473, 328] width 381 height 33
click at [362, 220] on input "*What % Of Sales Are Cash?" at bounding box center [473, 234] width 381 height 33
click at [802, 62] on div "Save" at bounding box center [807, 59] width 20 height 28
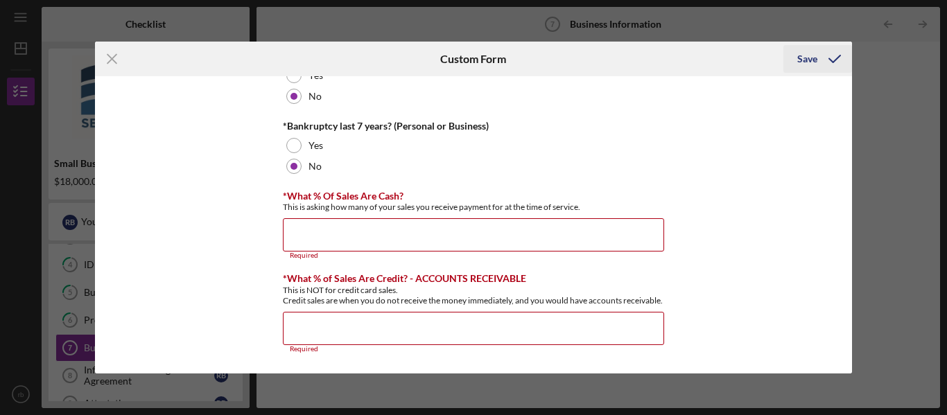
click at [833, 60] on icon "submit" at bounding box center [834, 59] width 35 height 35
click at [829, 61] on icon "submit" at bounding box center [834, 59] width 35 height 35
click at [808, 61] on div "Save" at bounding box center [807, 59] width 20 height 28
click at [822, 62] on icon "submit" at bounding box center [834, 59] width 35 height 35
click at [820, 56] on icon "submit" at bounding box center [834, 59] width 35 height 35
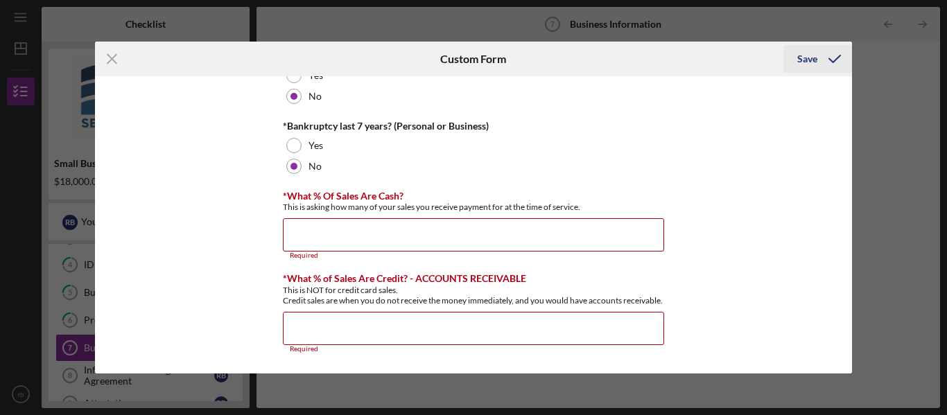
click at [820, 57] on icon "submit" at bounding box center [834, 59] width 35 height 35
click at [358, 225] on input "*What % Of Sales Are Cash?" at bounding box center [473, 234] width 381 height 33
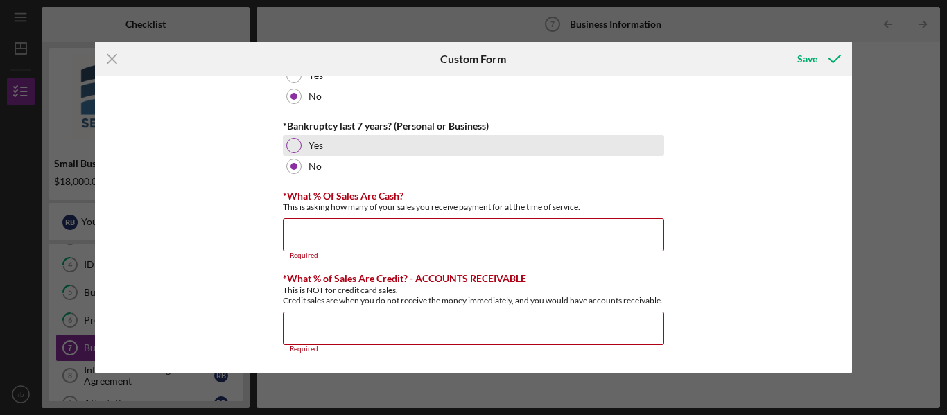
click at [326, 139] on div "Yes" at bounding box center [473, 145] width 381 height 21
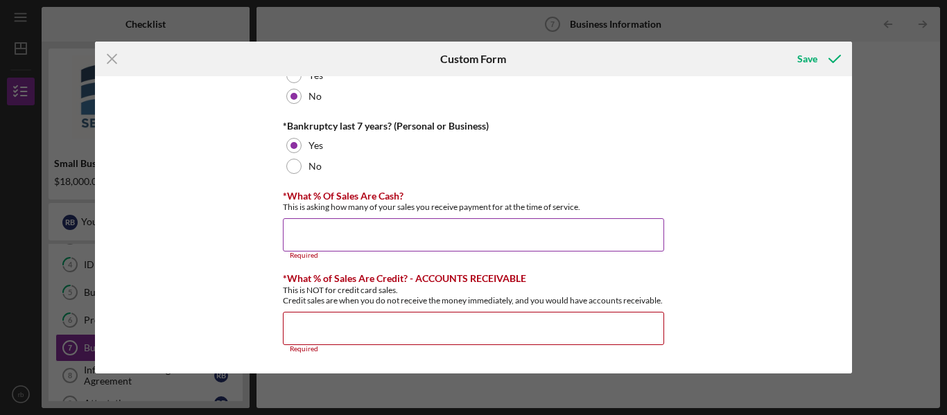
click at [298, 223] on input "*What % Of Sales Are Cash?" at bounding box center [473, 234] width 381 height 33
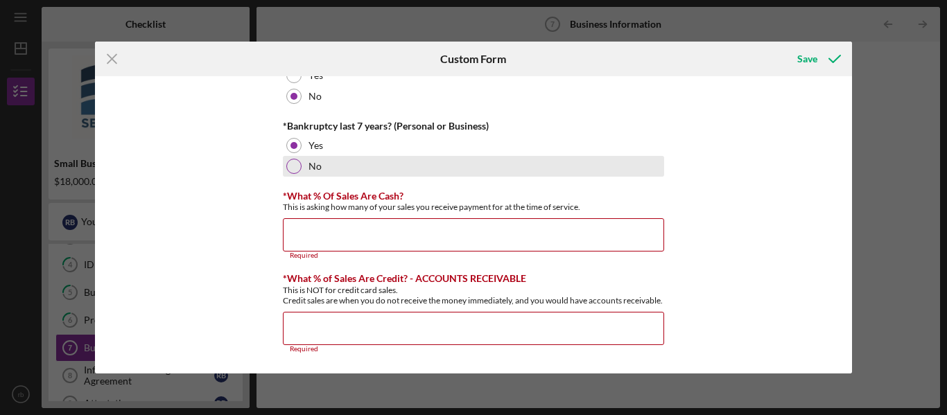
click at [297, 162] on div "No" at bounding box center [473, 166] width 381 height 21
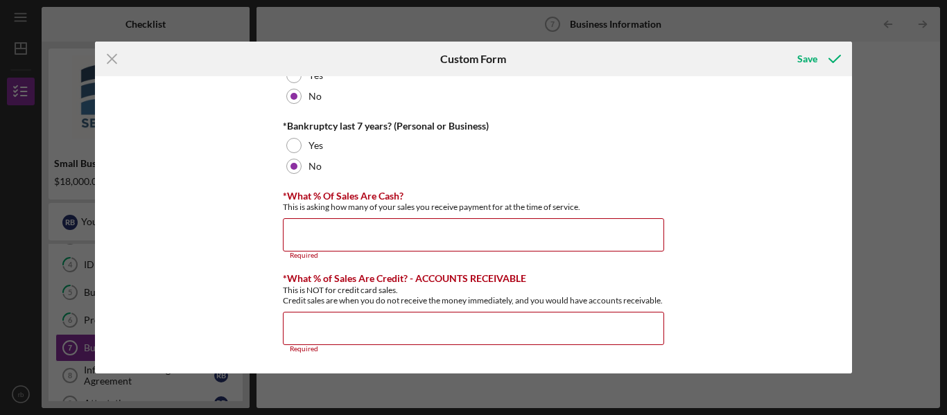
click at [705, 146] on div "Business Services *Have you worked with an advisor on your plan? Have you worke…" at bounding box center [474, 224] width 758 height 297
click at [812, 61] on div "Save" at bounding box center [807, 59] width 20 height 28
click at [525, 218] on input "*What % Of Sales Are Cash?" at bounding box center [473, 234] width 381 height 33
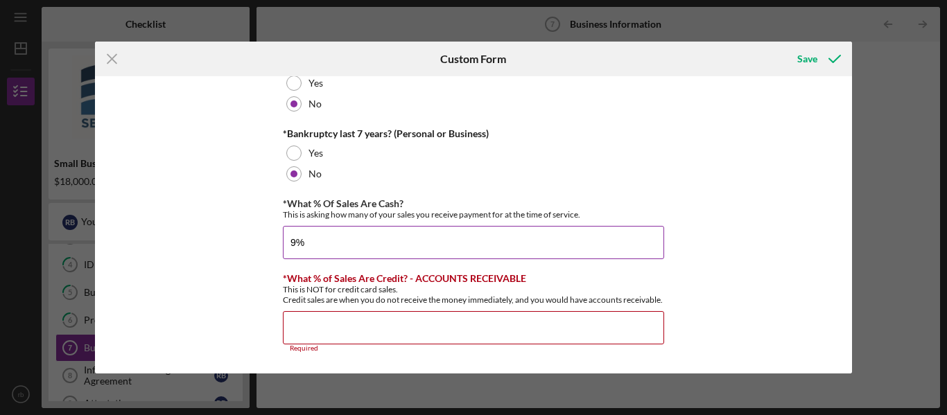
scroll to position [713, 0]
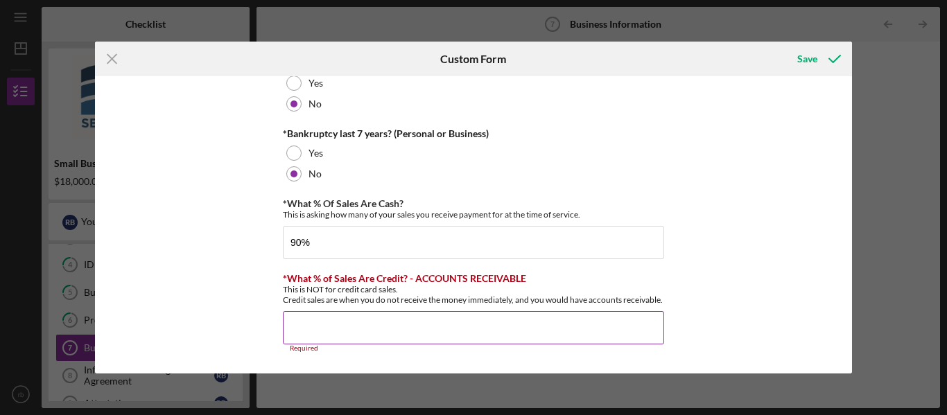
click at [314, 317] on input "*What % of Sales Are Credit? - ACCOUNTS RECEIVABLE" at bounding box center [473, 327] width 381 height 33
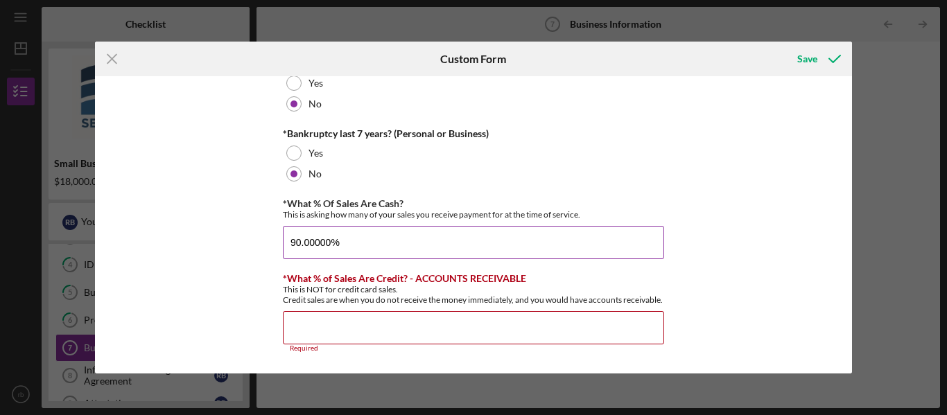
click at [360, 233] on input "90.00000%" at bounding box center [473, 242] width 381 height 33
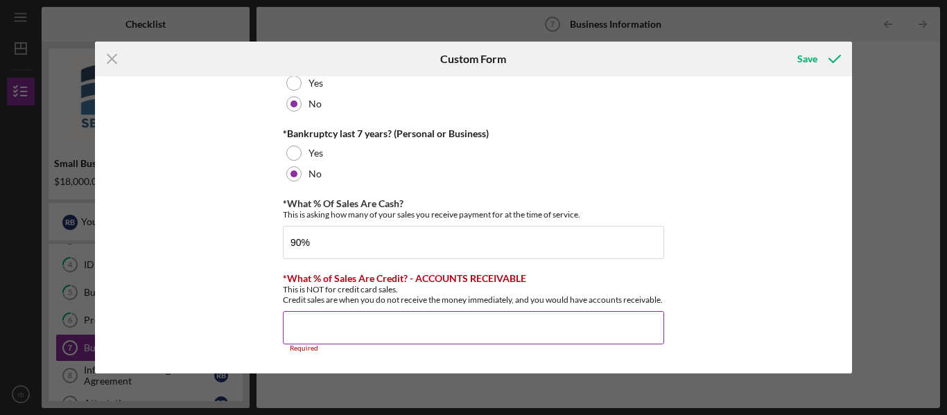
click at [296, 325] on input "*What % of Sales Are Credit? - ACCOUNTS RECEIVABLE" at bounding box center [473, 327] width 381 height 33
type input "90.00000%"
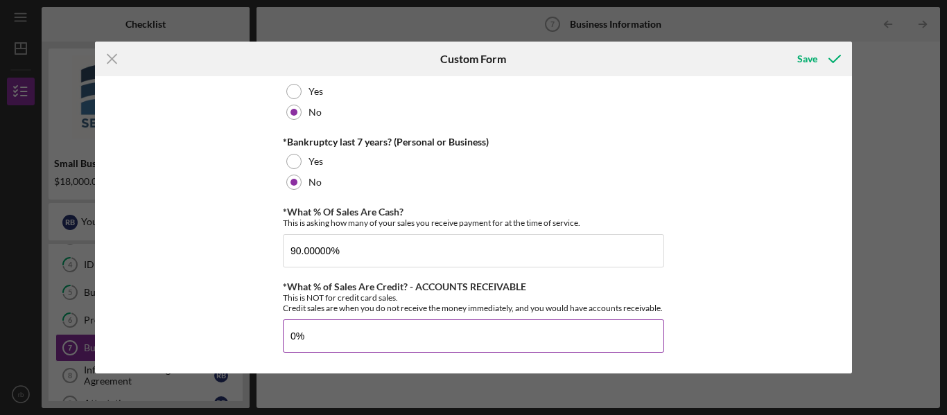
scroll to position [704, 0]
click at [809, 60] on div "Save" at bounding box center [807, 59] width 20 height 28
type input "0.00000%"
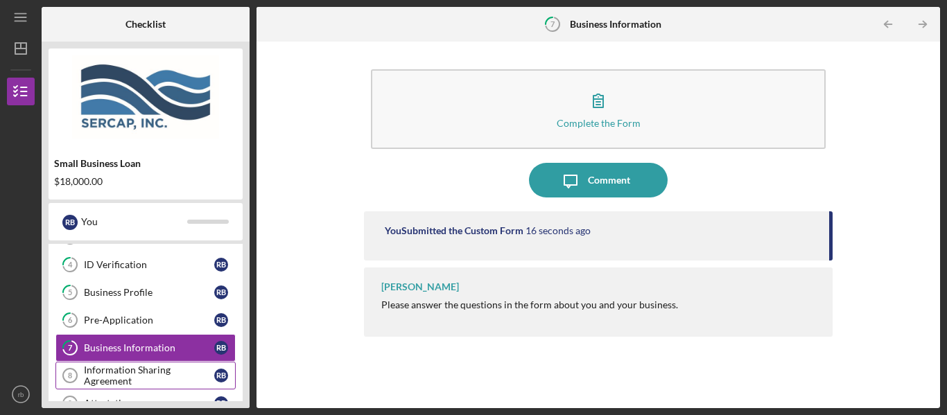
click at [108, 370] on div "Information Sharing Agreement" at bounding box center [149, 376] width 130 height 22
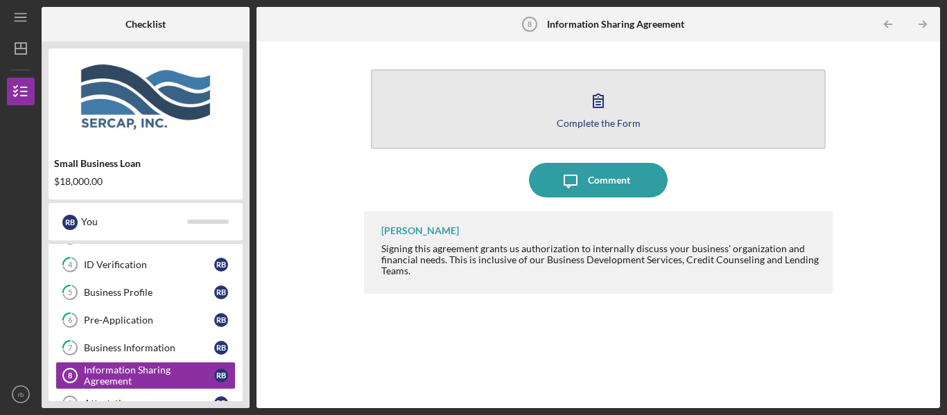
click at [597, 116] on icon "button" at bounding box center [598, 100] width 35 height 35
click at [593, 116] on icon "button" at bounding box center [598, 100] width 35 height 35
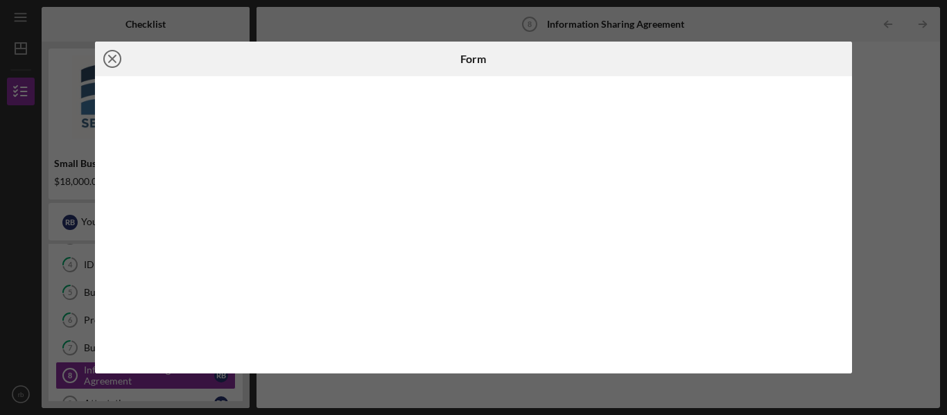
click at [114, 64] on icon "Icon/Close" at bounding box center [112, 59] width 35 height 35
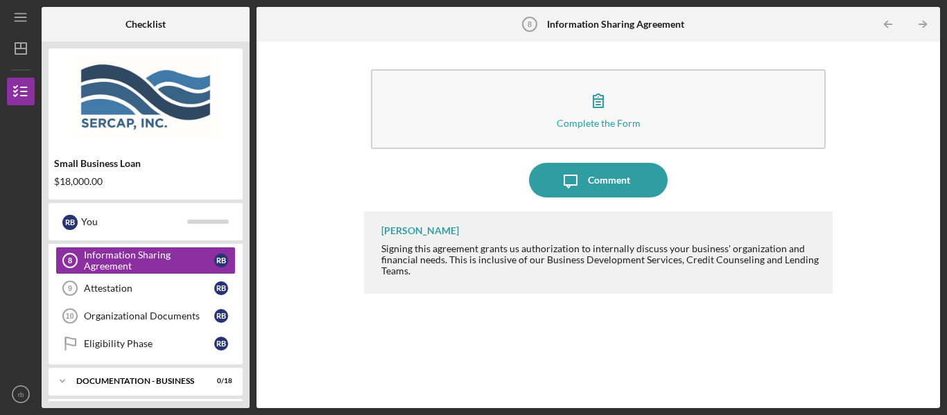
scroll to position [224, 0]
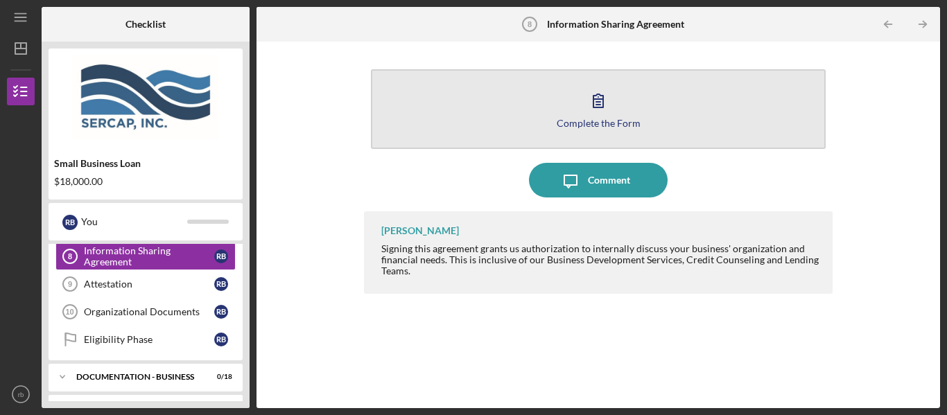
click at [593, 111] on icon "button" at bounding box center [598, 100] width 35 height 35
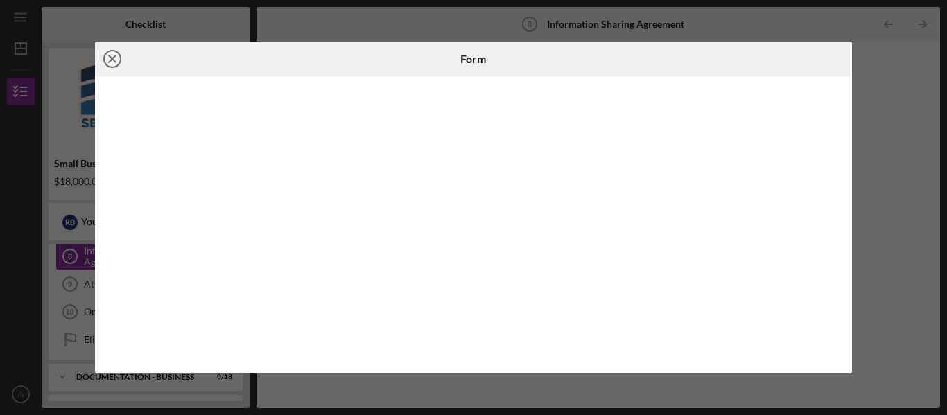
click at [113, 55] on icon "Icon/Close" at bounding box center [112, 59] width 35 height 35
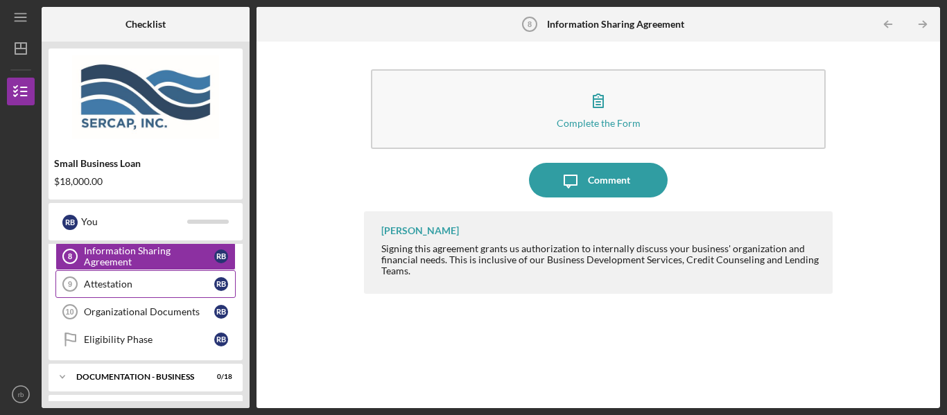
click at [116, 288] on div "Attestation" at bounding box center [149, 284] width 130 height 11
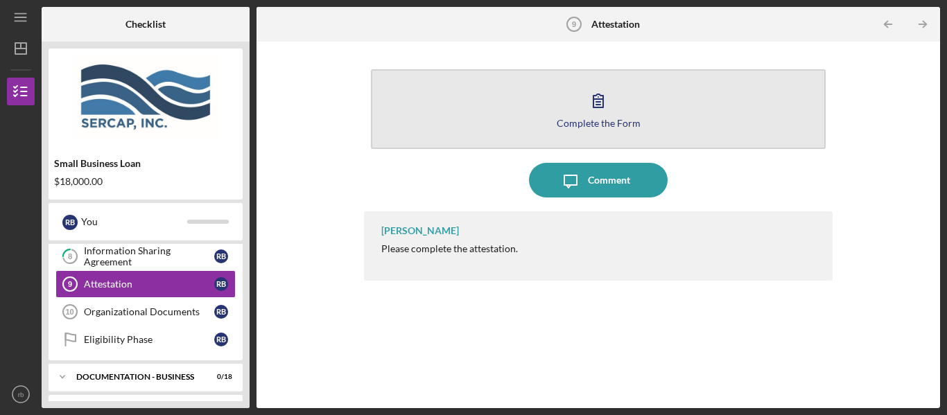
click at [595, 111] on icon "button" at bounding box center [598, 100] width 35 height 35
click at [596, 119] on div "Complete the Form" at bounding box center [599, 123] width 84 height 10
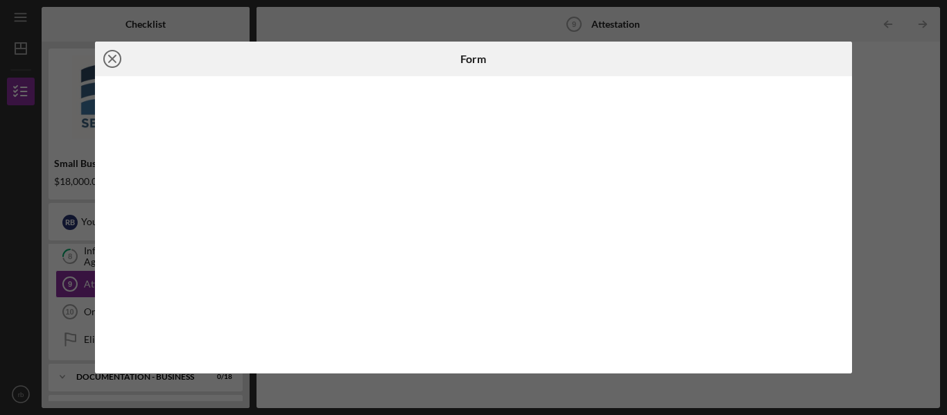
click at [109, 62] on line at bounding box center [112, 58] width 7 height 7
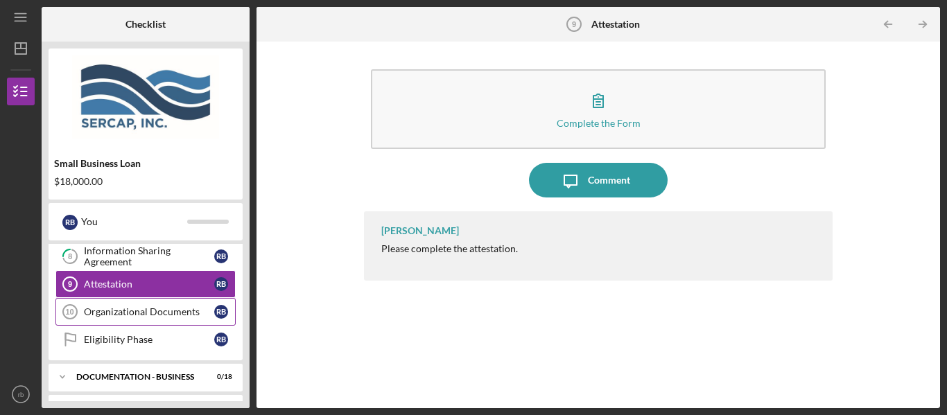
click at [107, 317] on div "Organizational Documents" at bounding box center [149, 311] width 130 height 11
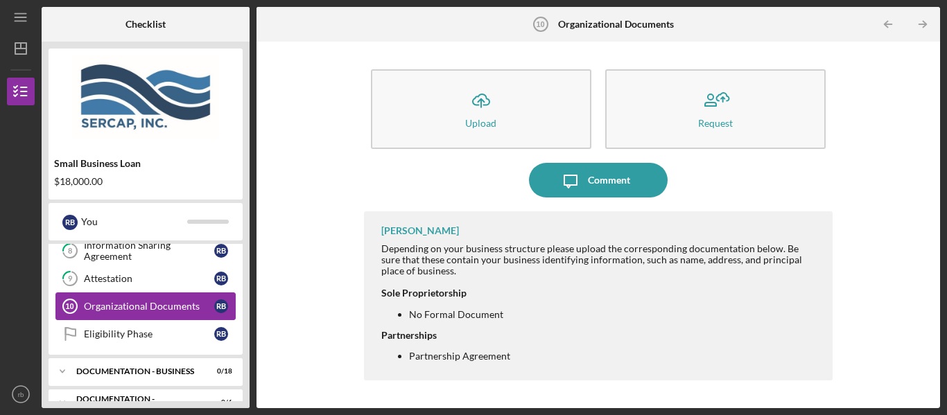
scroll to position [225, 0]
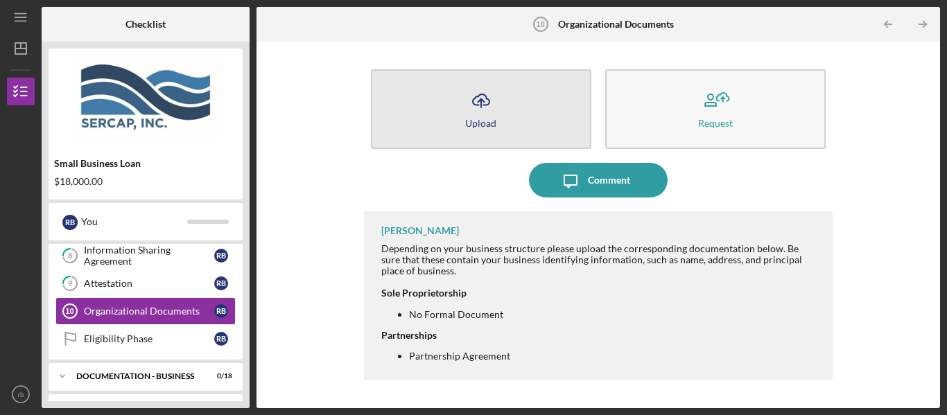
click at [475, 103] on icon "Icon/Upload" at bounding box center [481, 100] width 35 height 35
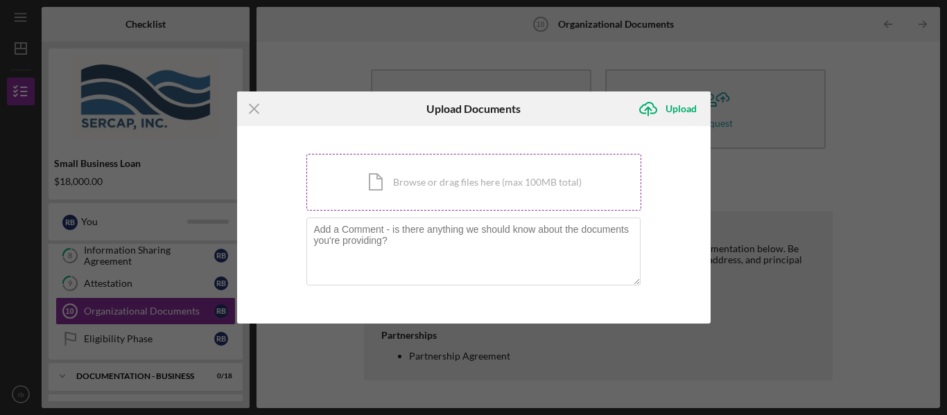
click at [411, 182] on div "Icon/Document Browse or drag files here (max 100MB total) Tap to choose files o…" at bounding box center [473, 182] width 335 height 57
click at [662, 110] on icon "Icon/Upload" at bounding box center [648, 109] width 35 height 35
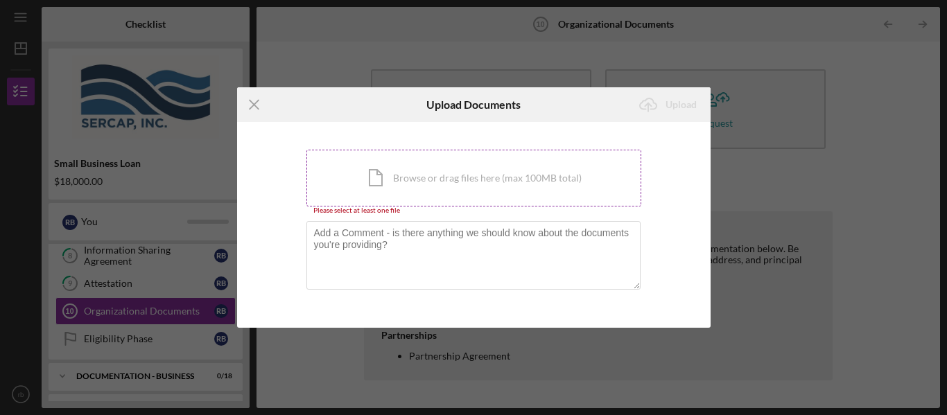
click at [368, 180] on div "Icon/Document Browse or drag files here (max 100MB total) Tap to choose files o…" at bounding box center [473, 178] width 335 height 57
click at [256, 105] on icon "Icon/Menu Close" at bounding box center [254, 104] width 35 height 35
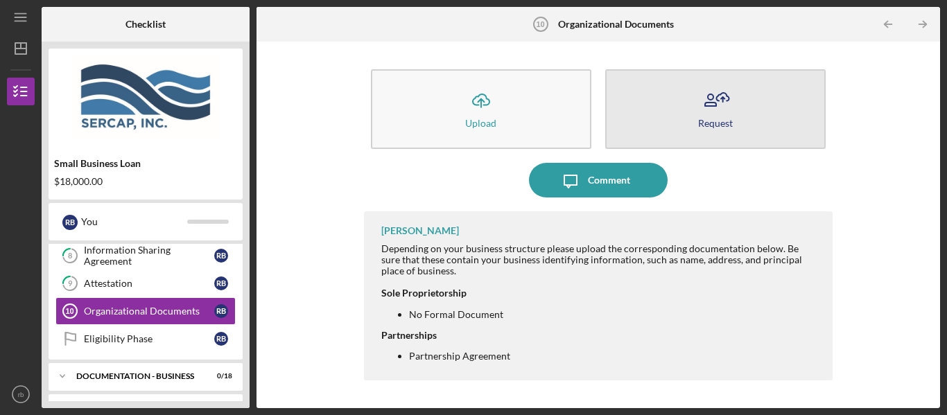
click at [721, 118] on div "Request" at bounding box center [715, 123] width 35 height 10
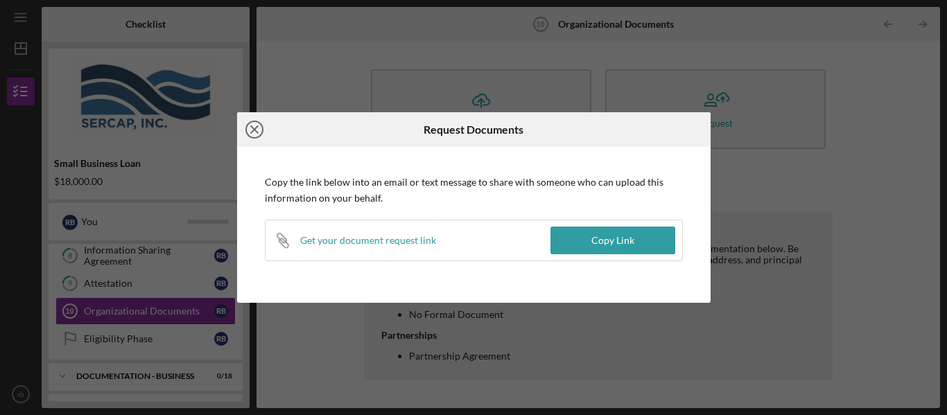
click at [252, 130] on icon "Icon/Close" at bounding box center [254, 129] width 35 height 35
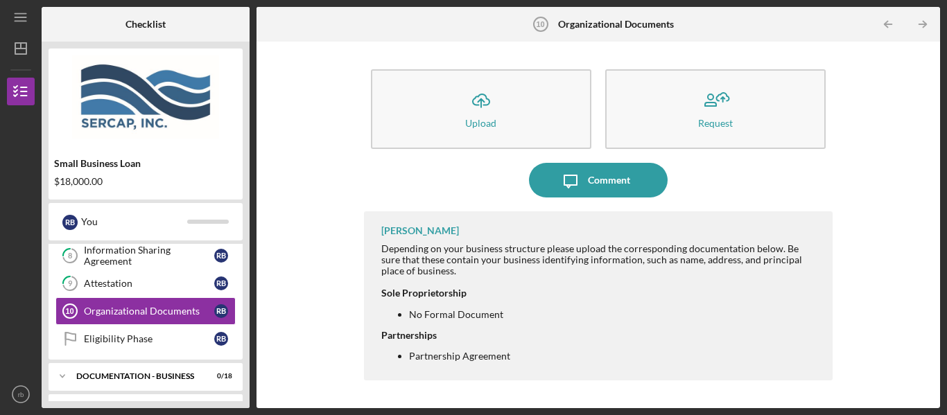
click at [252, 130] on div "Checklist Small Business Loan $18,000.00 r b You Icon/Expander Eligiblity 0 / 1…" at bounding box center [491, 207] width 898 height 401
click at [172, 143] on div "Small Business Loan $18,000.00" at bounding box center [146, 124] width 194 height 151
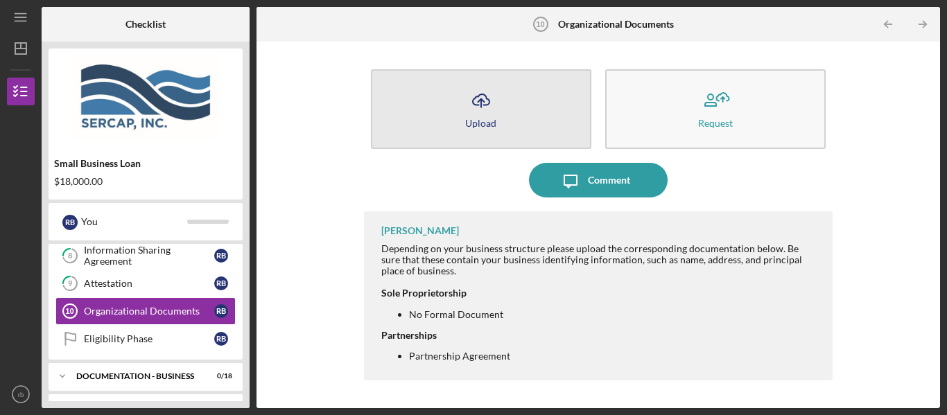
click at [478, 107] on icon "Icon/Upload" at bounding box center [481, 100] width 35 height 35
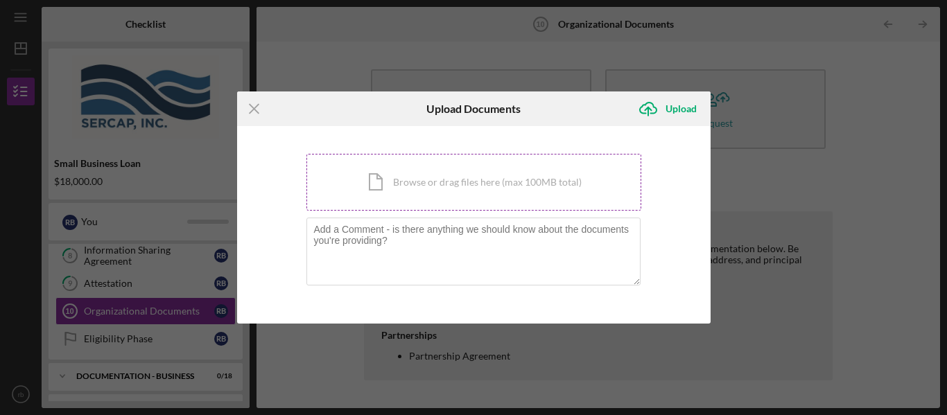
click at [373, 180] on div "Icon/Document Browse or drag files here (max 100MB total) Tap to choose files o…" at bounding box center [473, 182] width 335 height 57
click at [381, 184] on div "Icon/Document Browse or drag files here (max 100MB total) Tap to choose files o…" at bounding box center [473, 182] width 335 height 57
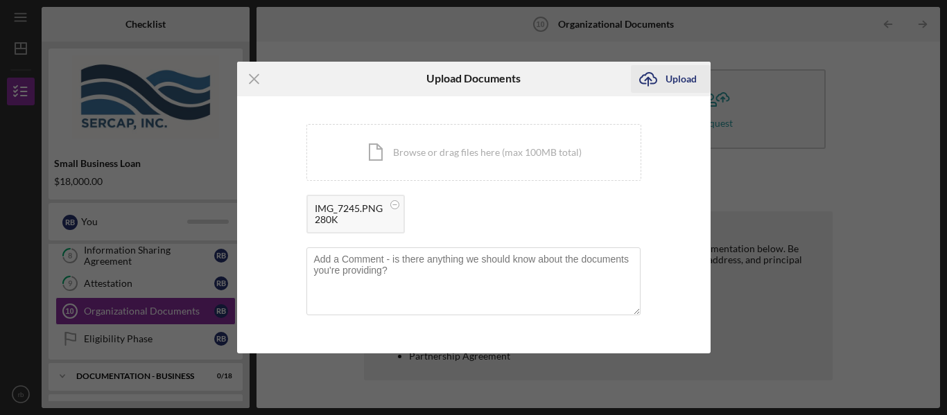
click at [681, 80] on div "Upload" at bounding box center [680, 79] width 31 height 28
